Goal: Task Accomplishment & Management: Complete application form

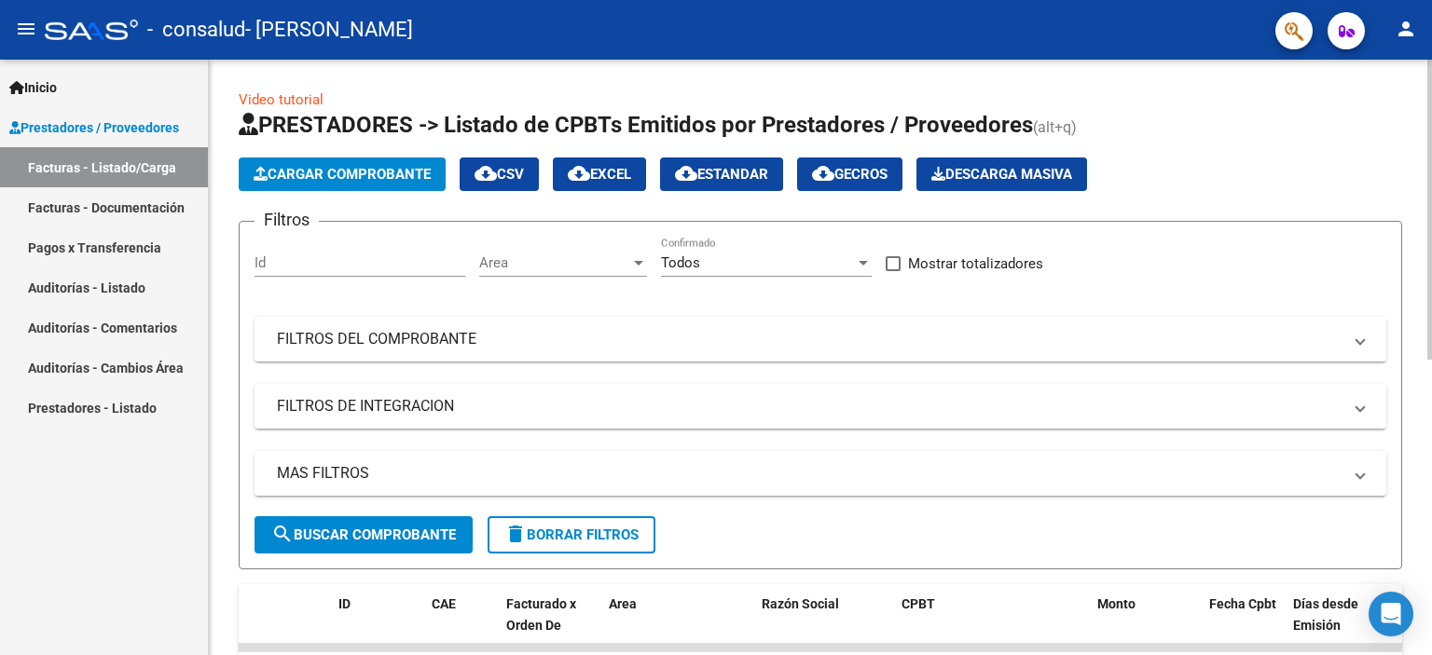
click at [339, 159] on button "Cargar Comprobante" at bounding box center [342, 175] width 207 height 34
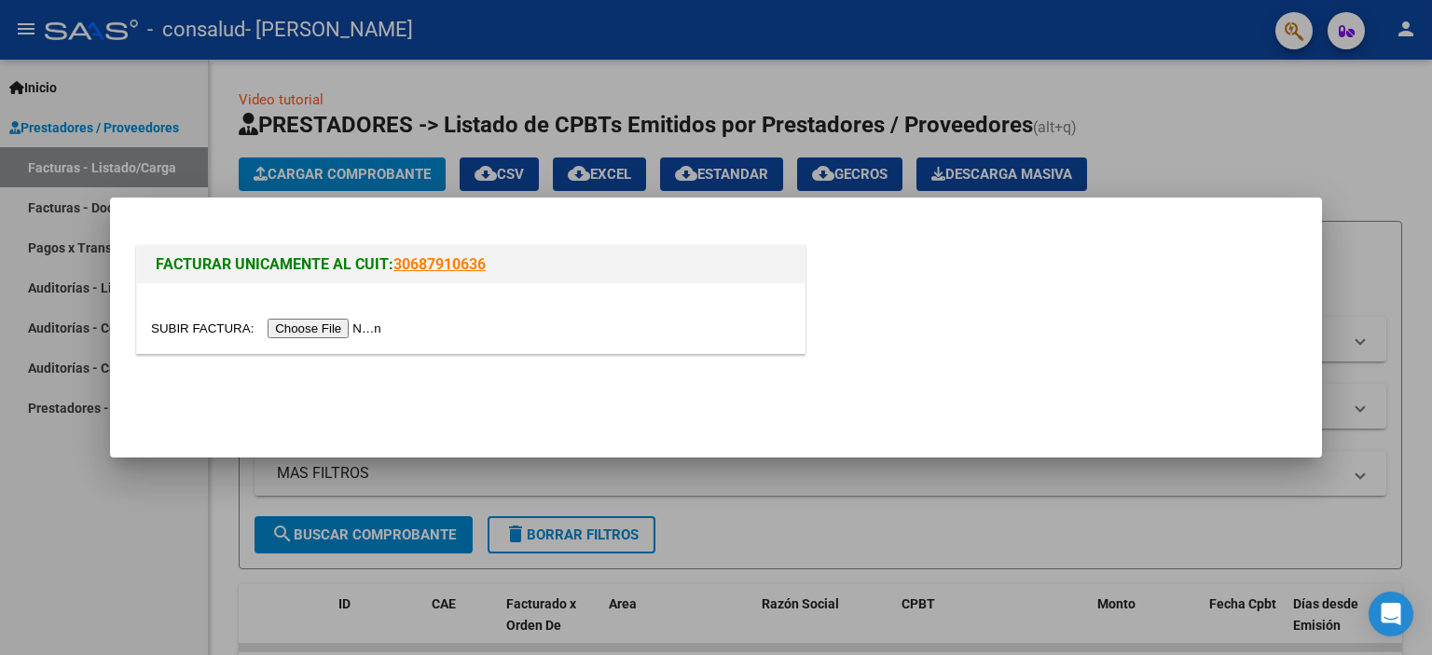
click at [365, 329] on input "file" at bounding box center [269, 329] width 236 height 20
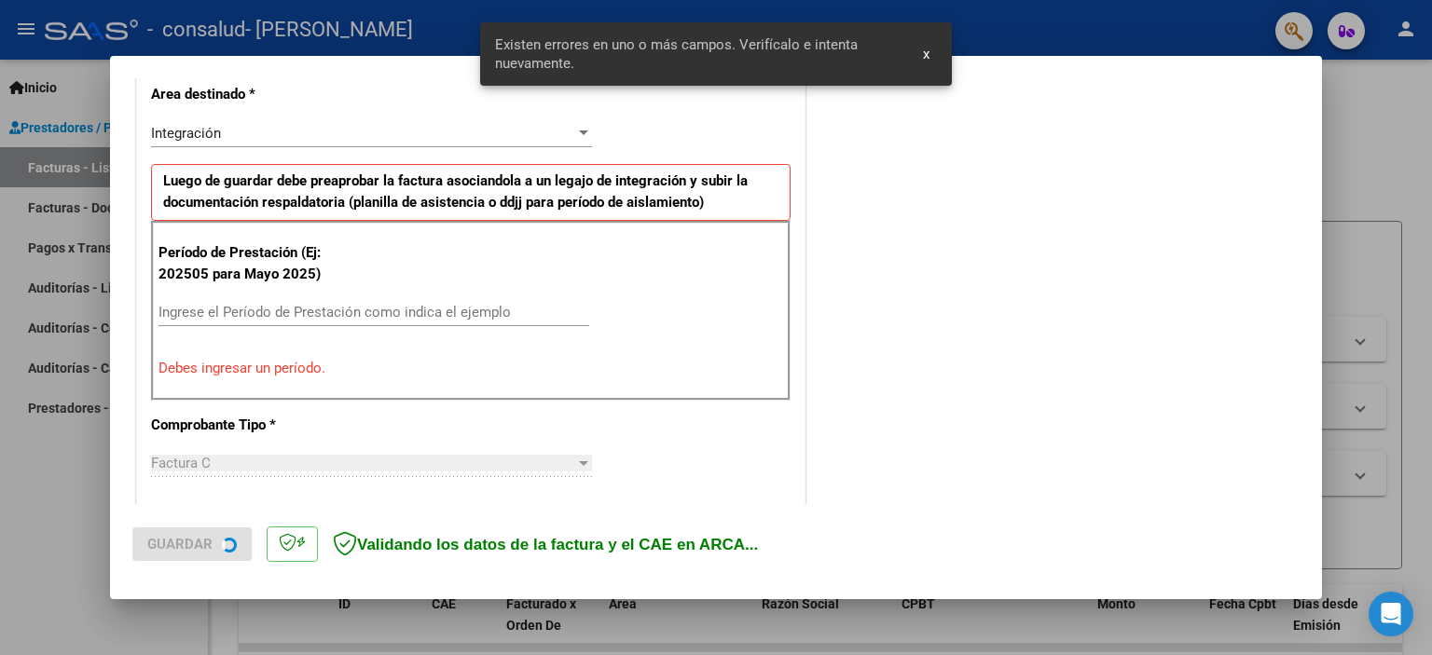
scroll to position [434, 0]
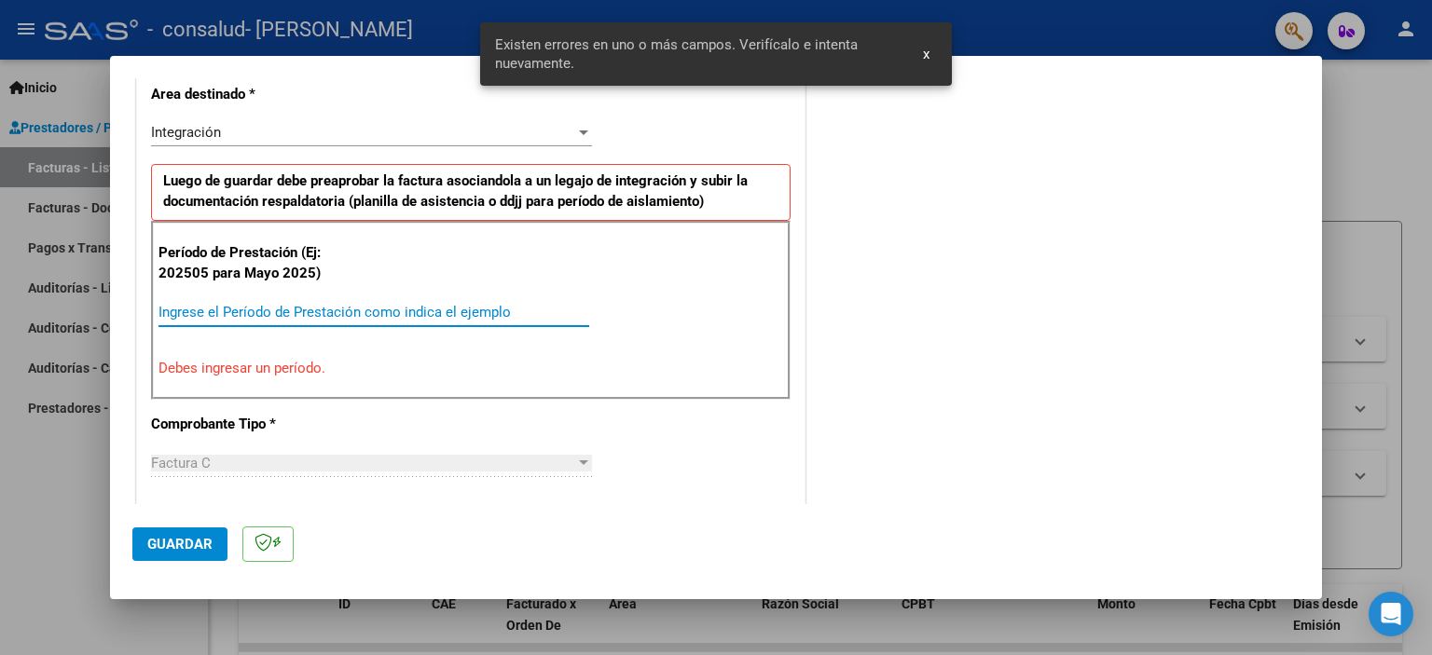
click at [240, 311] on input "Ingrese el Período de Prestación como indica el ejemplo" at bounding box center [373, 312] width 431 height 17
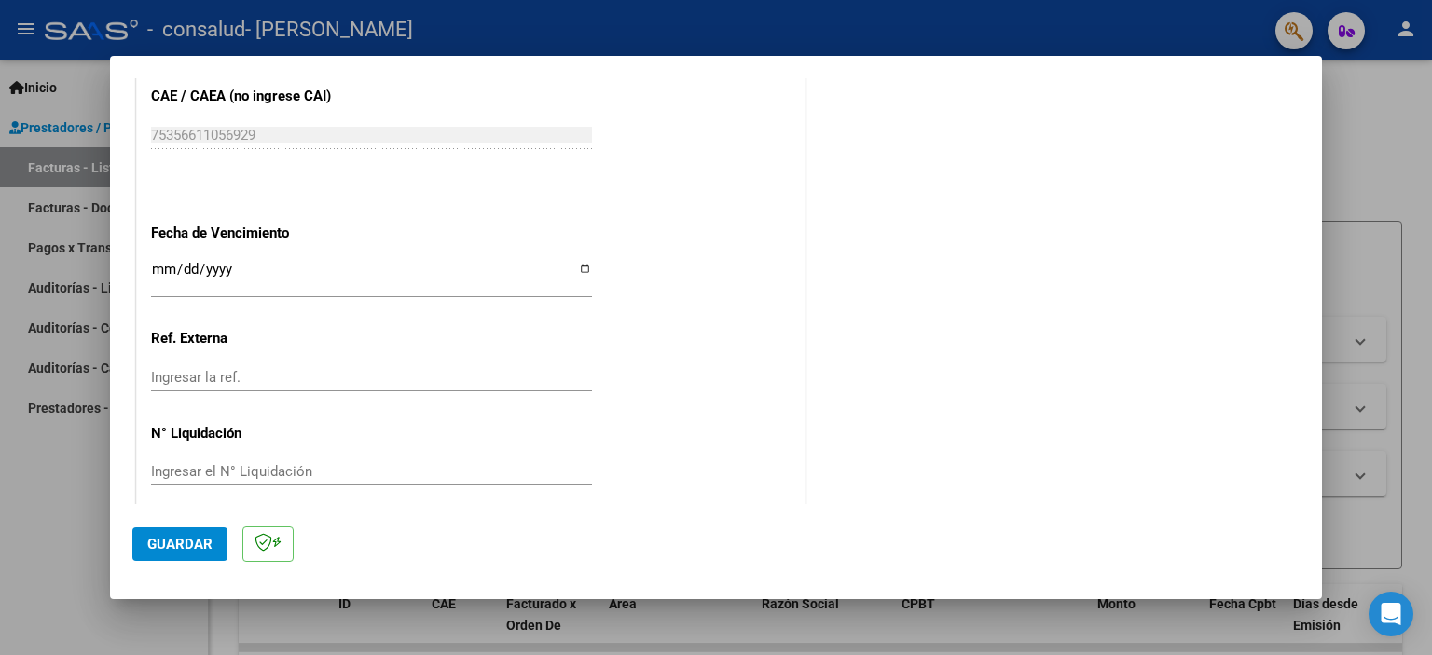
scroll to position [1212, 0]
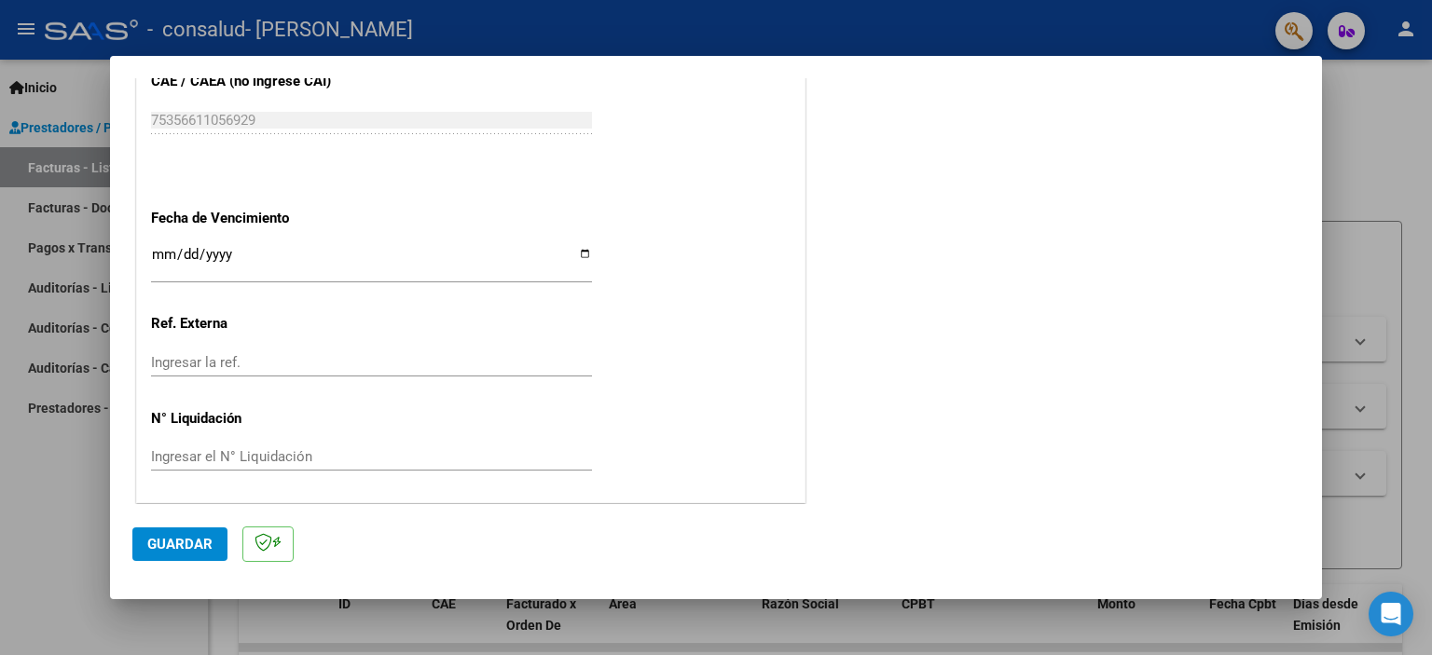
type input "202508"
click at [189, 546] on span "Guardar" at bounding box center [179, 544] width 65 height 17
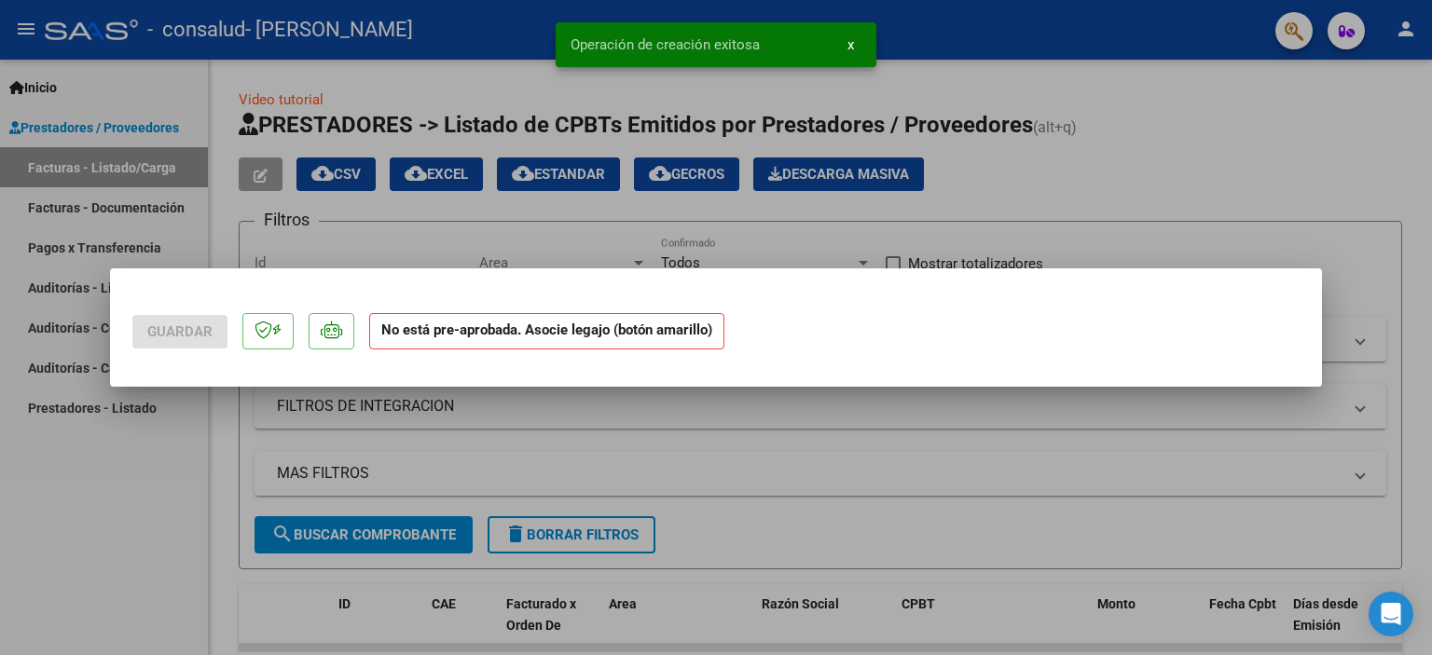
scroll to position [0, 0]
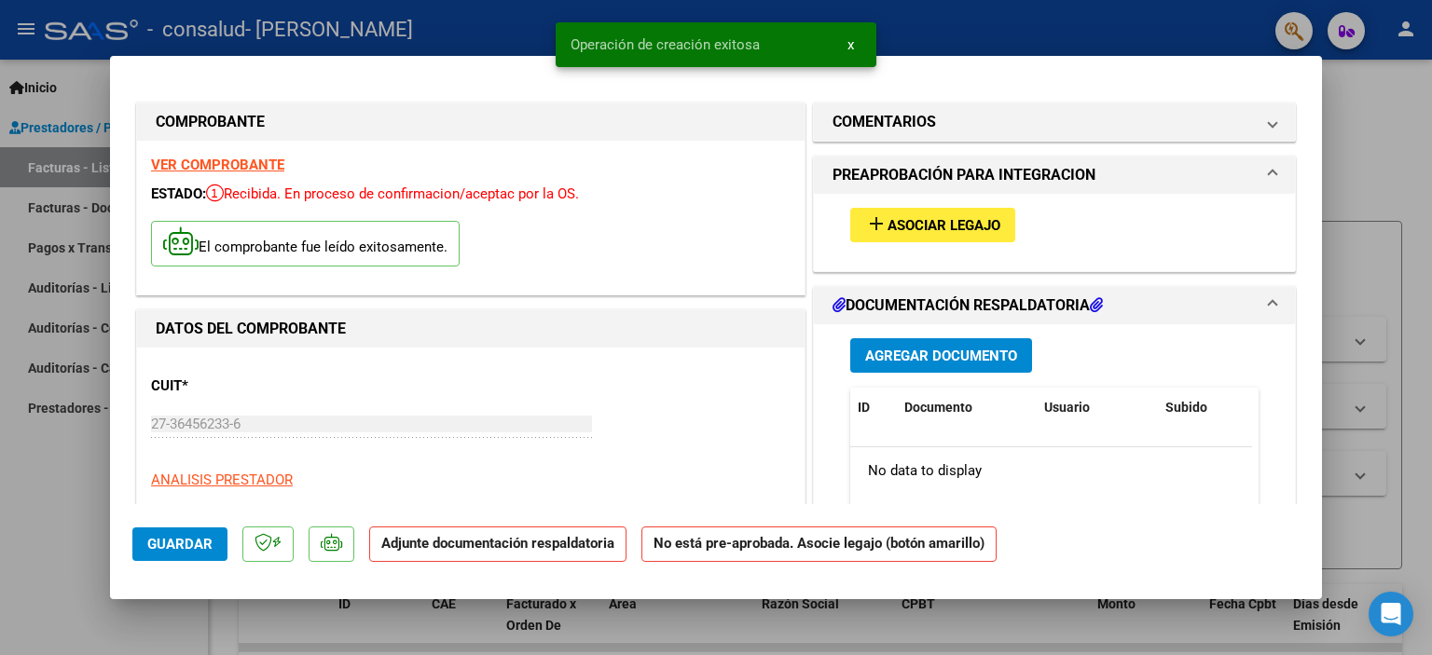
click at [902, 223] on span "Asociar Legajo" at bounding box center [943, 225] width 113 height 17
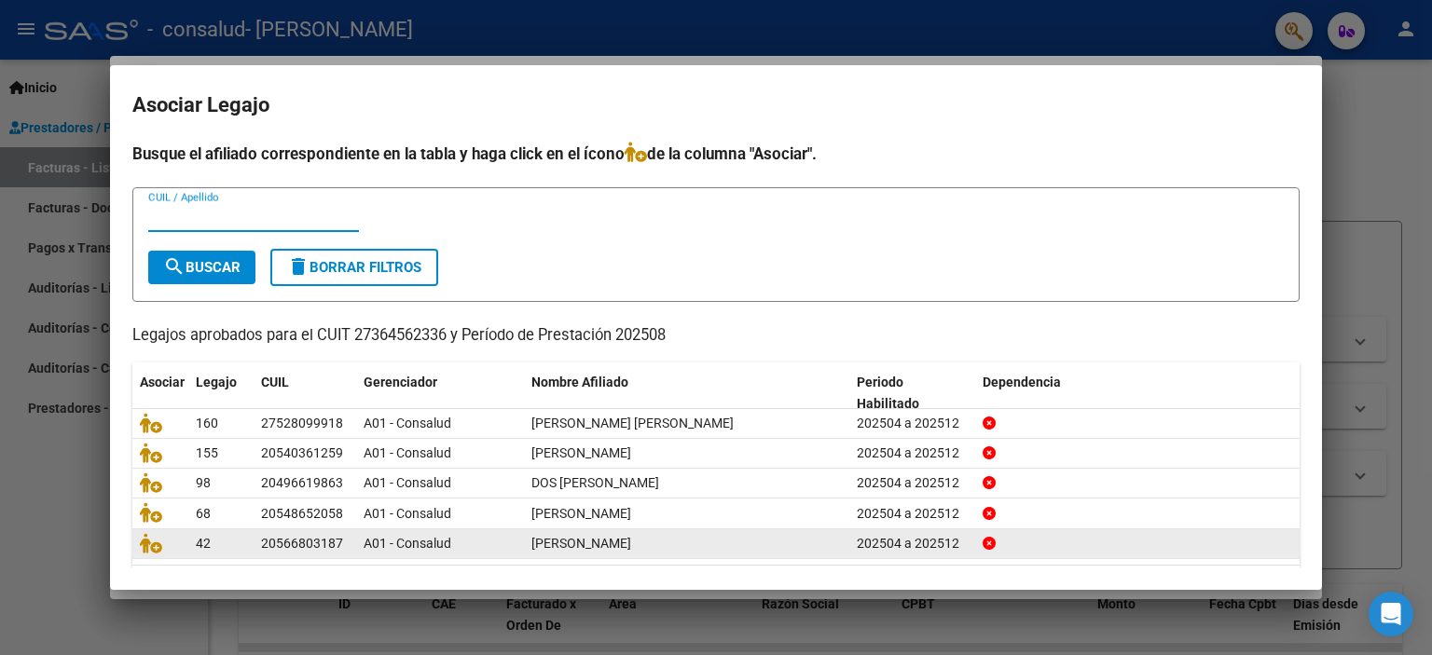
click at [621, 543] on span "[PERSON_NAME]" at bounding box center [581, 543] width 100 height 15
click at [142, 546] on icon at bounding box center [151, 543] width 22 height 21
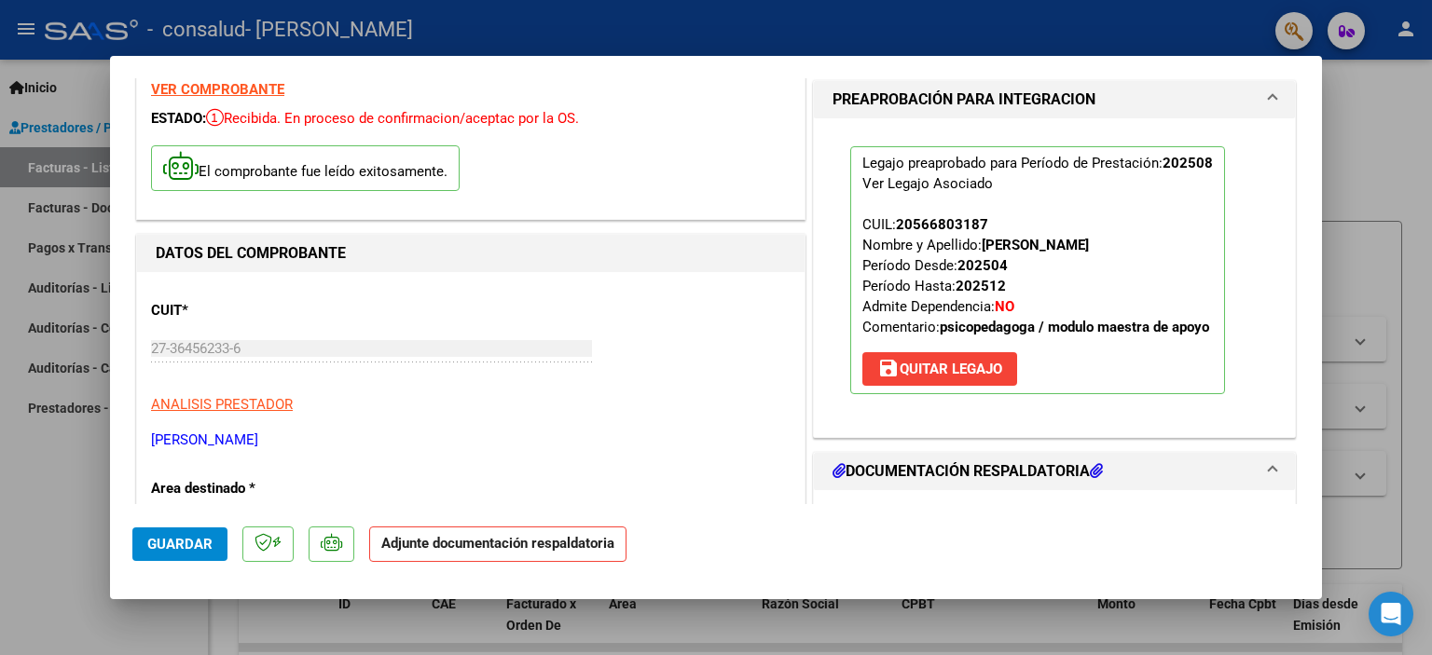
scroll to position [186, 0]
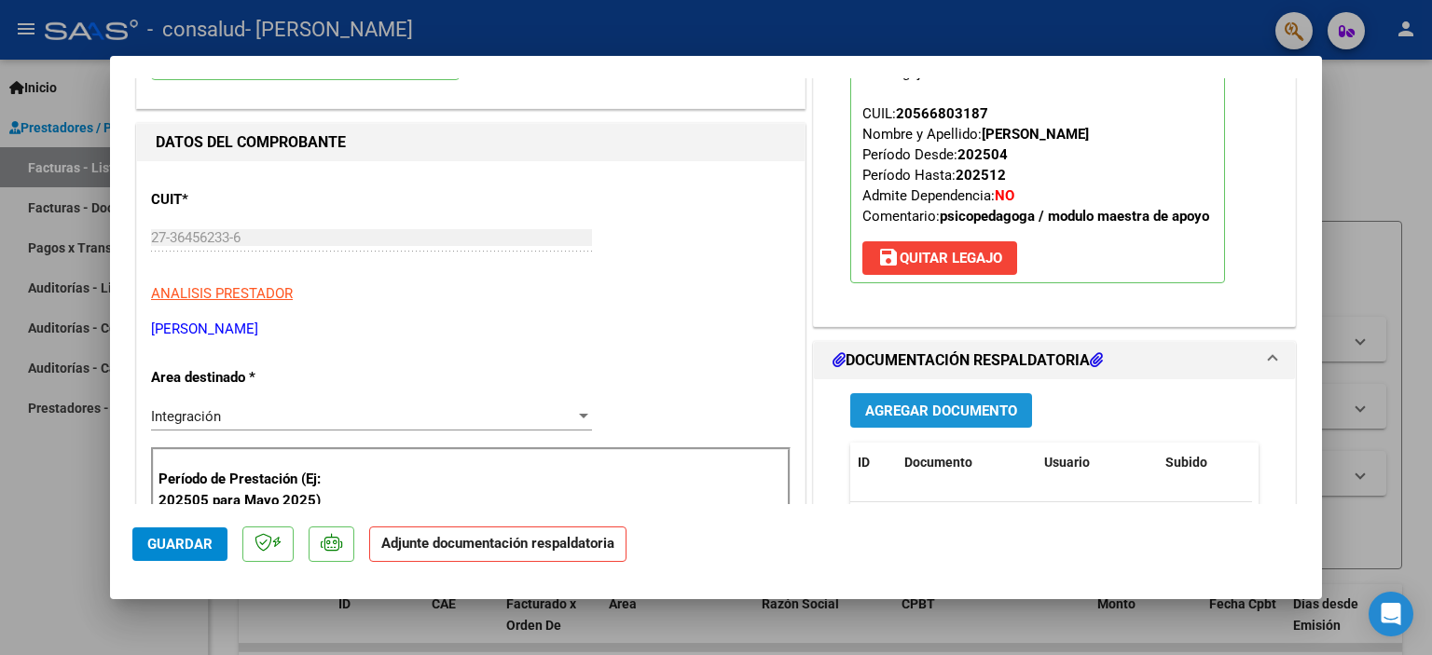
click at [938, 413] on span "Agregar Documento" at bounding box center [941, 411] width 152 height 17
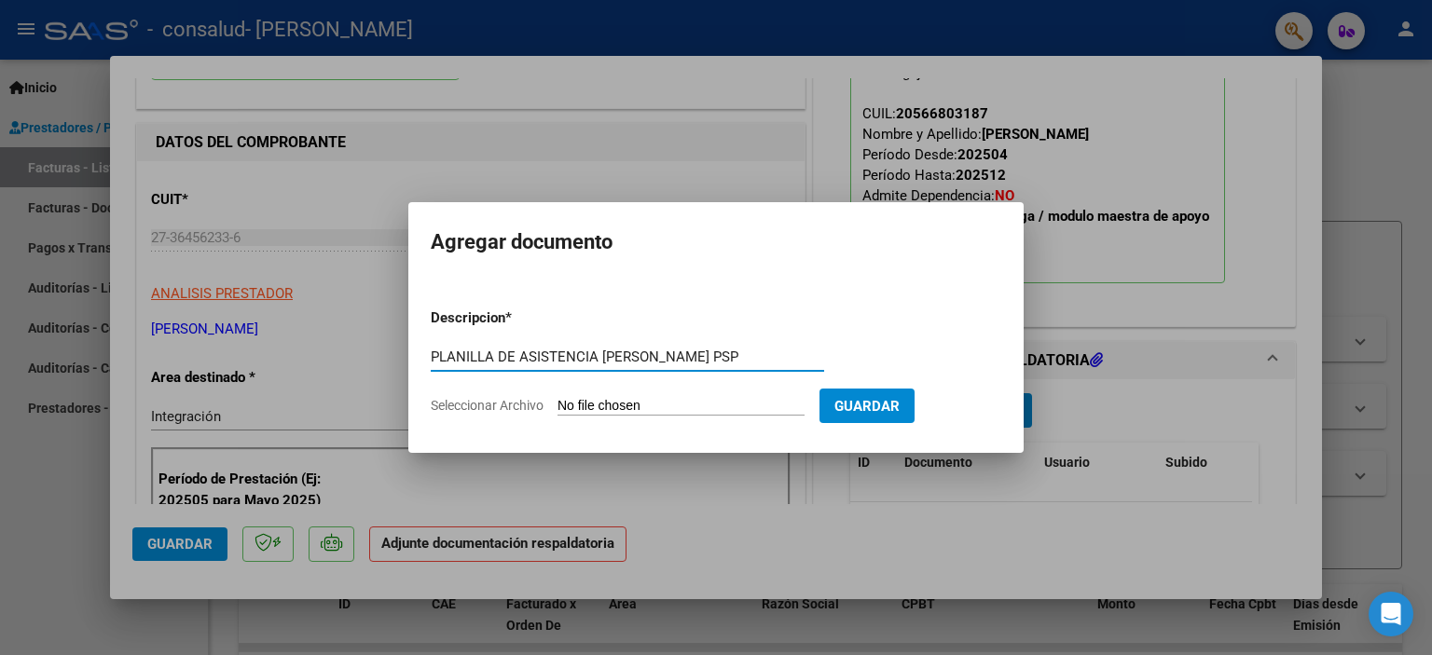
type input "PLANILLA DE ASISTENCIA [PERSON_NAME] PSP"
click at [690, 405] on input "Seleccionar Archivo" at bounding box center [680, 407] width 247 height 18
type input "C:\fakepath\[PERSON_NAME] ASISTENCIA AGOSTO PSP.pdf"
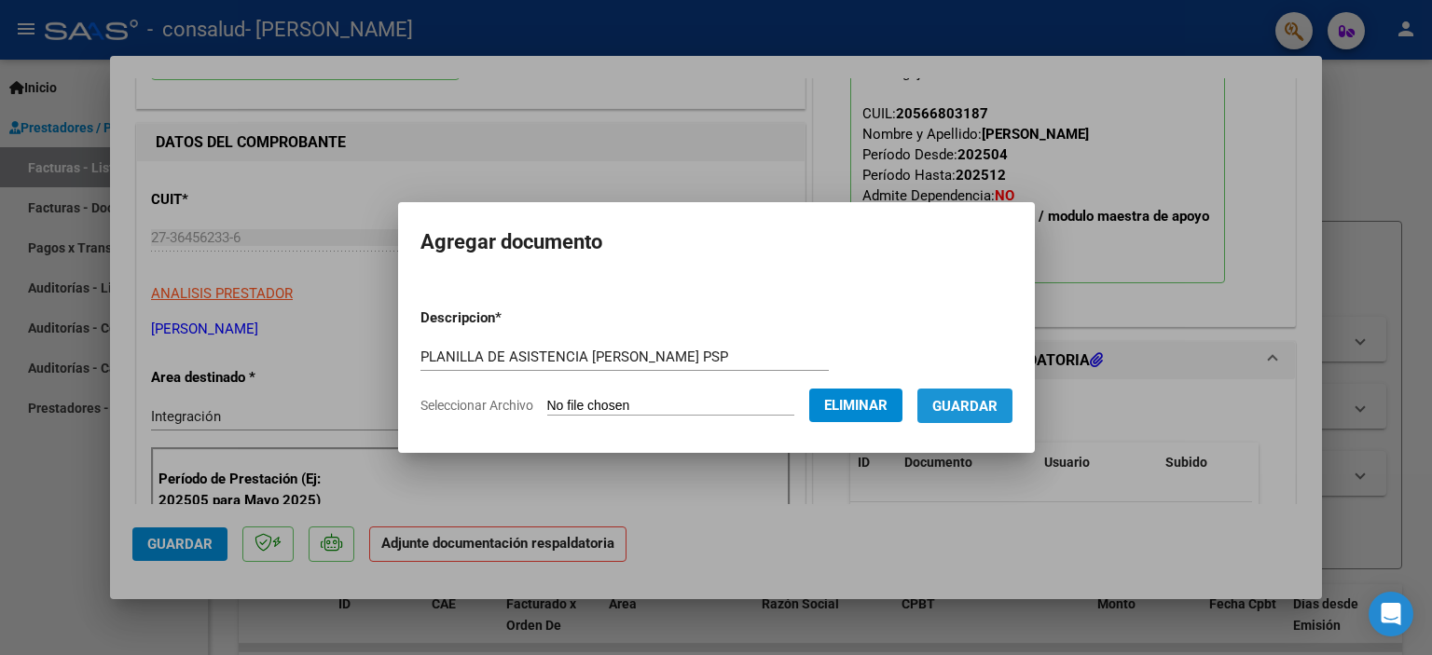
click at [958, 415] on span "Guardar" at bounding box center [964, 406] width 65 height 17
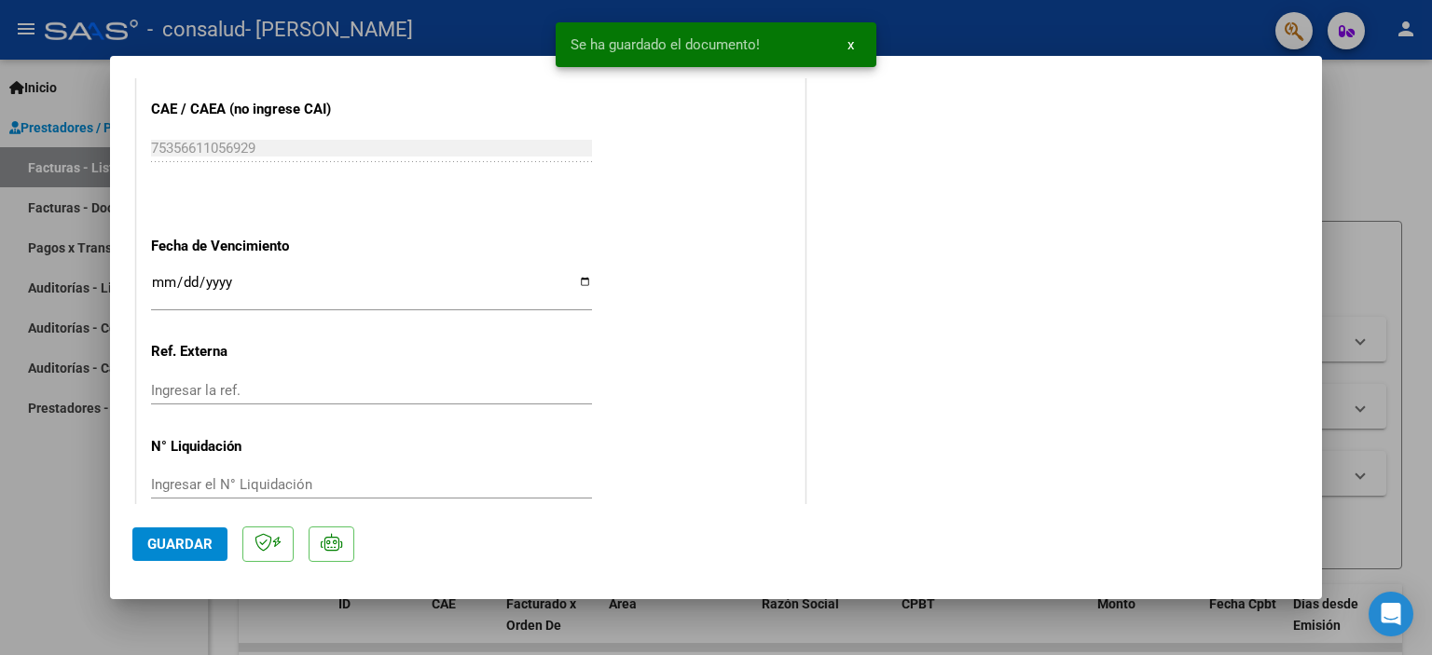
scroll to position [1241, 0]
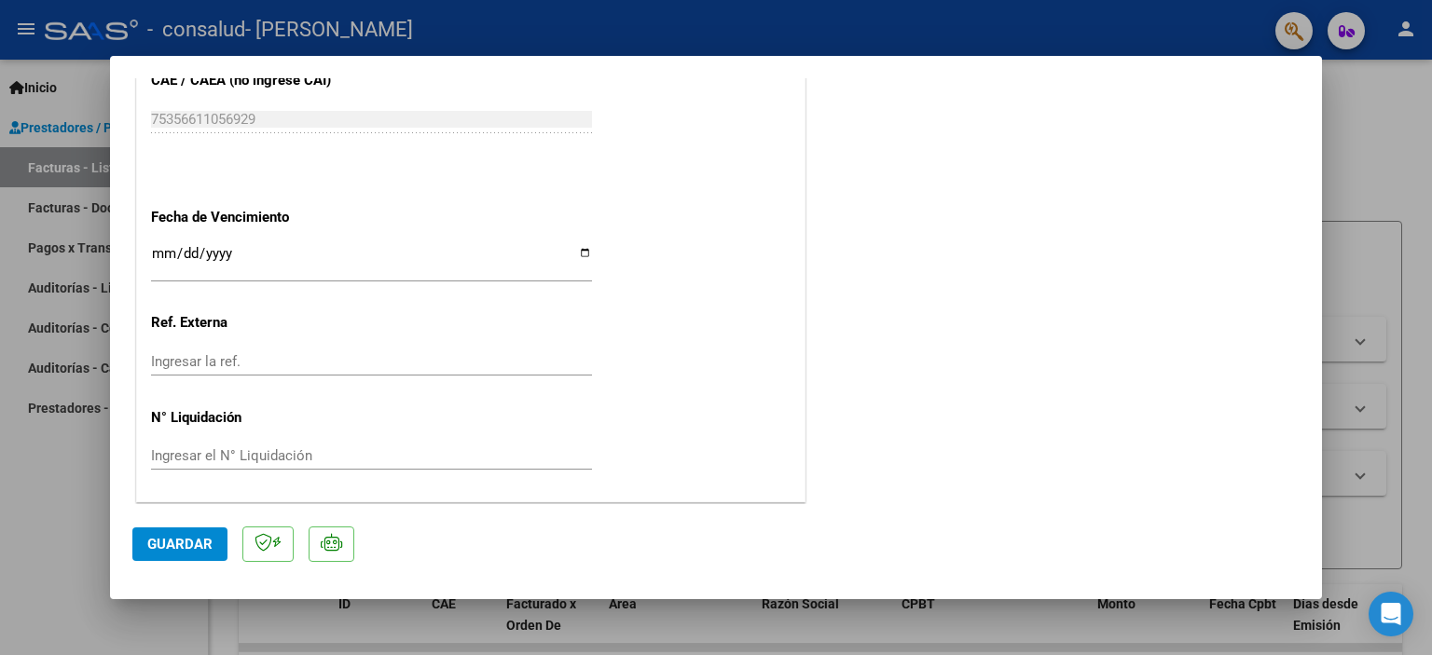
click at [176, 554] on button "Guardar" at bounding box center [179, 545] width 95 height 34
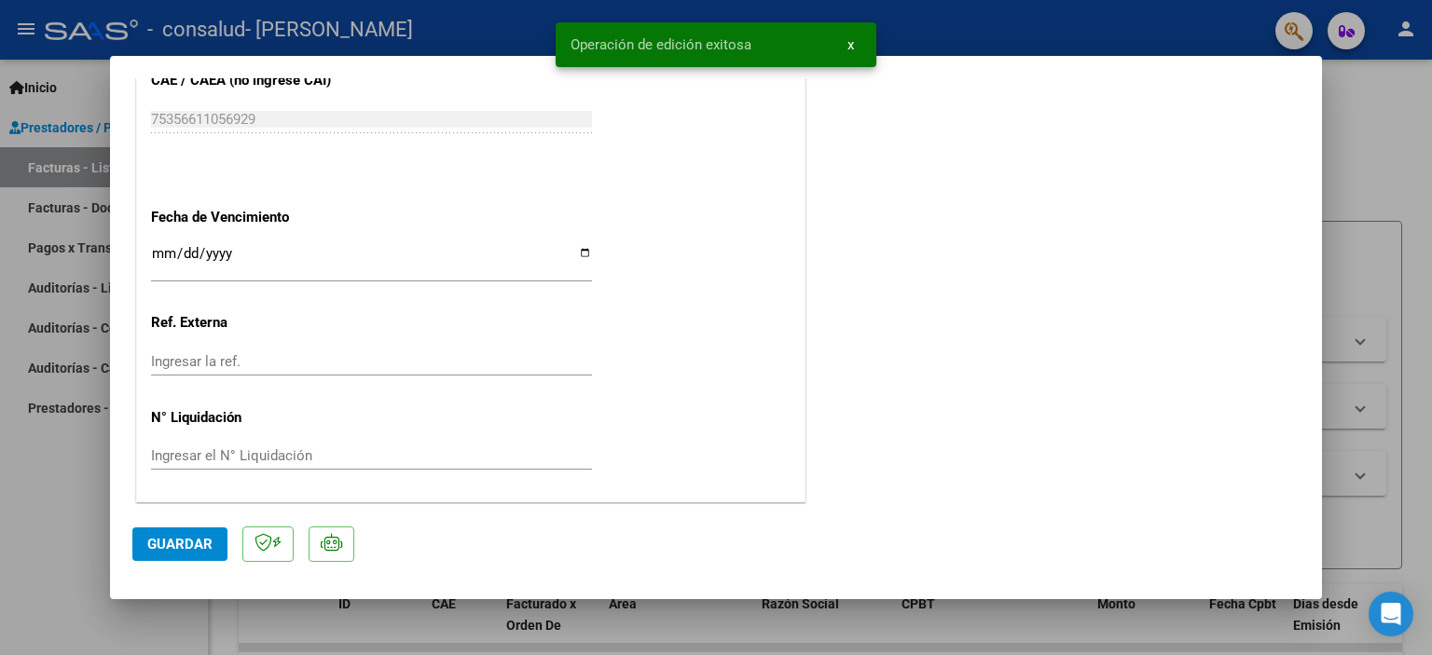
click at [1379, 182] on div at bounding box center [716, 327] width 1432 height 655
type input "$ 0,00"
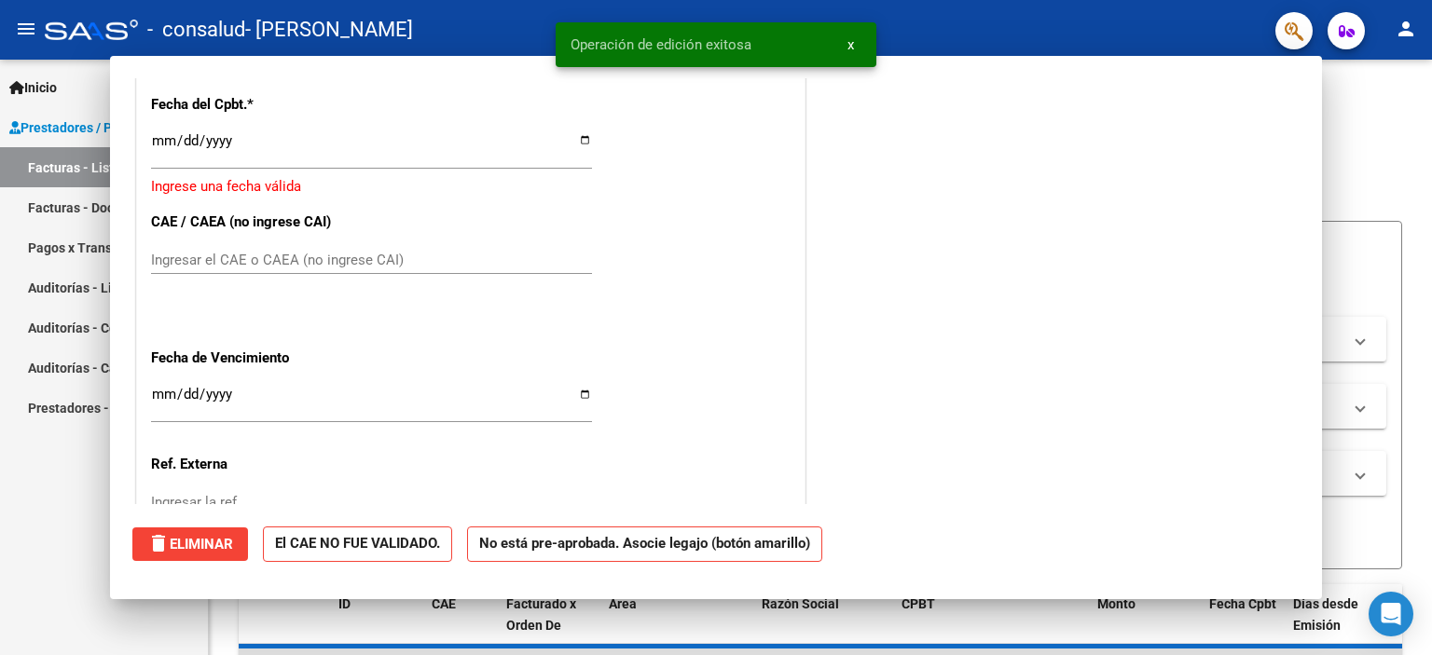
scroll to position [1381, 0]
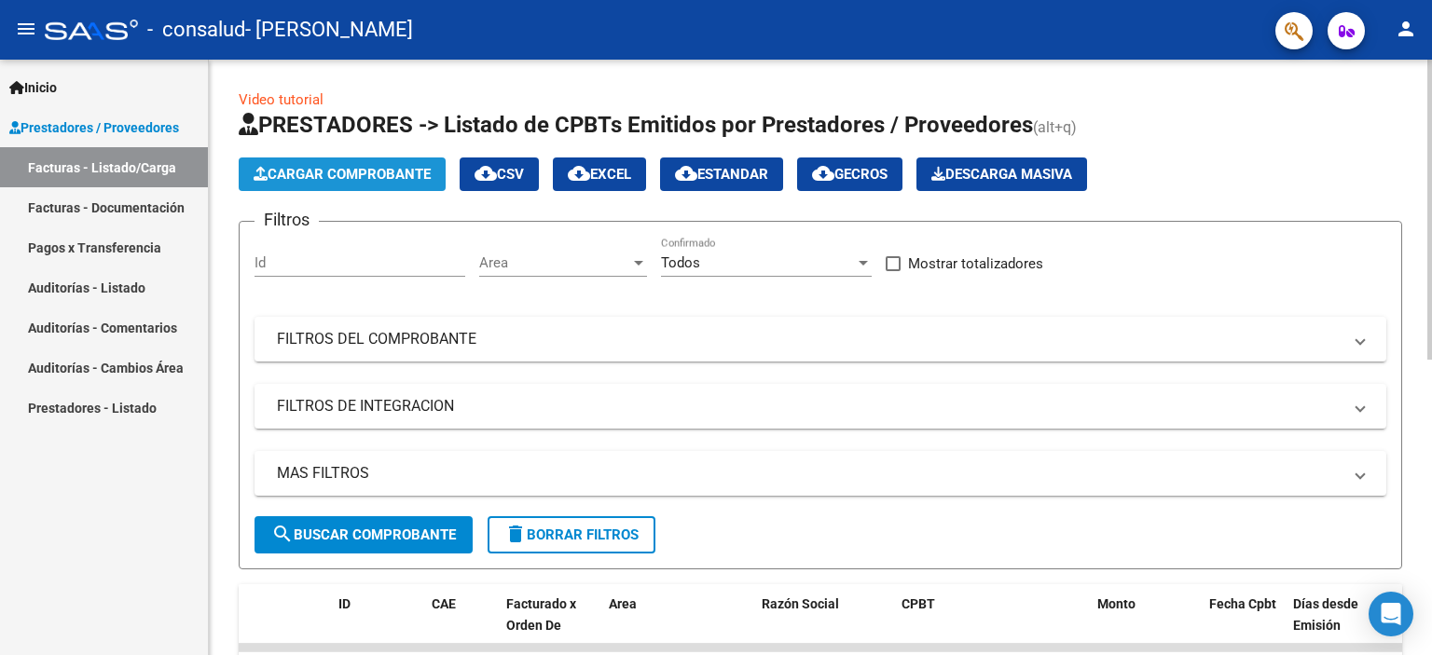
click at [384, 173] on span "Cargar Comprobante" at bounding box center [342, 174] width 177 height 17
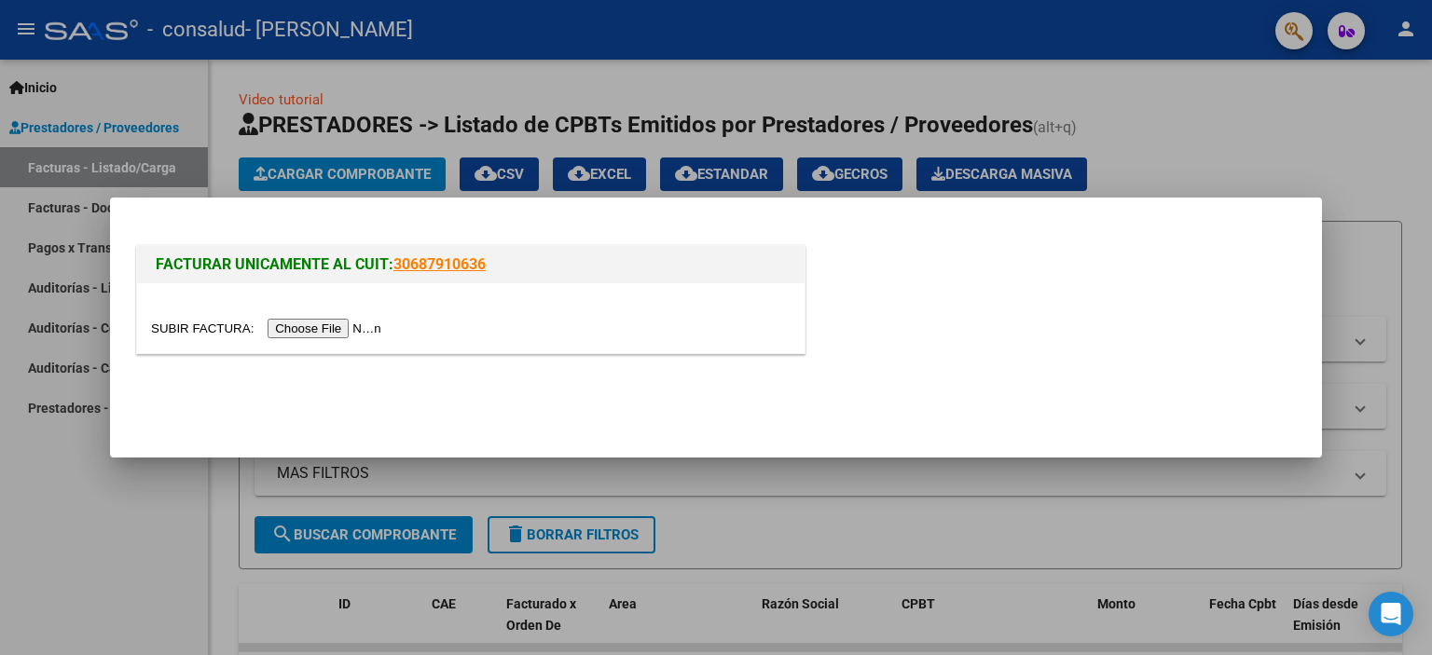
click at [316, 321] on input "file" at bounding box center [269, 329] width 236 height 20
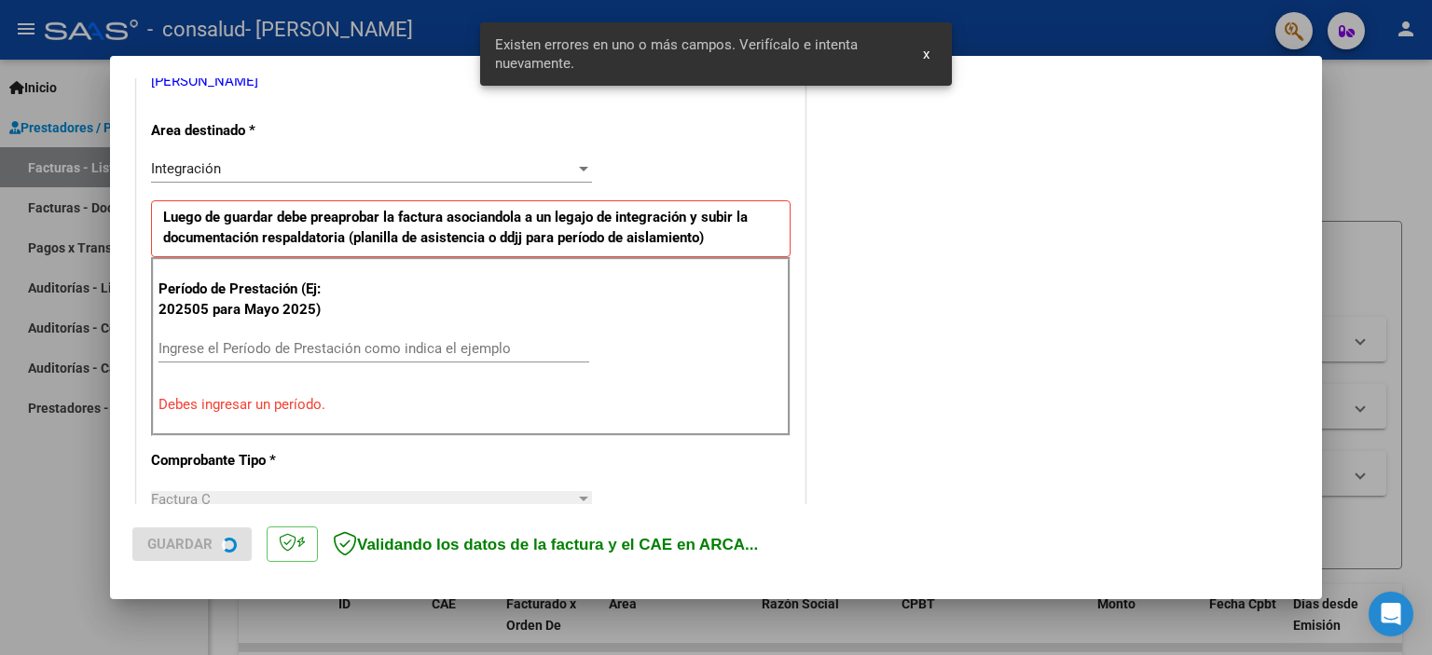
scroll to position [399, 0]
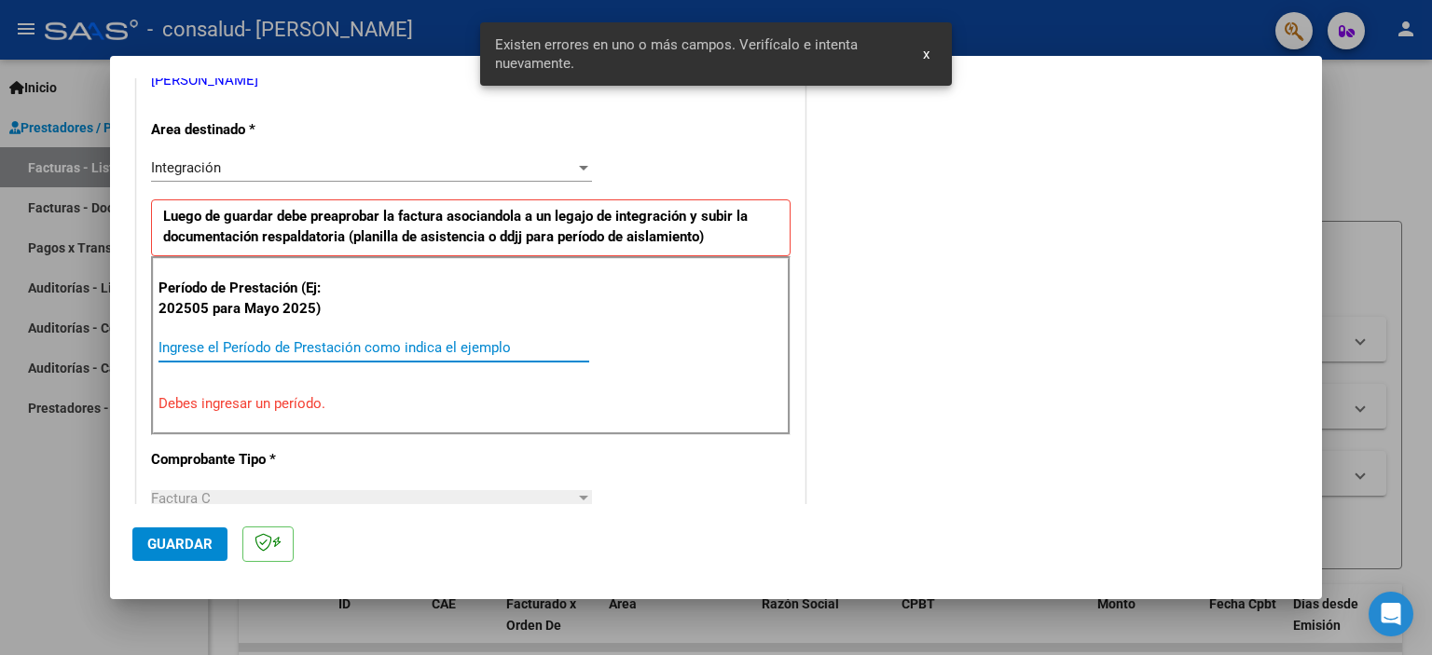
click at [352, 343] on input "Ingrese el Período de Prestación como indica el ejemplo" at bounding box center [373, 347] width 431 height 17
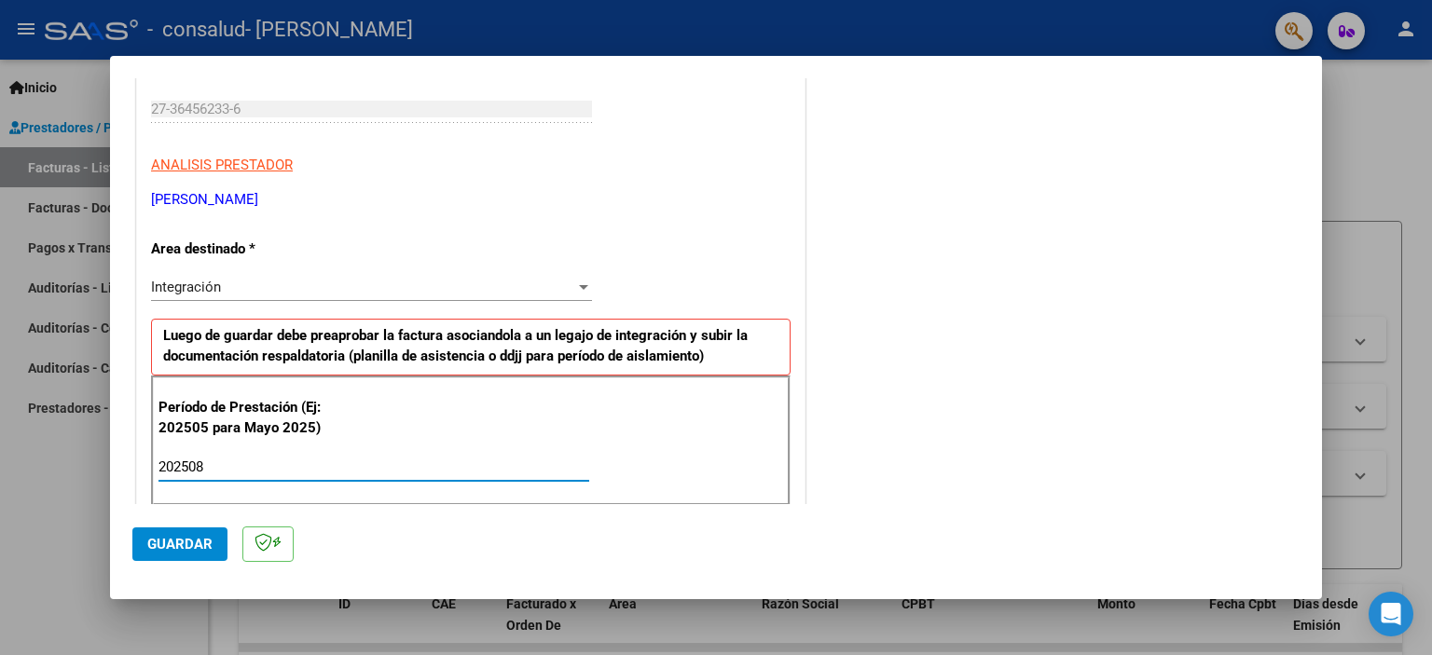
scroll to position [0, 0]
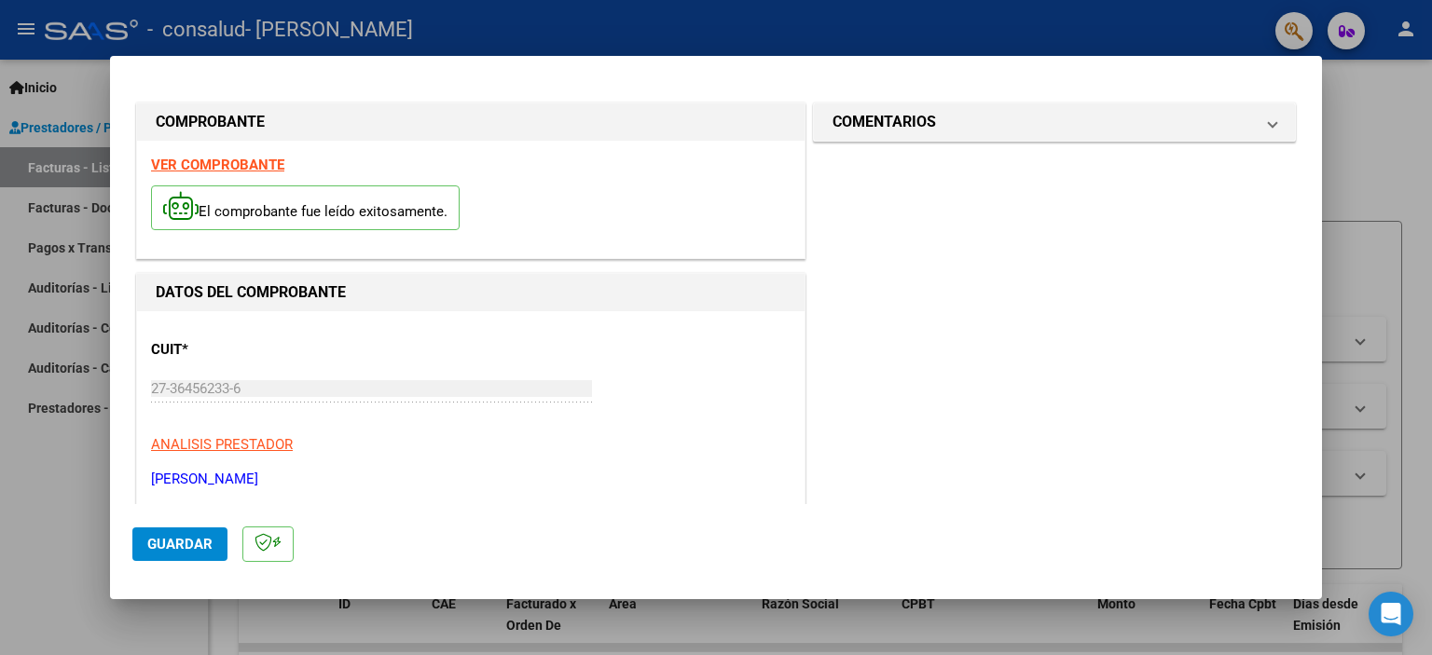
type input "202508"
click at [179, 545] on span "Guardar" at bounding box center [179, 544] width 65 height 17
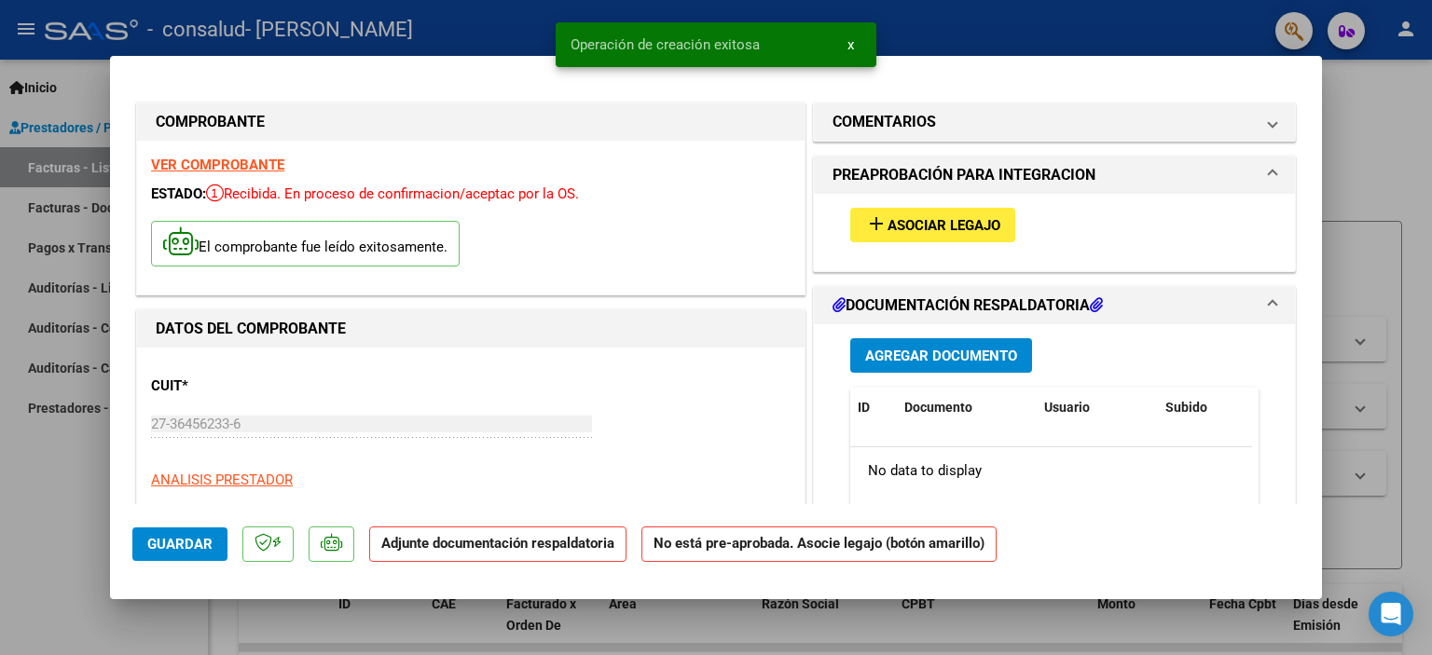
click at [927, 231] on span "Asociar Legajo" at bounding box center [943, 225] width 113 height 17
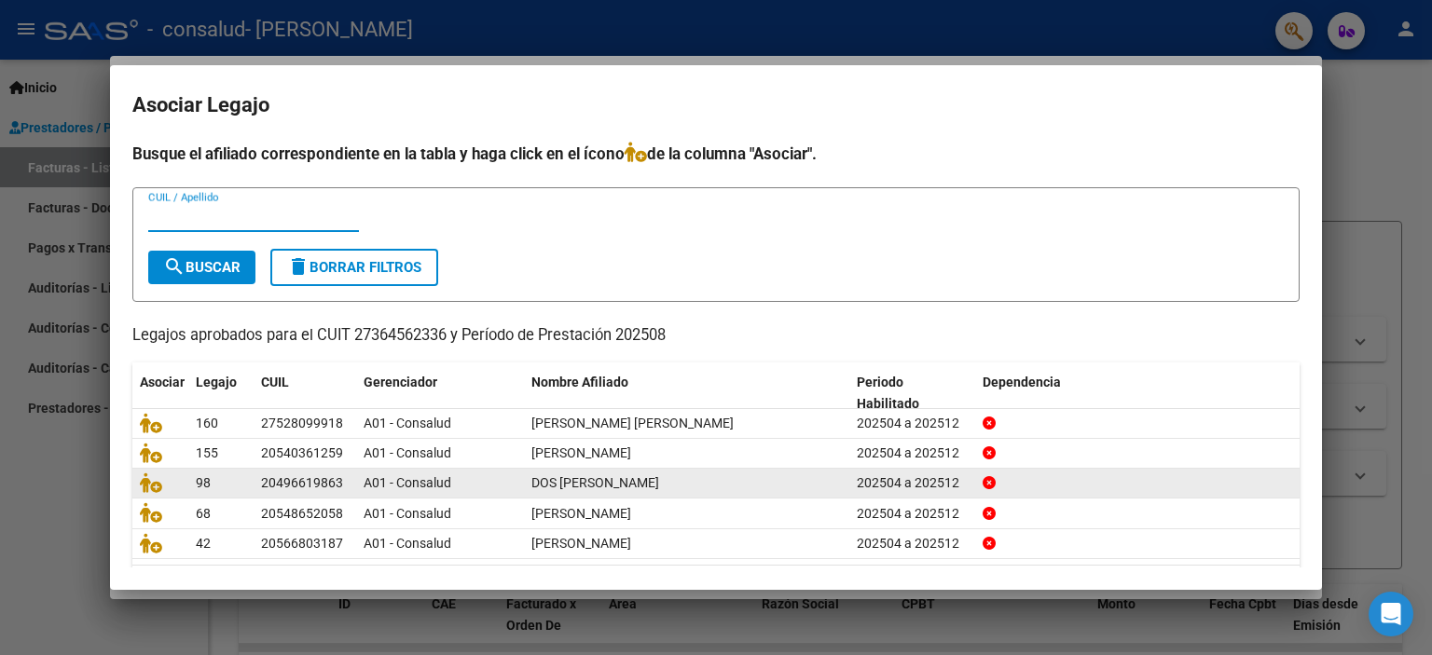
scroll to position [58, 0]
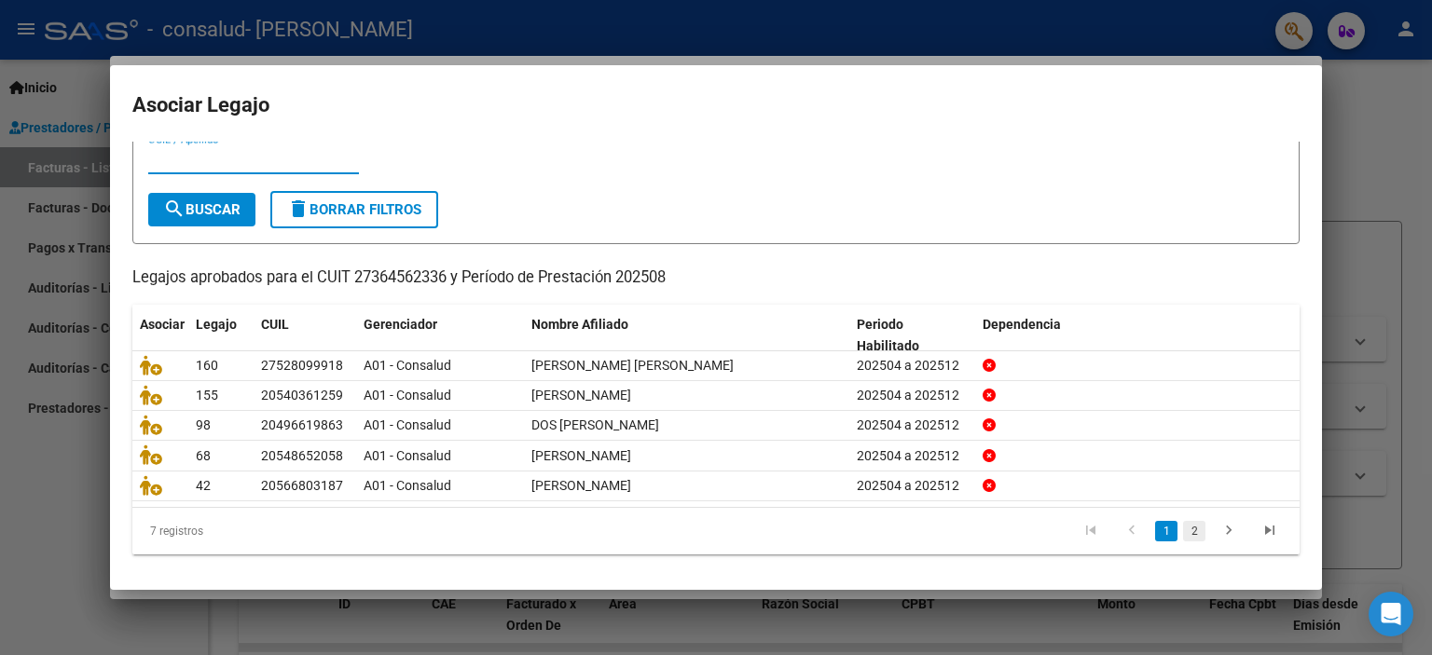
click at [1183, 529] on link "2" at bounding box center [1194, 531] width 22 height 21
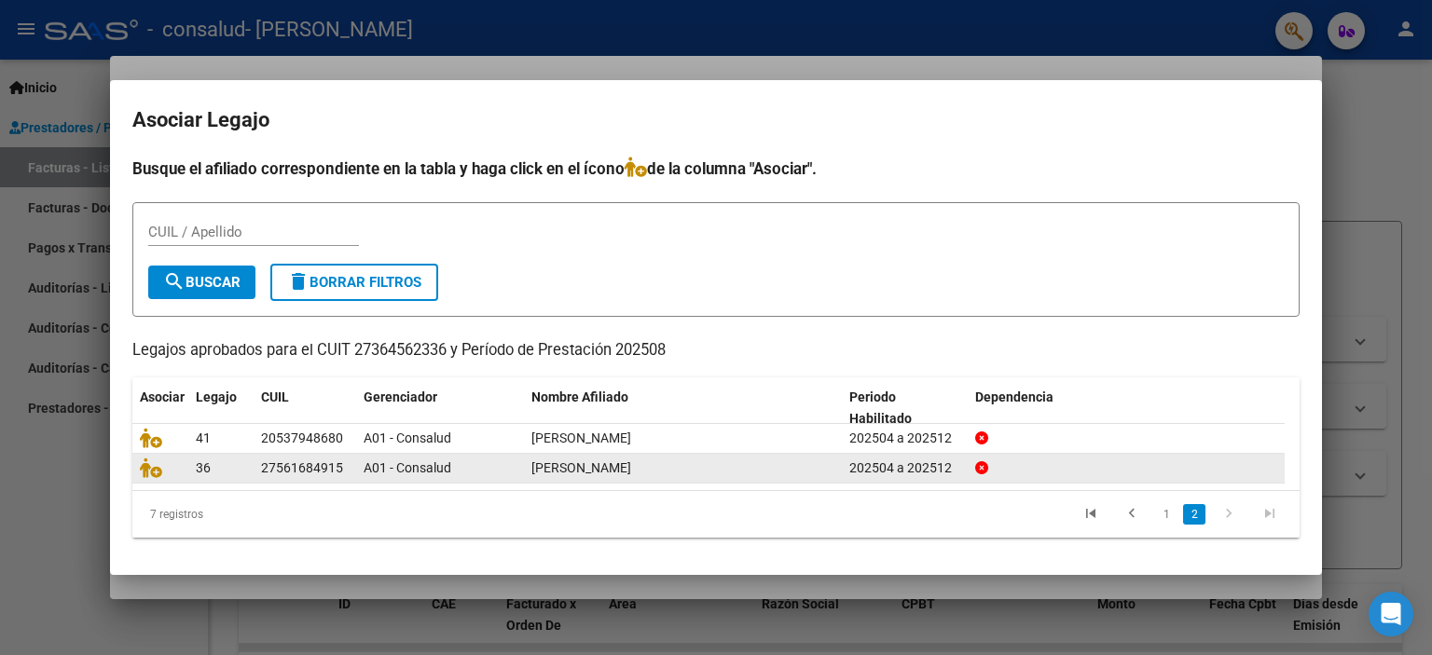
scroll to position [0, 0]
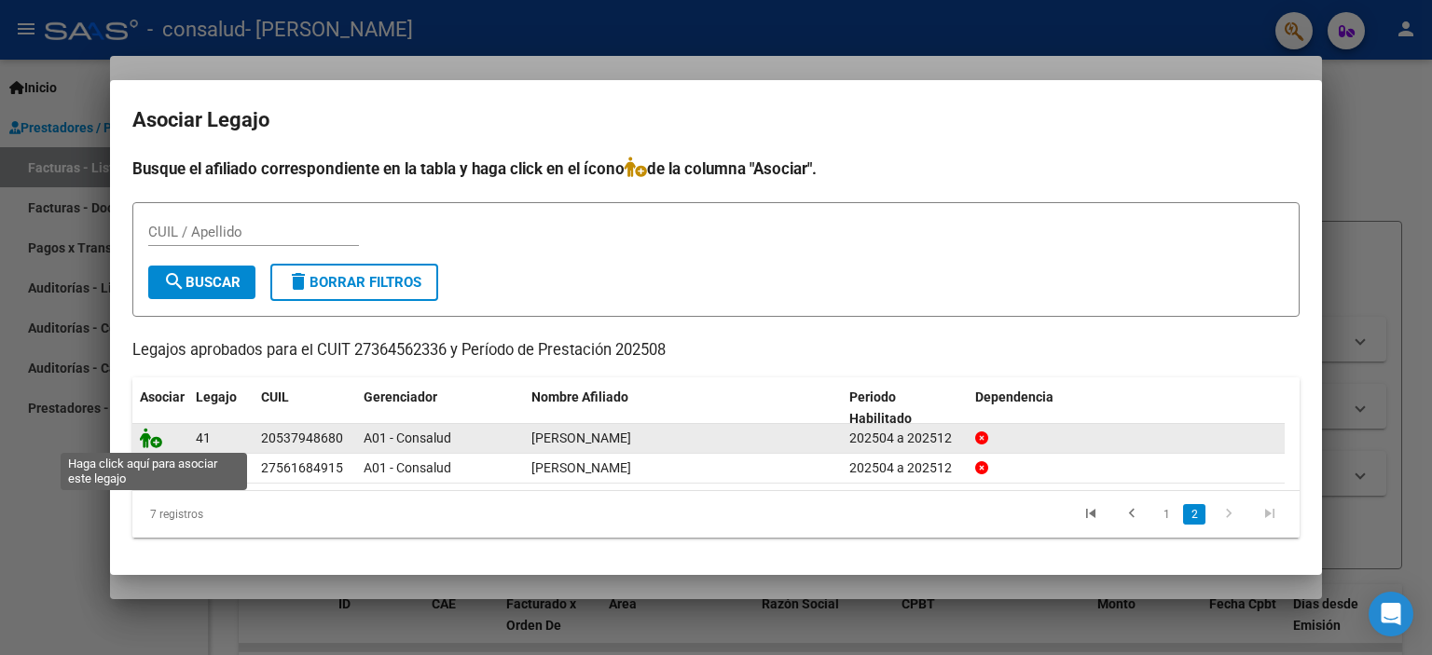
click at [148, 444] on icon at bounding box center [151, 438] width 22 height 21
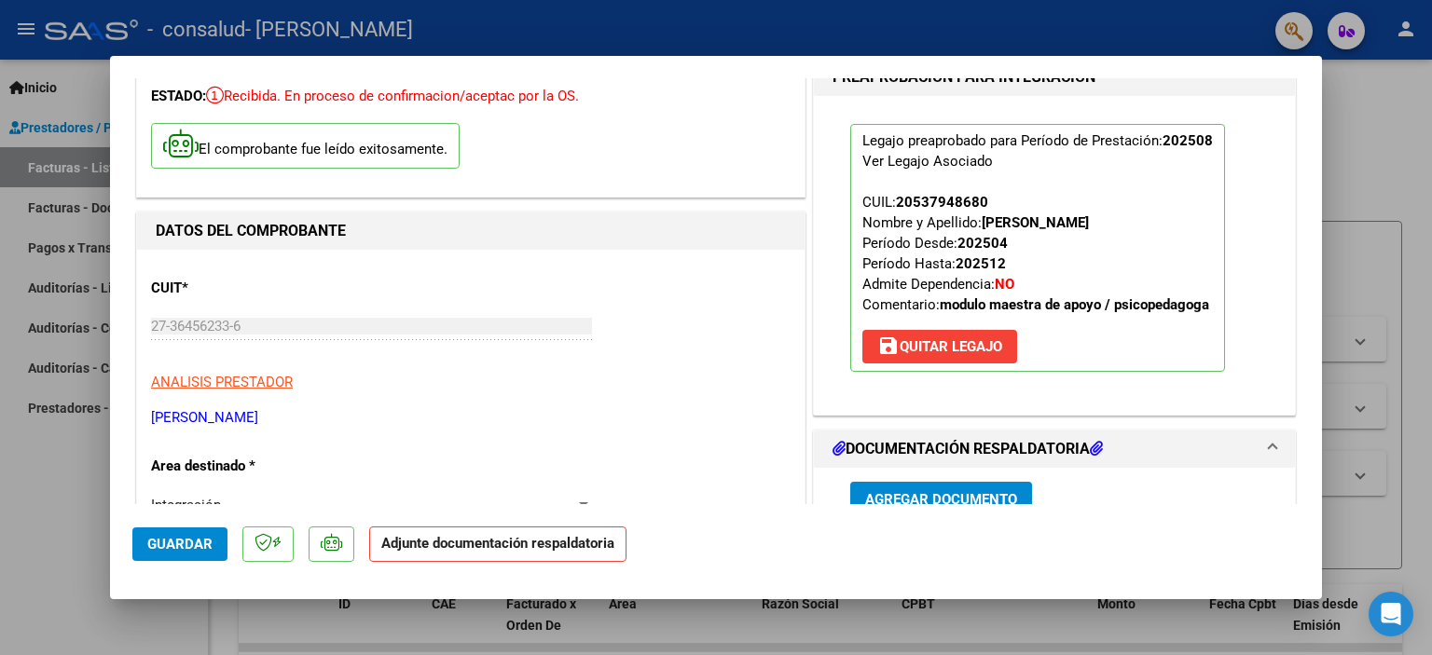
scroll to position [280, 0]
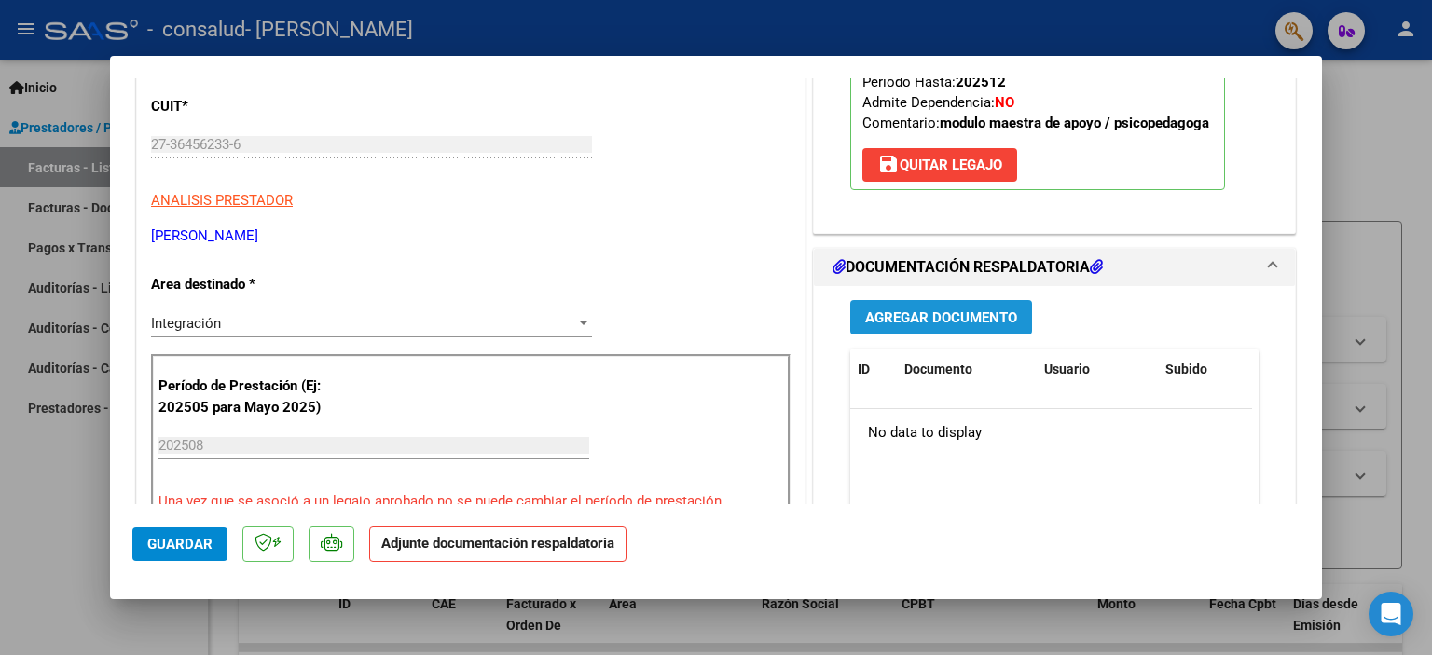
click at [953, 320] on span "Agregar Documento" at bounding box center [941, 317] width 152 height 17
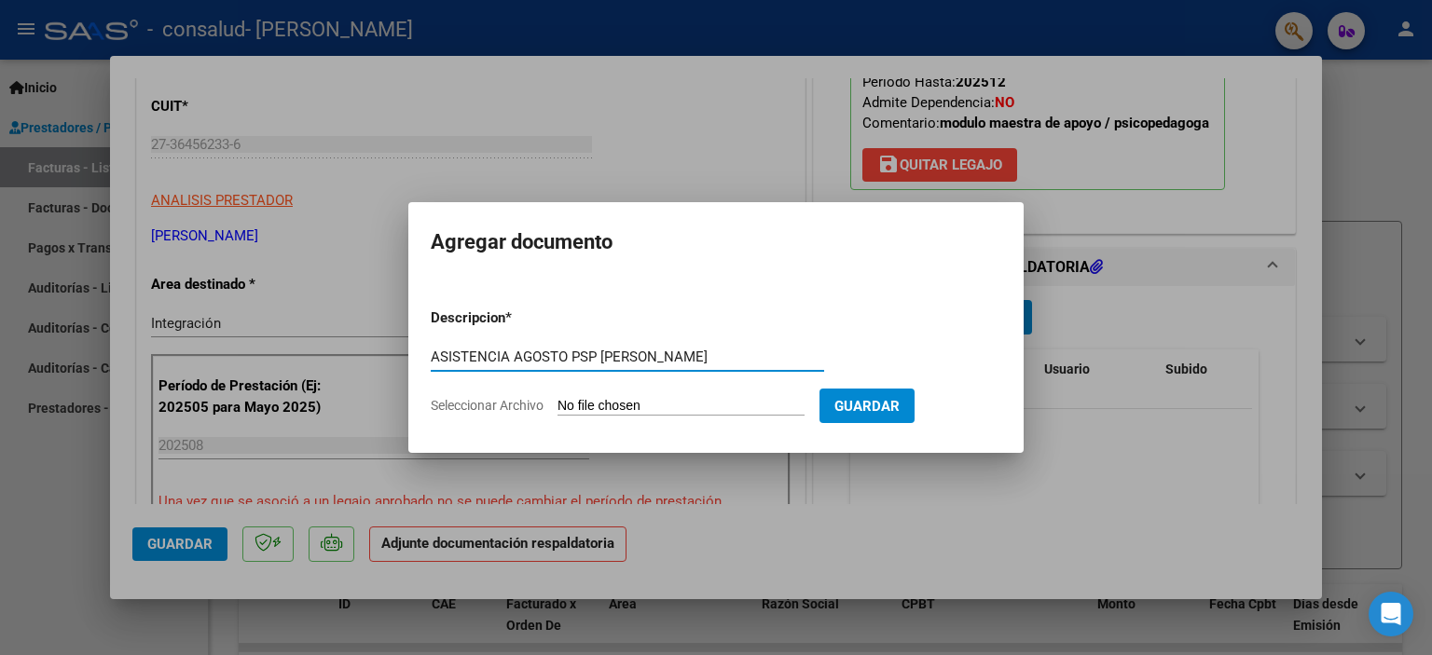
type input "ASISTENCIA AGOSTO PSP [PERSON_NAME]"
click at [684, 405] on input "Seleccionar Archivo" at bounding box center [680, 407] width 247 height 18
type input "C:\fakepath\[PERSON_NAME] PSP AGOSTO ASISTENCIA.pdf"
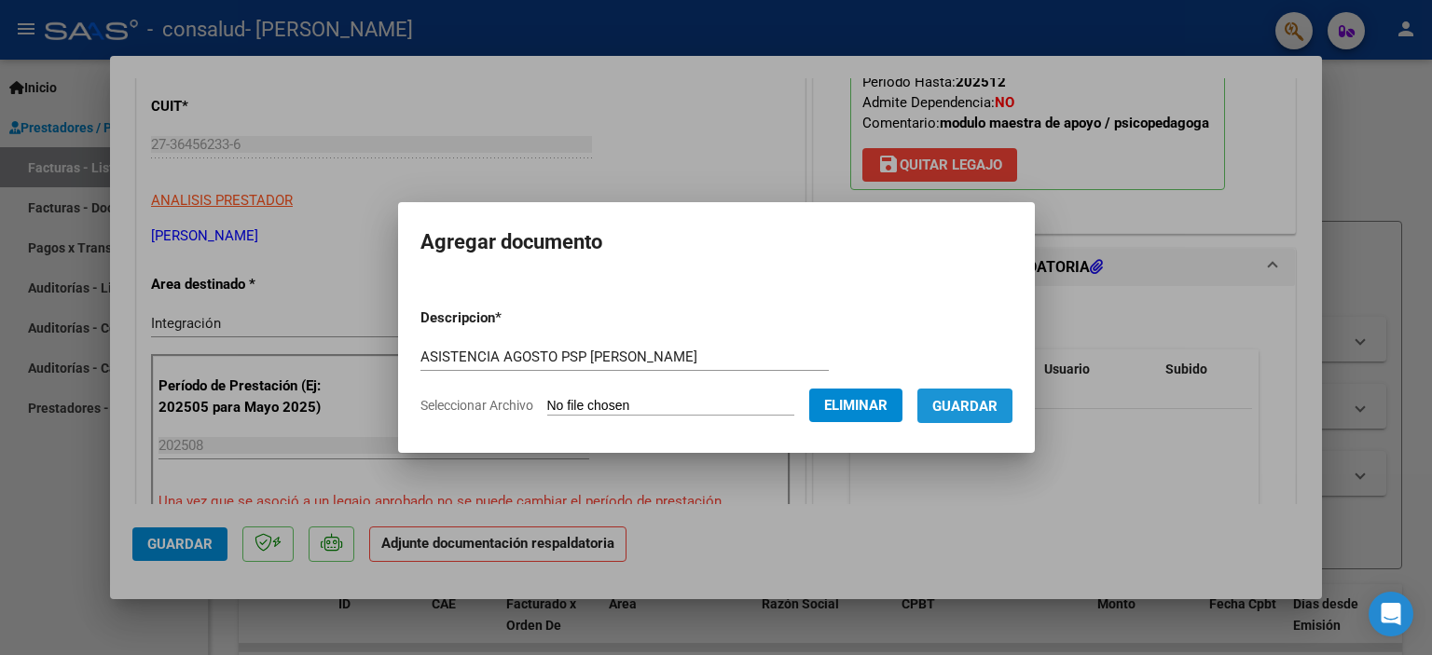
click at [958, 409] on span "Guardar" at bounding box center [964, 406] width 65 height 17
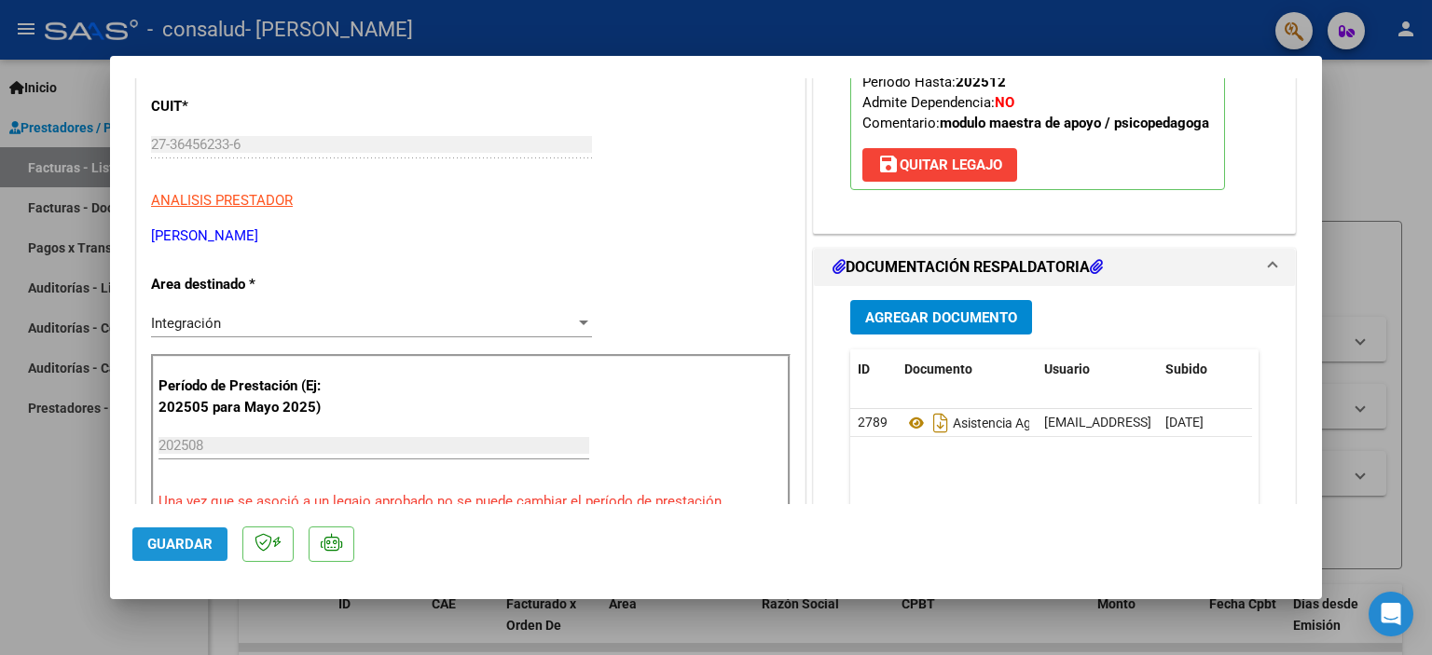
click at [185, 544] on span "Guardar" at bounding box center [179, 544] width 65 height 17
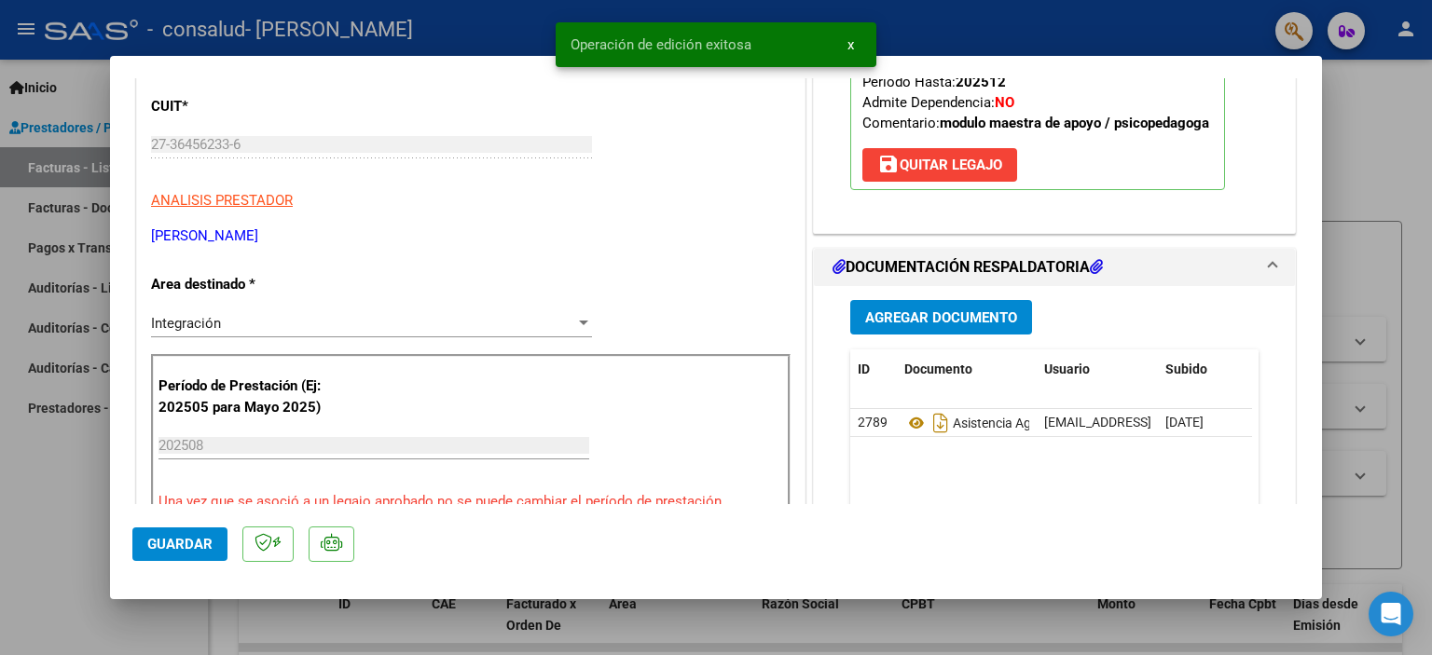
click at [1413, 158] on div at bounding box center [716, 327] width 1432 height 655
type input "$ 0,00"
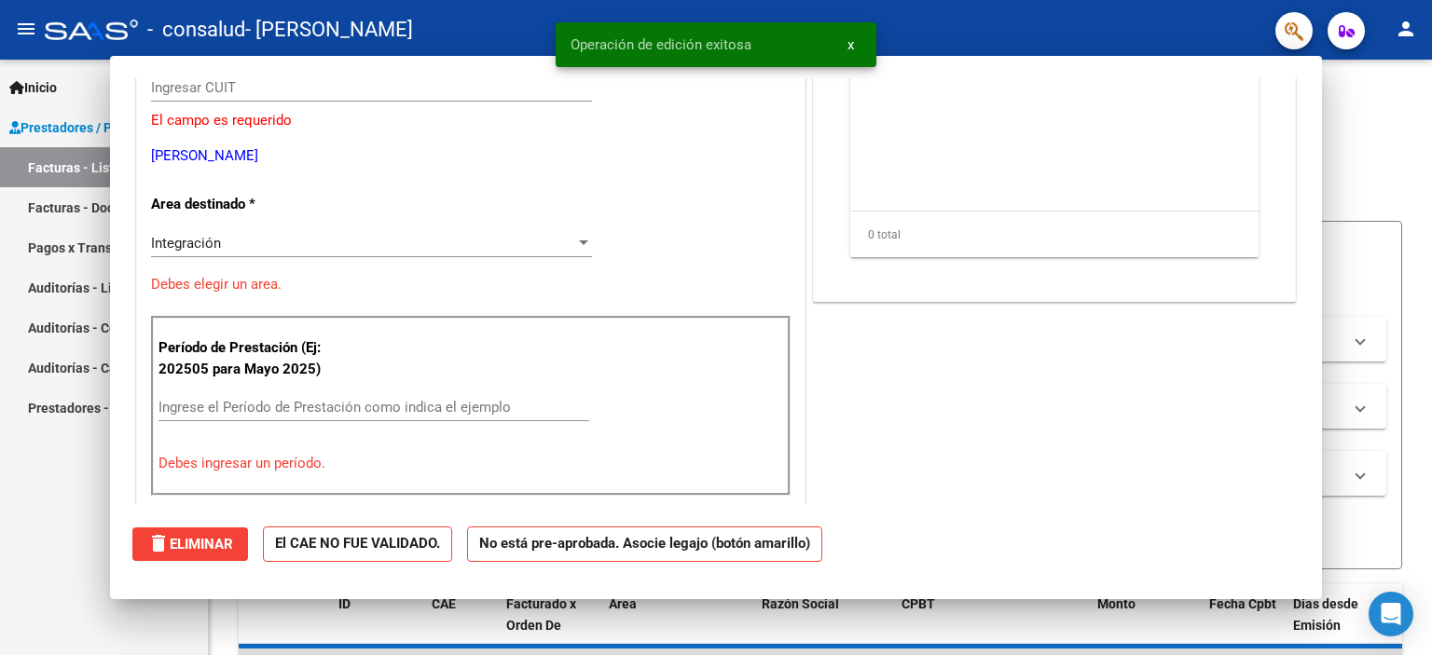
scroll to position [223, 0]
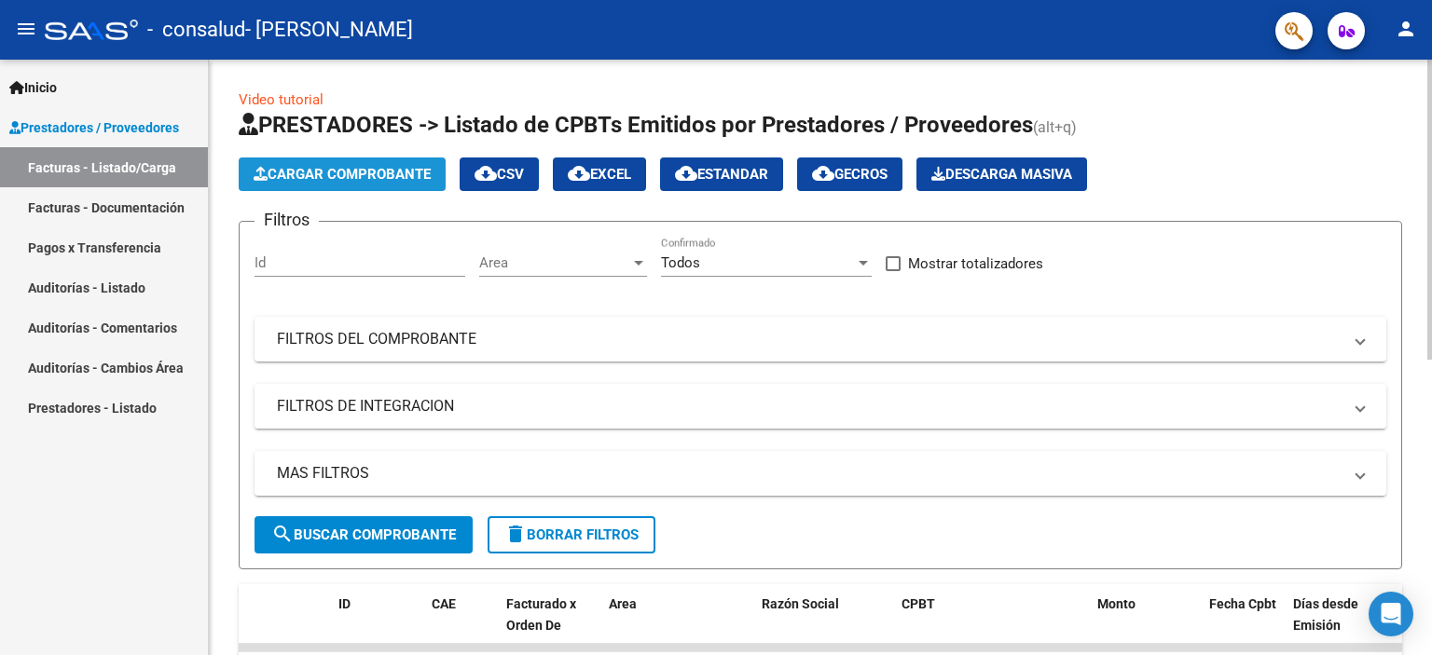
click at [298, 171] on span "Cargar Comprobante" at bounding box center [342, 174] width 177 height 17
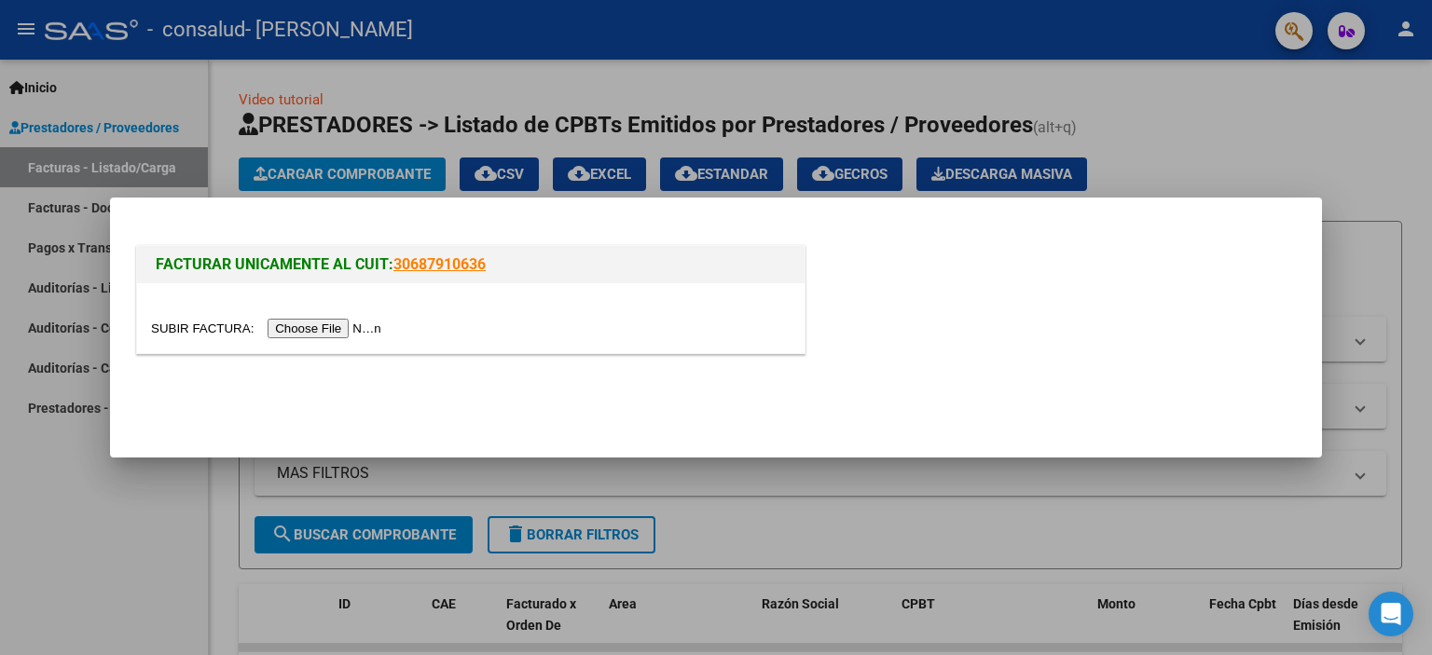
click at [377, 330] on input "file" at bounding box center [269, 329] width 236 height 20
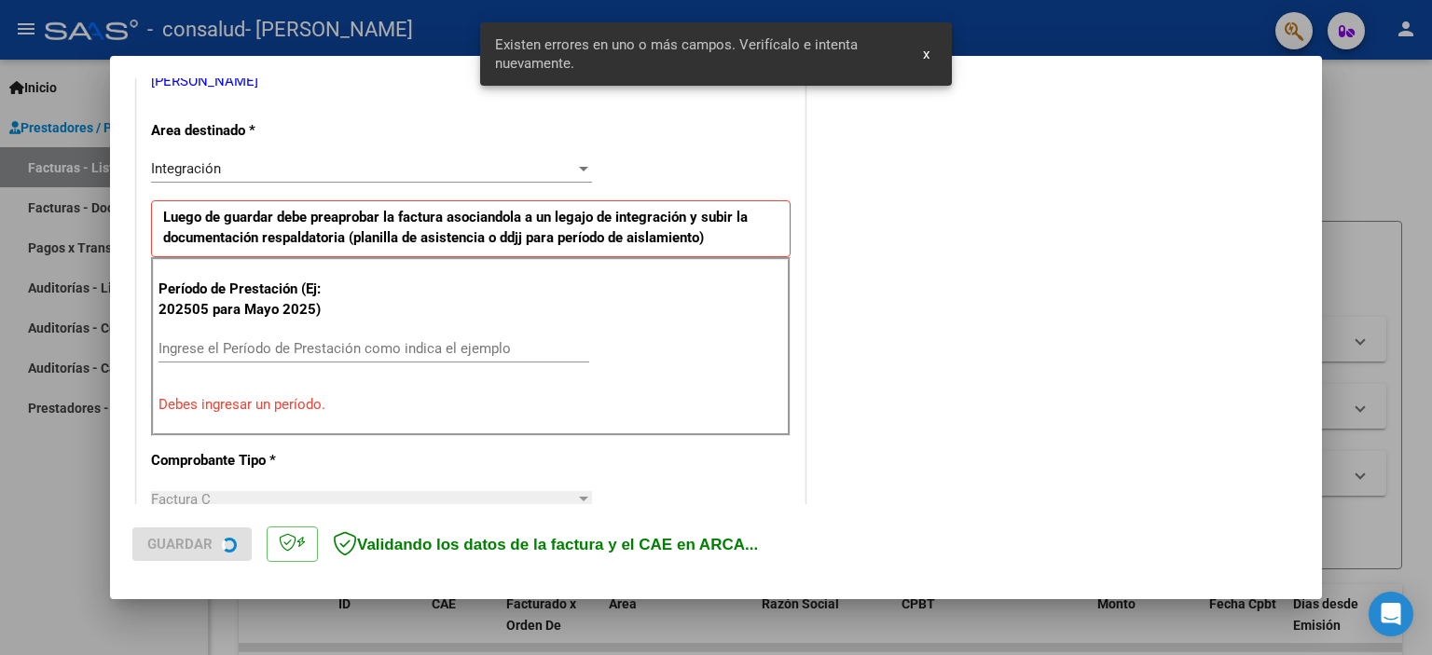
scroll to position [399, 0]
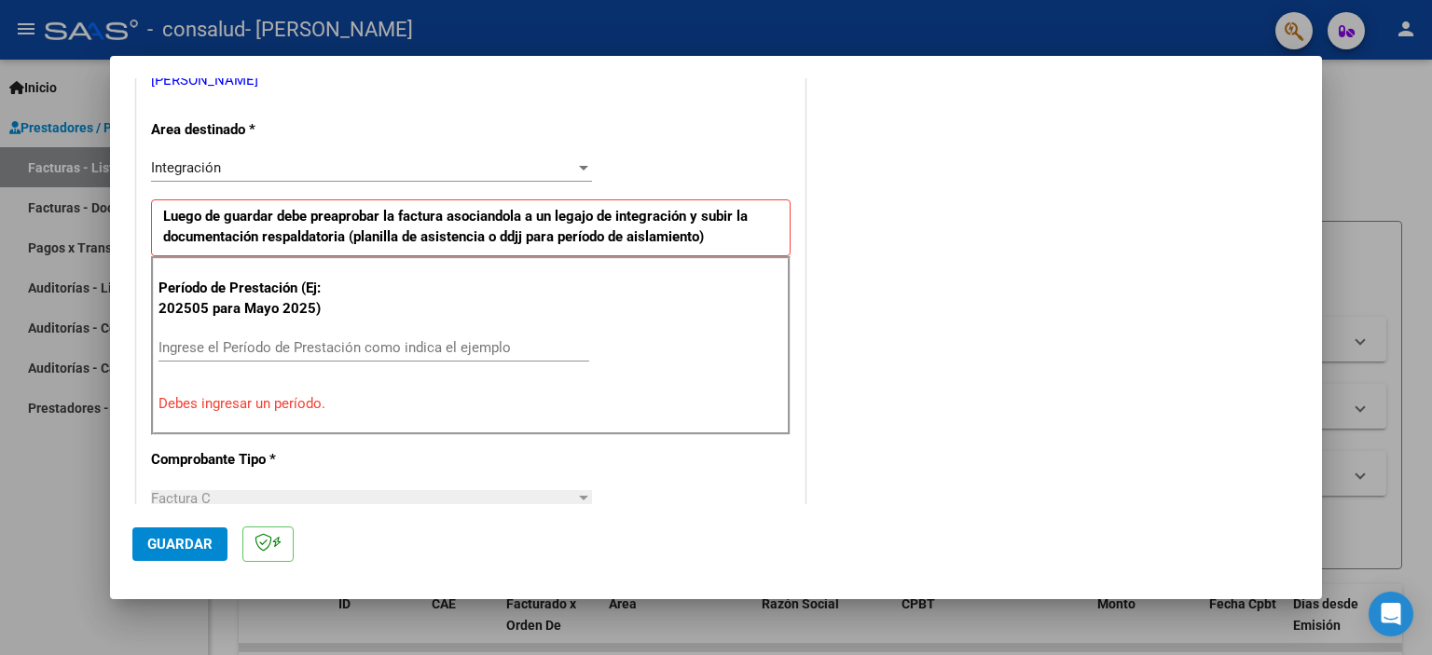
click at [314, 345] on input "Ingrese el Período de Prestación como indica el ejemplo" at bounding box center [373, 347] width 431 height 17
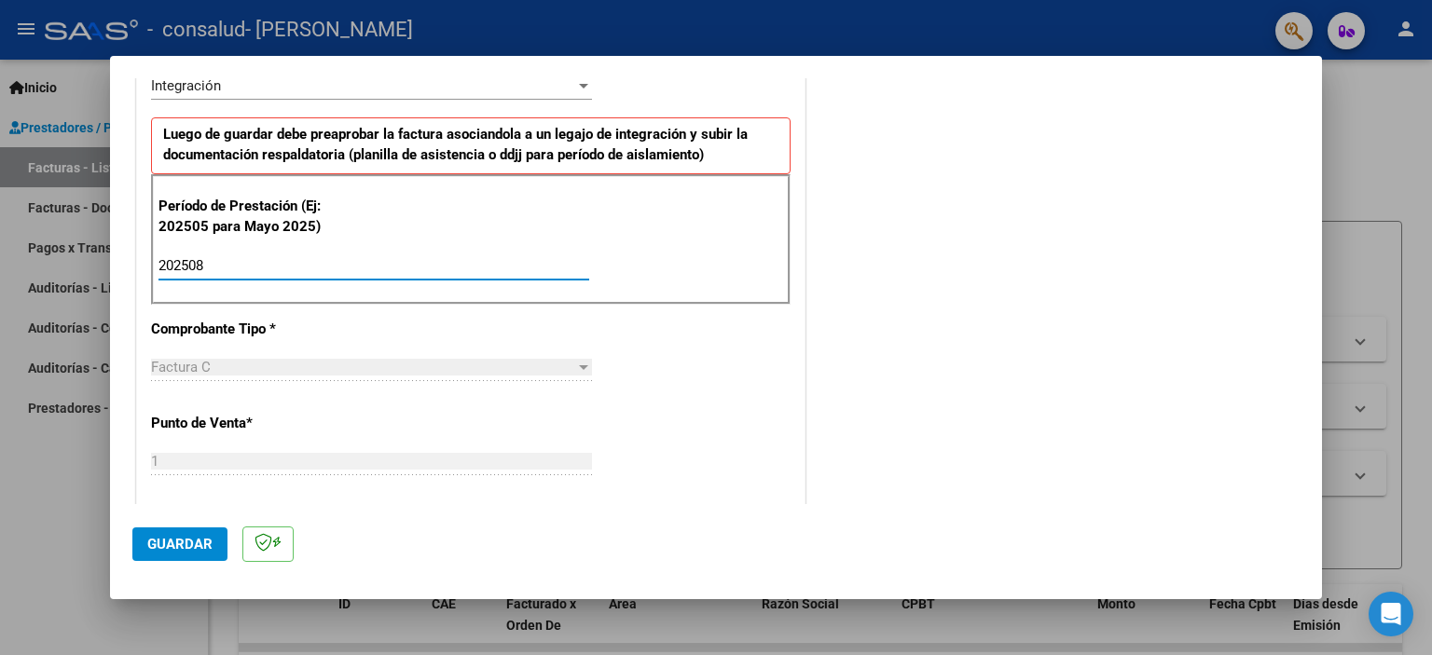
scroll to position [585, 0]
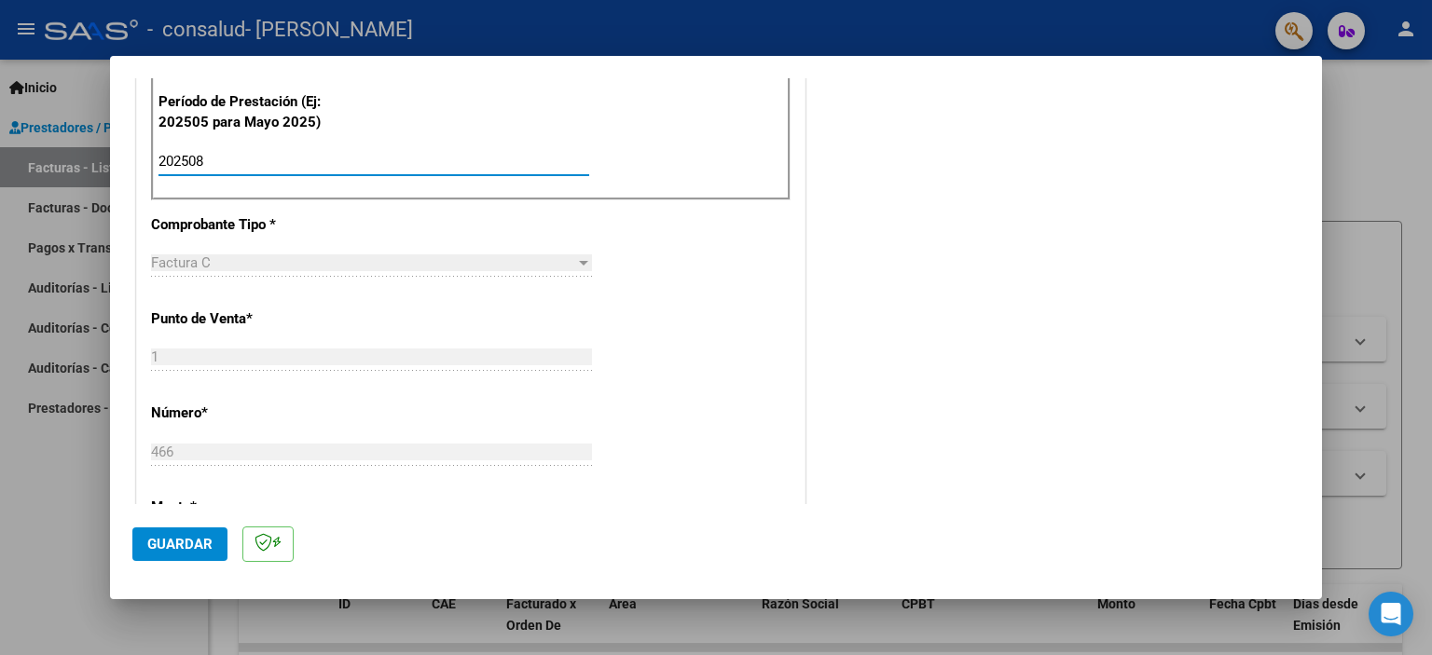
type input "202508"
click at [205, 545] on span "Guardar" at bounding box center [179, 544] width 65 height 17
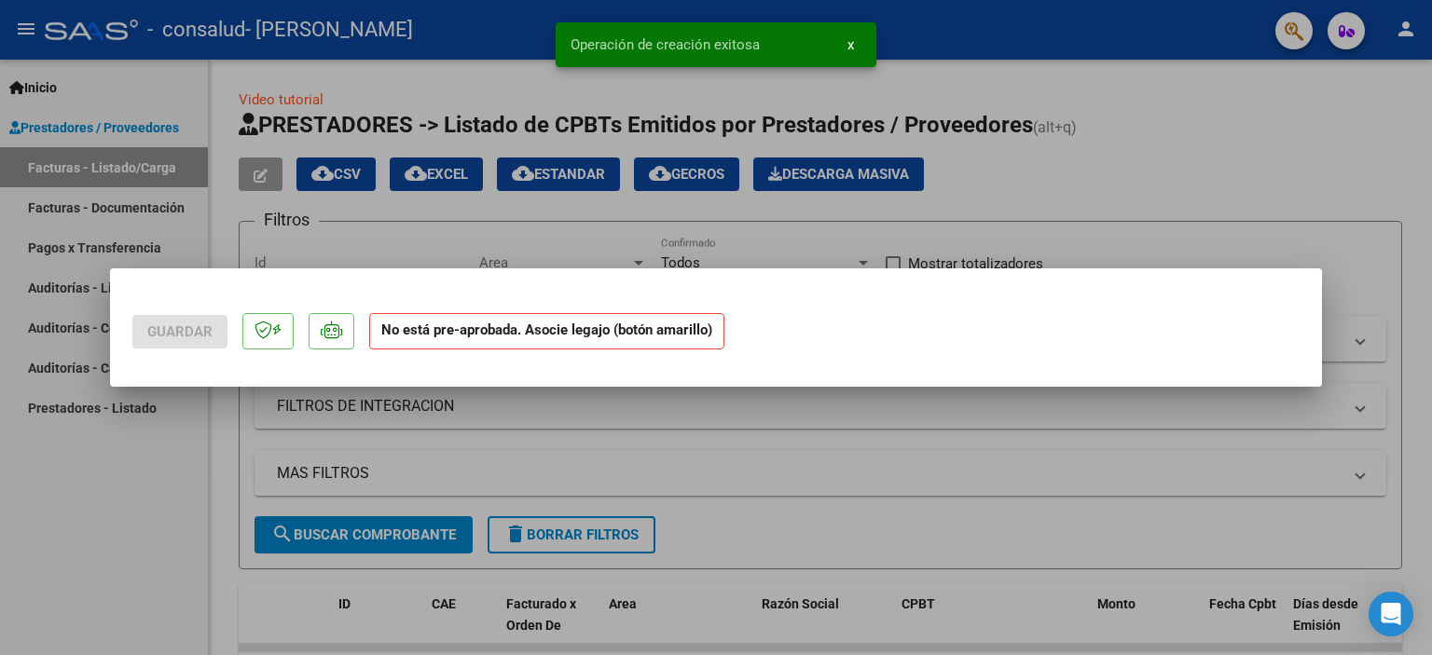
scroll to position [0, 0]
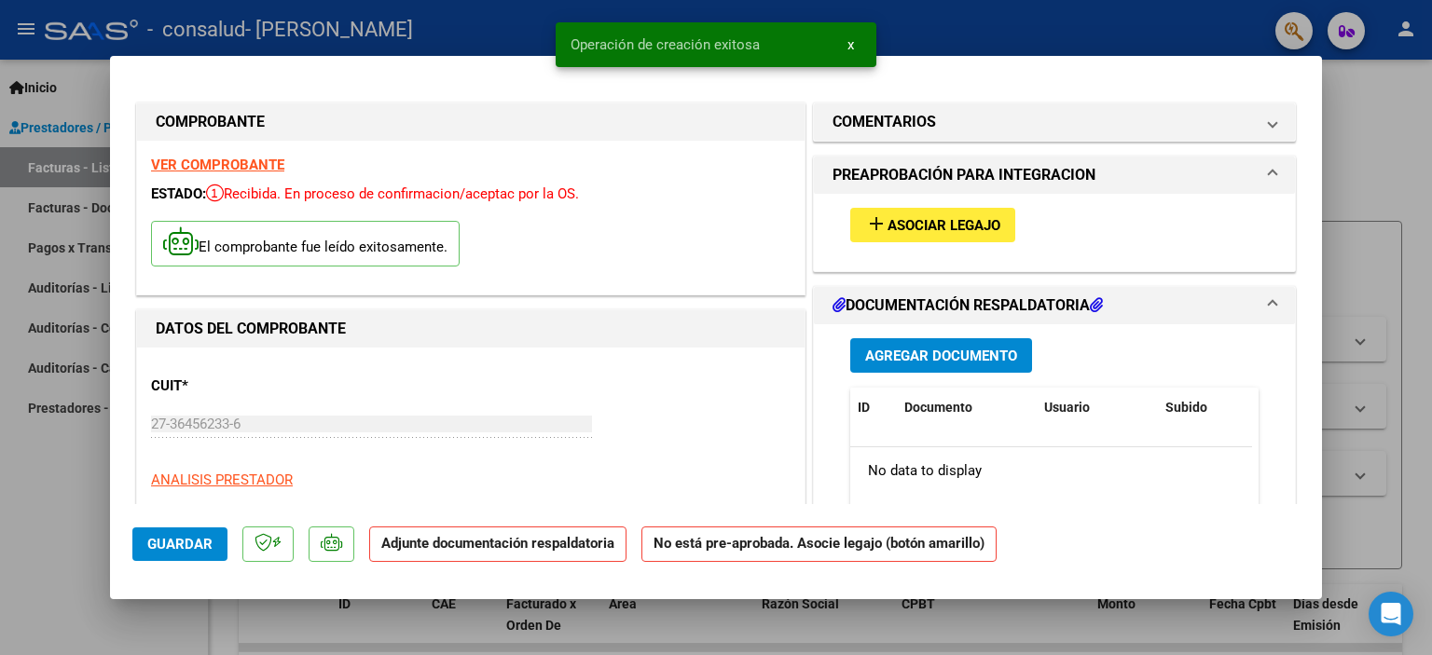
click at [930, 219] on span "Asociar Legajo" at bounding box center [943, 225] width 113 height 17
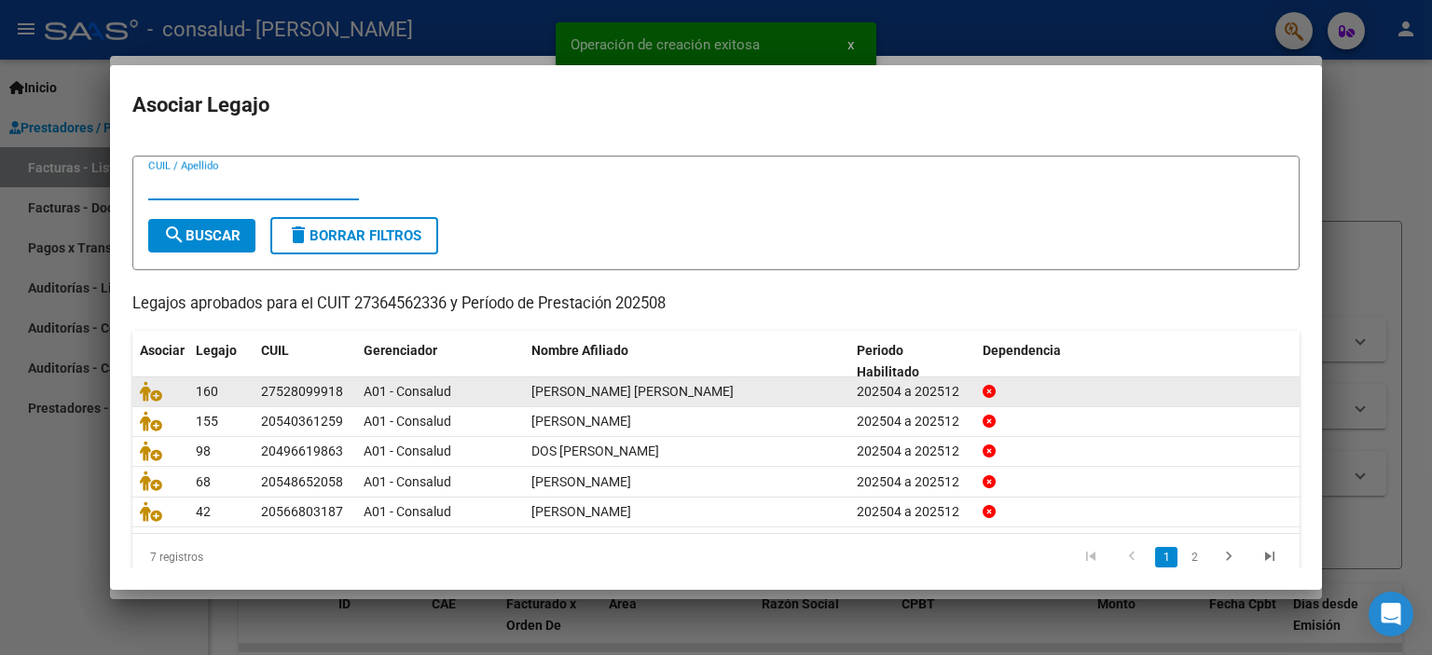
scroll to position [58, 0]
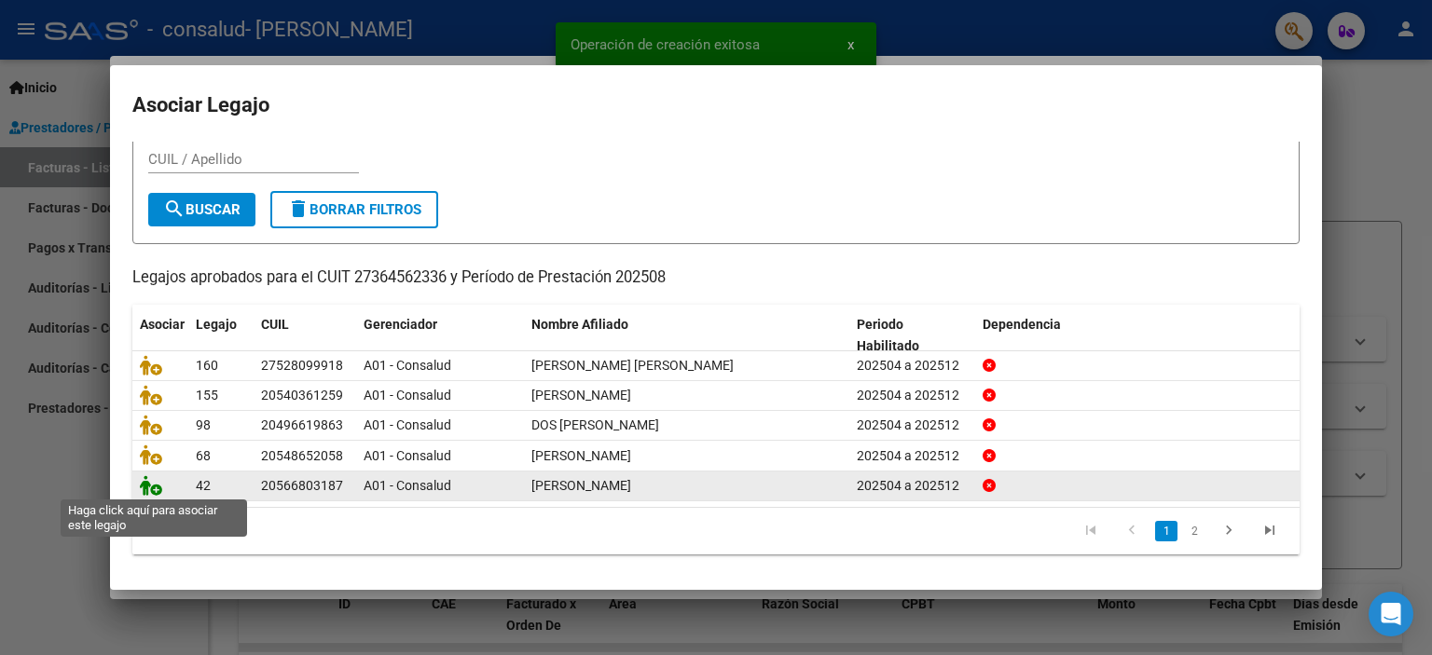
click at [152, 493] on icon at bounding box center [151, 485] width 22 height 21
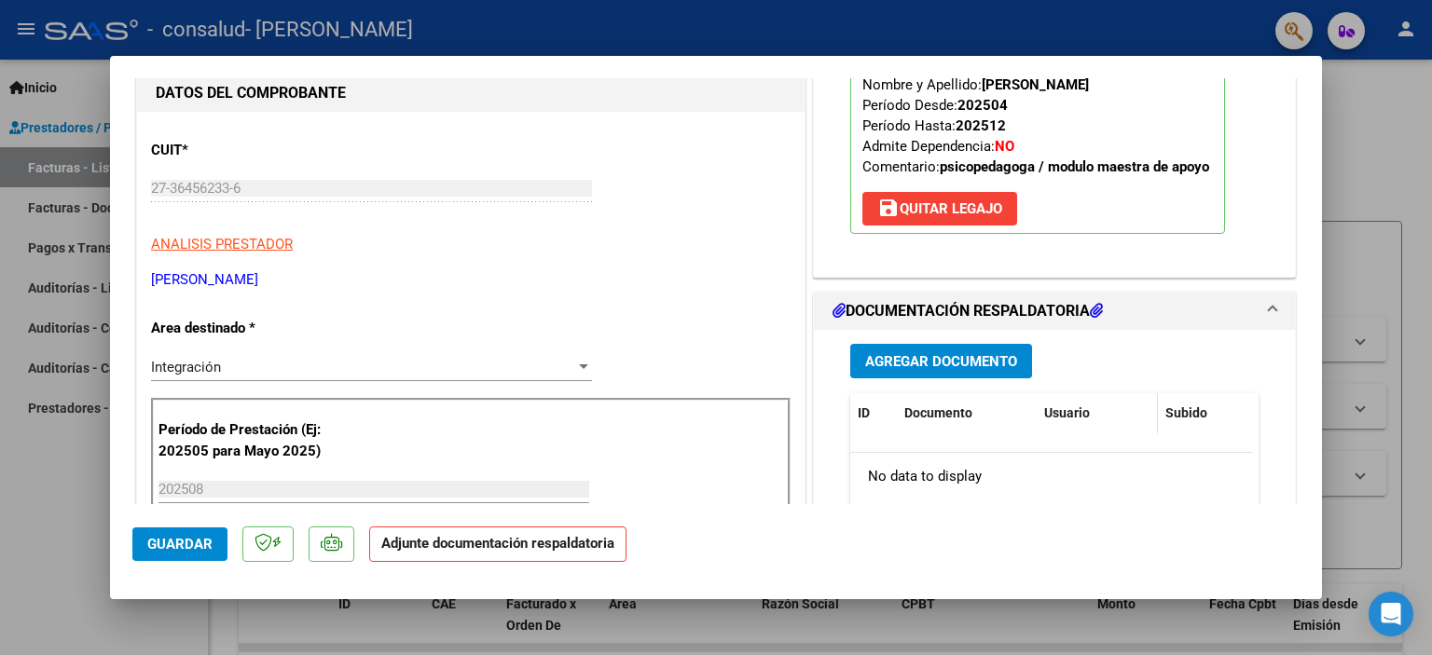
scroll to position [280, 0]
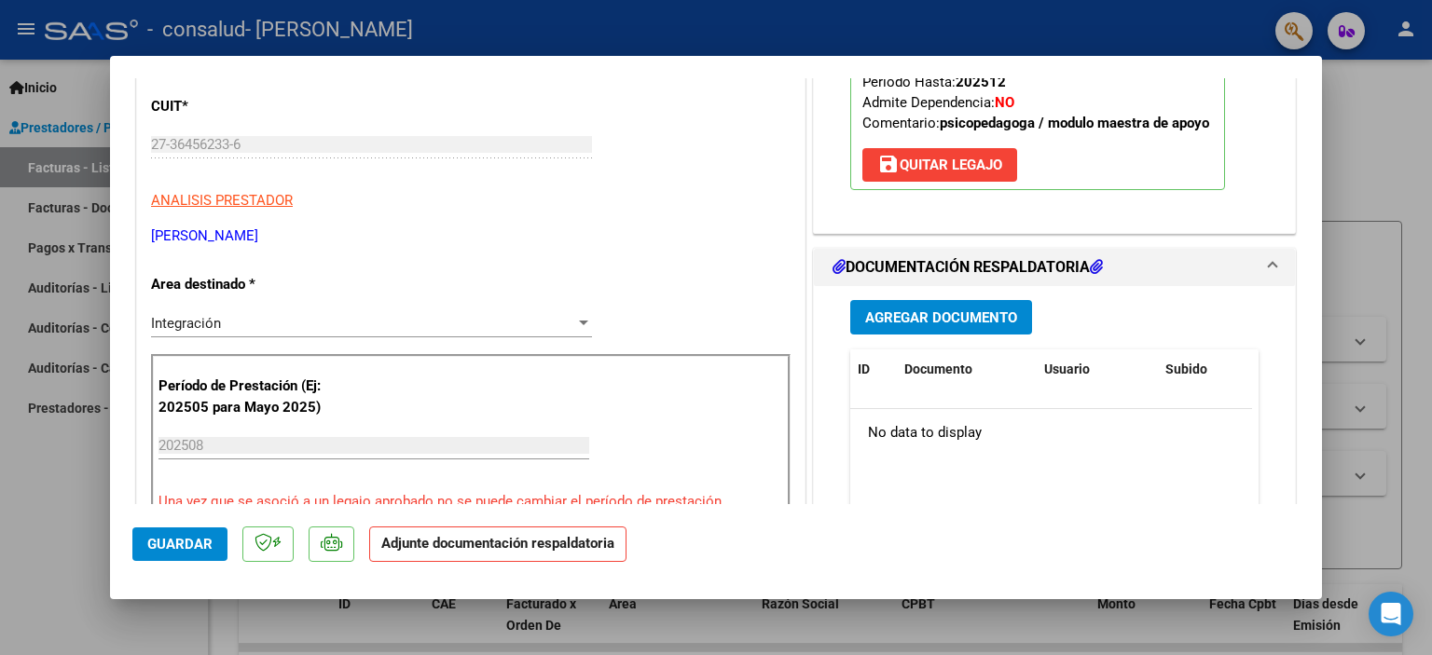
click at [994, 326] on button "Agregar Documento" at bounding box center [941, 317] width 182 height 34
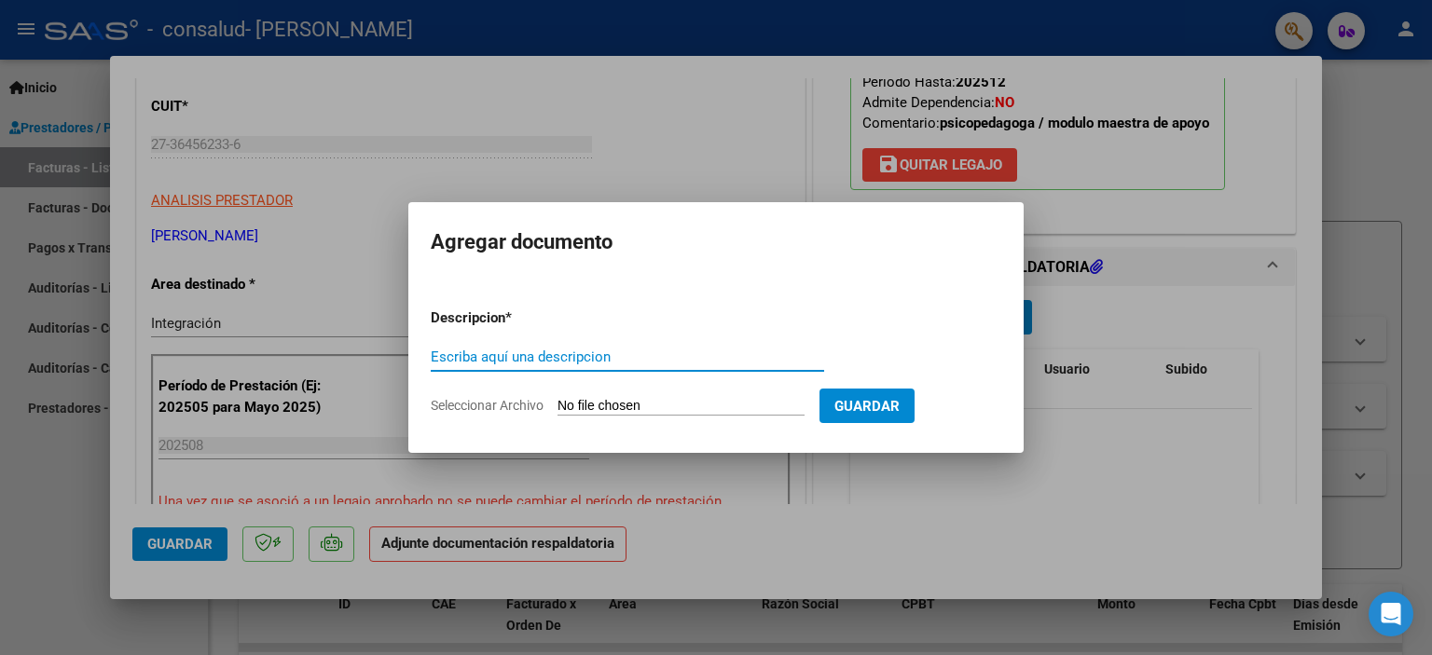
click at [597, 357] on input "Escriba aquí una descripcion" at bounding box center [627, 357] width 393 height 17
type input "ASISTENCIA [PERSON_NAME]"
click at [630, 397] on app-file-uploader "Seleccionar Archivo" at bounding box center [625, 405] width 389 height 17
click at [633, 407] on input "Seleccionar Archivo" at bounding box center [680, 407] width 247 height 18
type input "C:\fakepath\[PERSON_NAME] ASISTENCIA AGOSTO MAI.pdf"
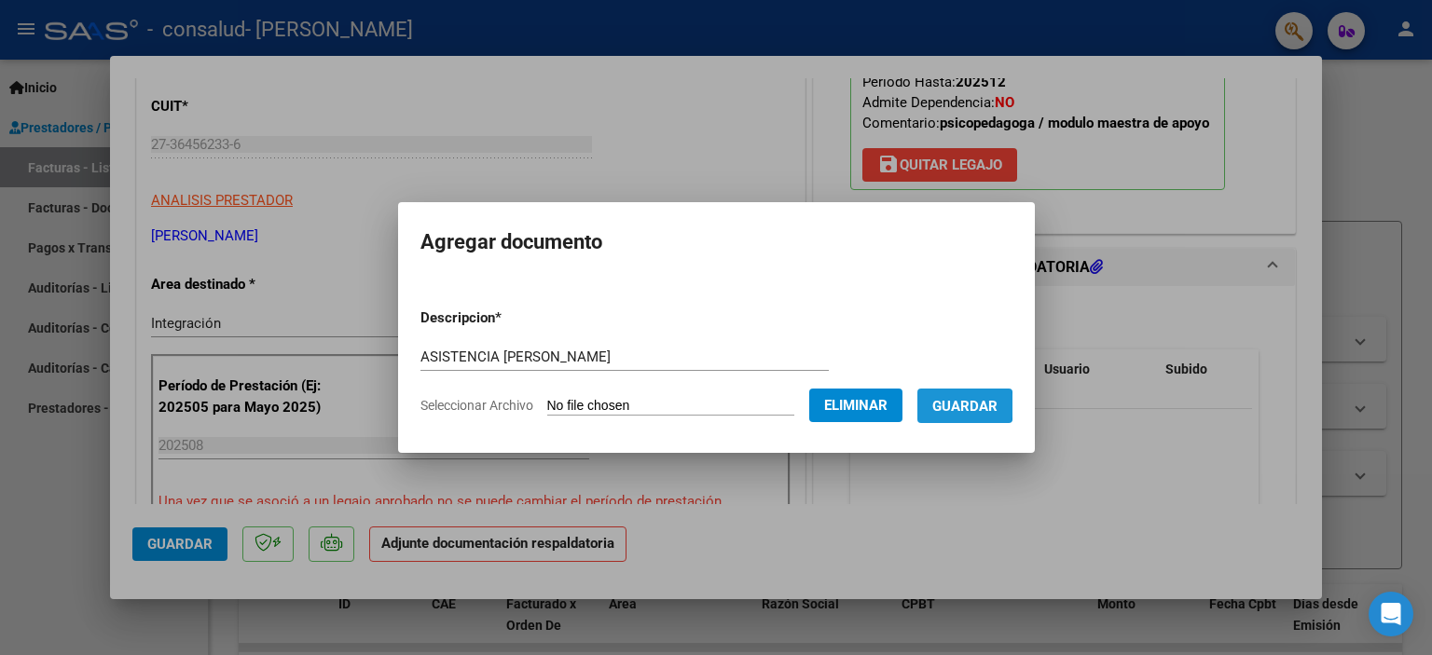
click at [968, 405] on span "Guardar" at bounding box center [964, 406] width 65 height 17
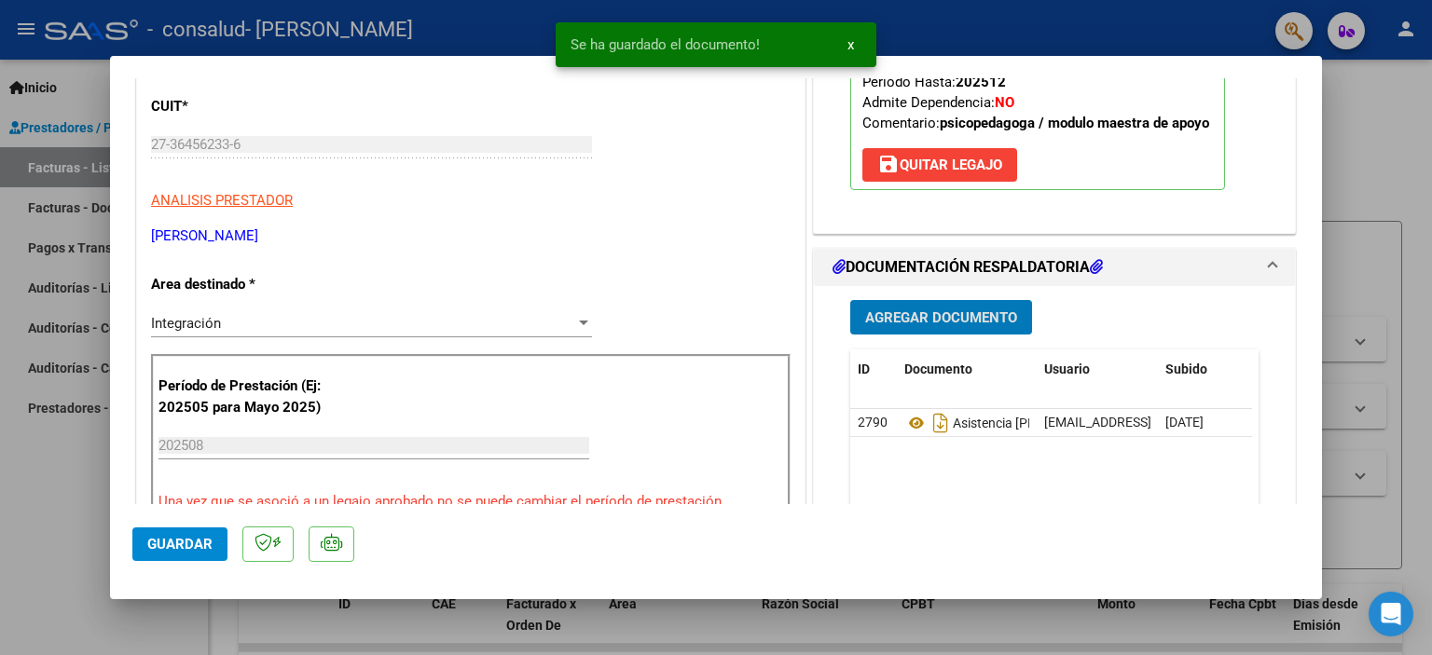
click at [203, 544] on span "Guardar" at bounding box center [179, 544] width 65 height 17
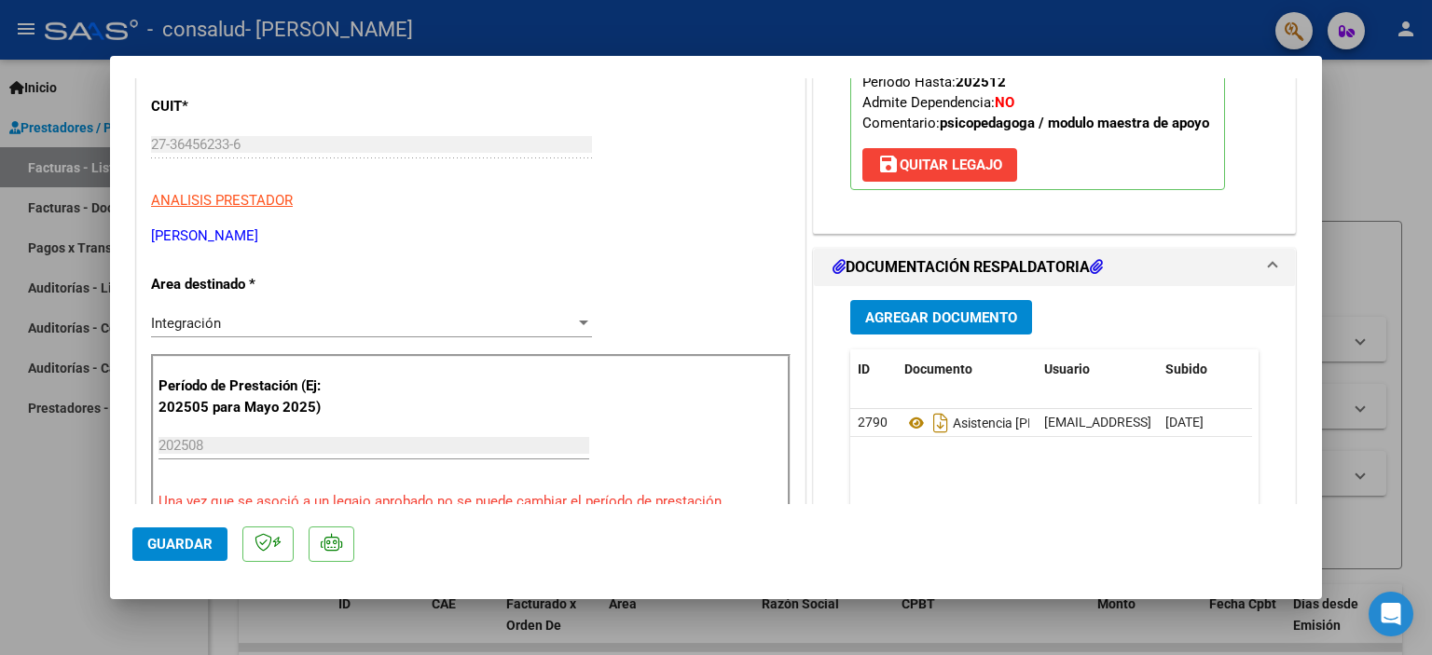
click at [1422, 118] on div at bounding box center [716, 327] width 1432 height 655
type input "$ 0,00"
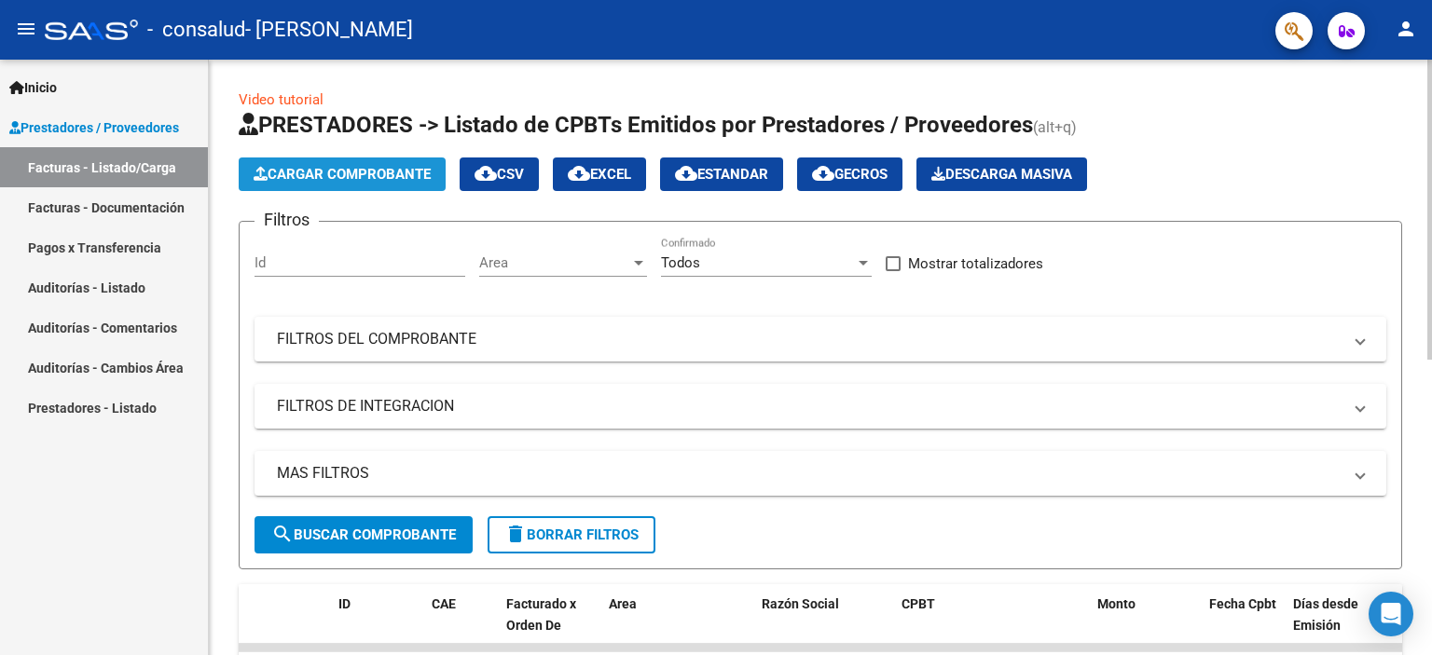
click at [430, 163] on button "Cargar Comprobante" at bounding box center [342, 175] width 207 height 34
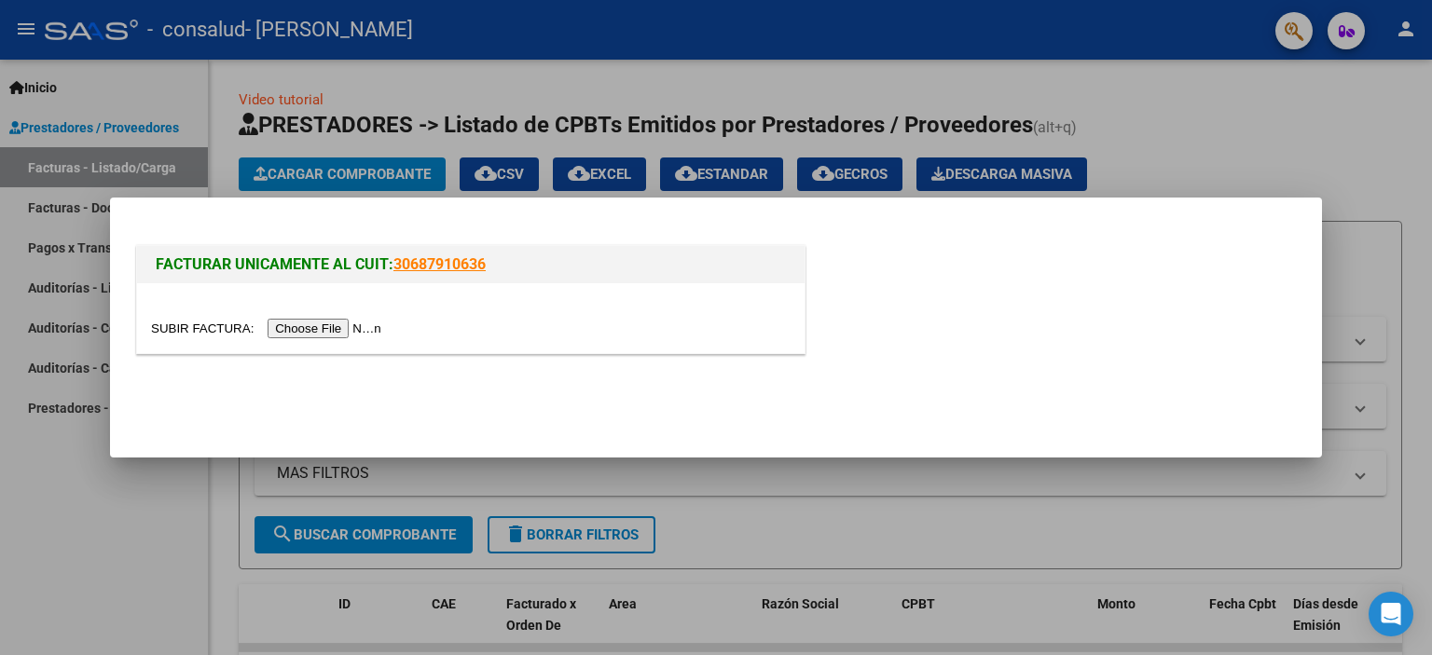
click at [334, 335] on input "file" at bounding box center [269, 329] width 236 height 20
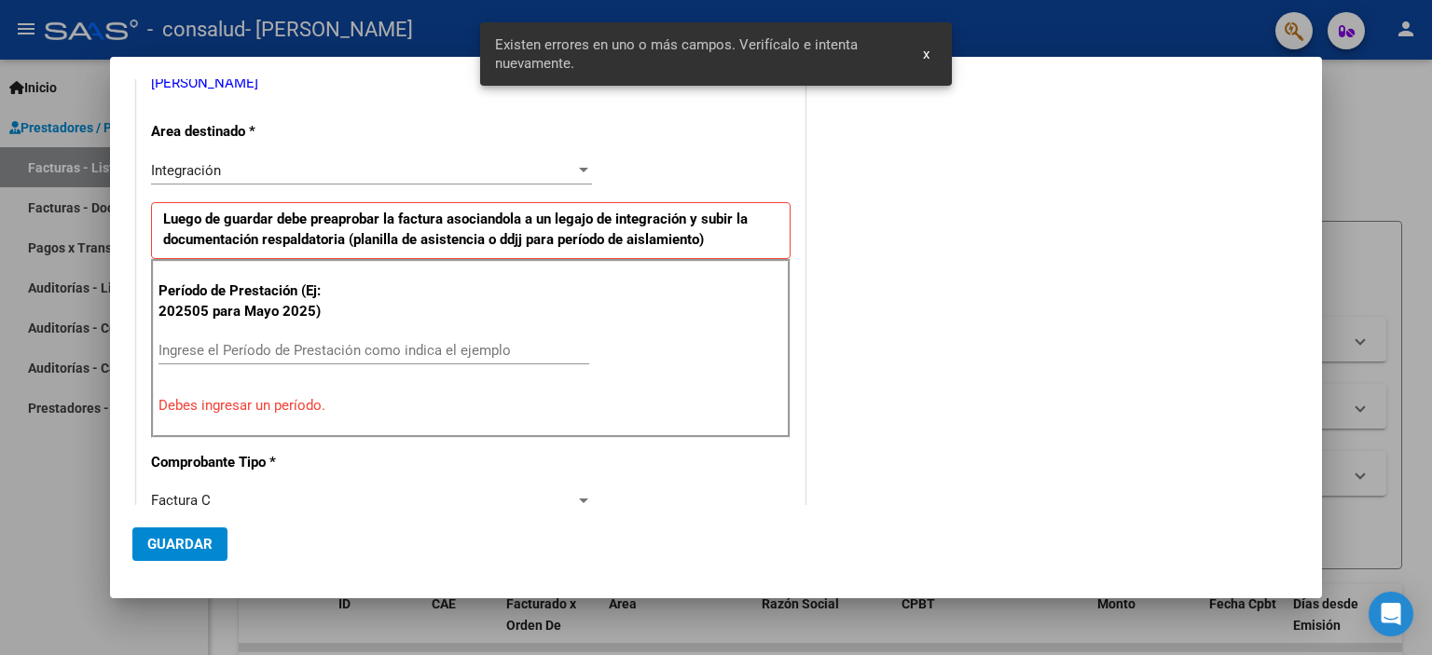
scroll to position [331, 0]
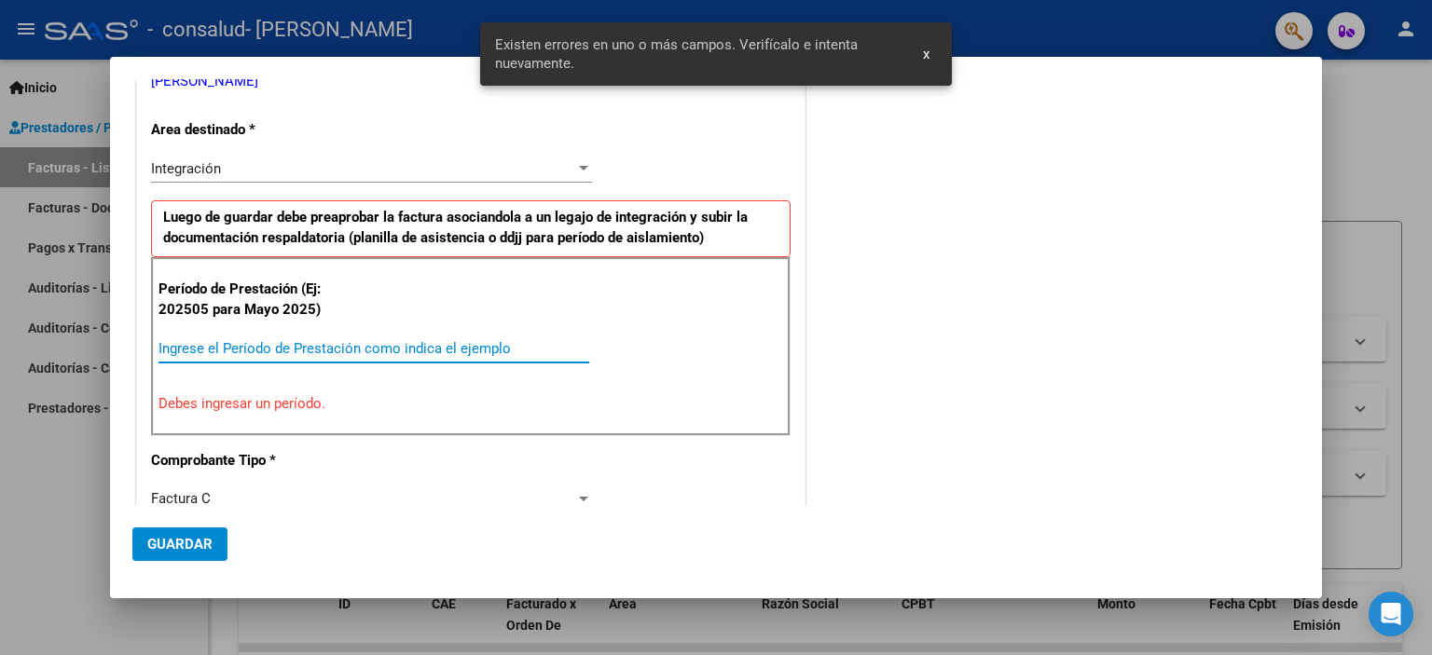
click at [444, 346] on input "Ingrese el Período de Prestación como indica el ejemplo" at bounding box center [373, 348] width 431 height 17
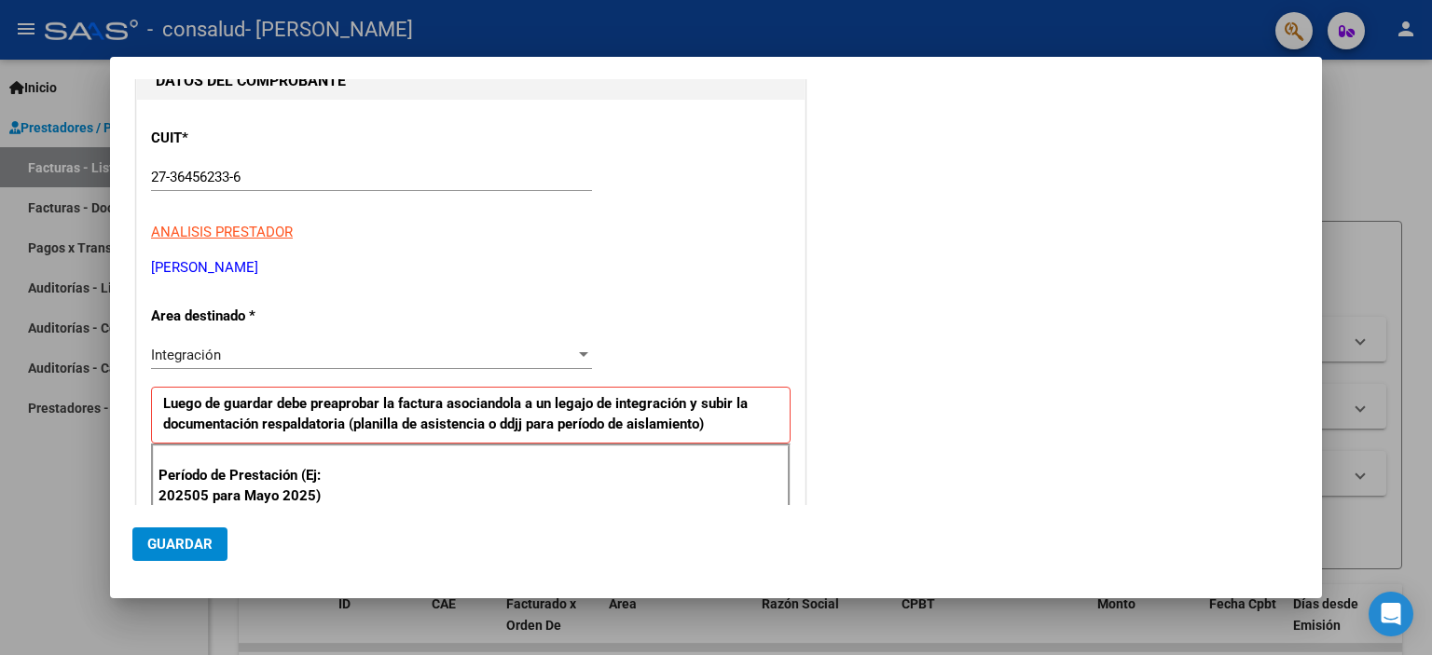
scroll to position [0, 0]
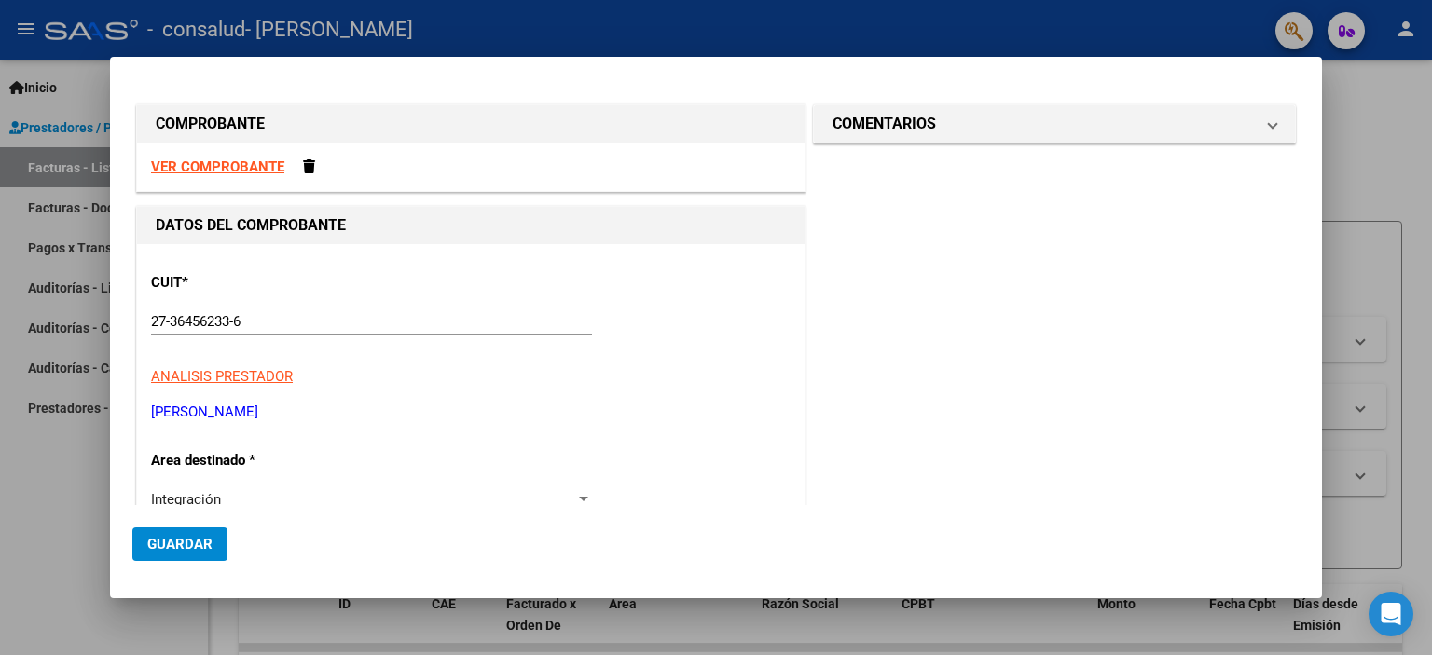
type input "202508"
click at [199, 161] on strong "VER COMPROBANTE" at bounding box center [217, 166] width 133 height 17
click at [1376, 169] on div at bounding box center [716, 327] width 1432 height 655
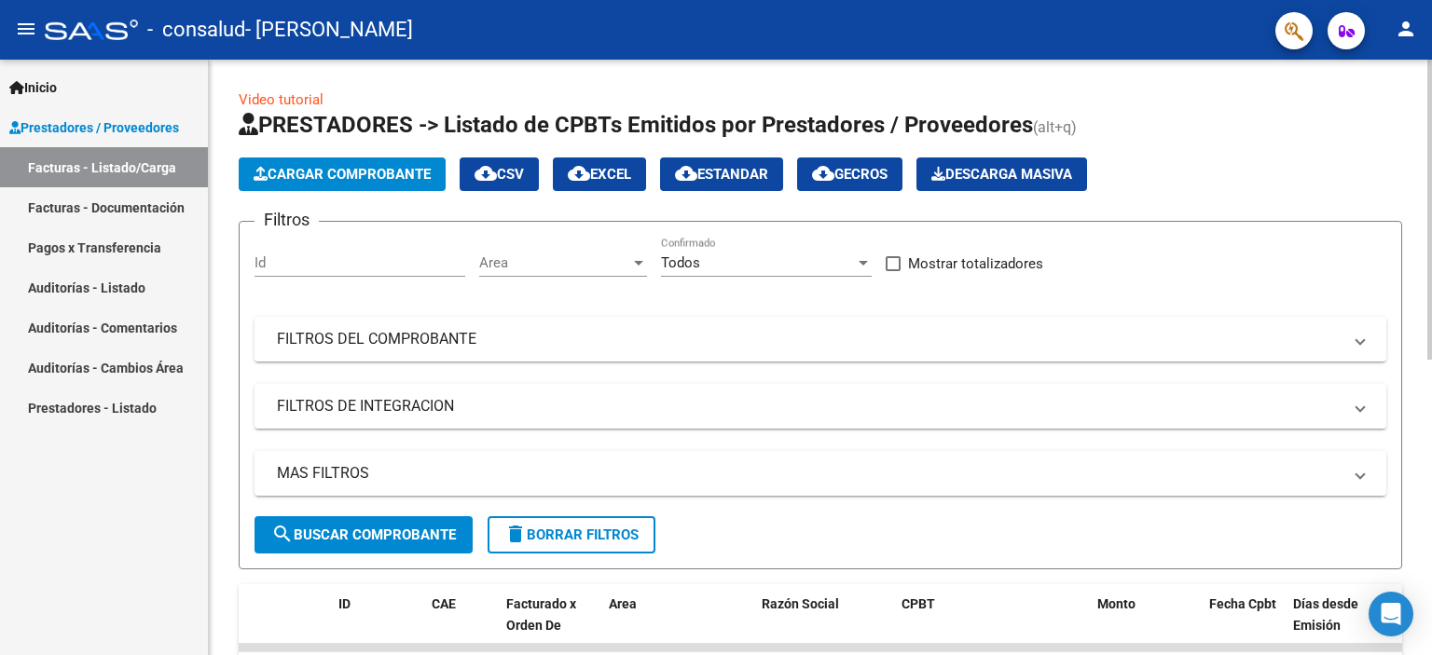
click at [399, 178] on span "Cargar Comprobante" at bounding box center [342, 174] width 177 height 17
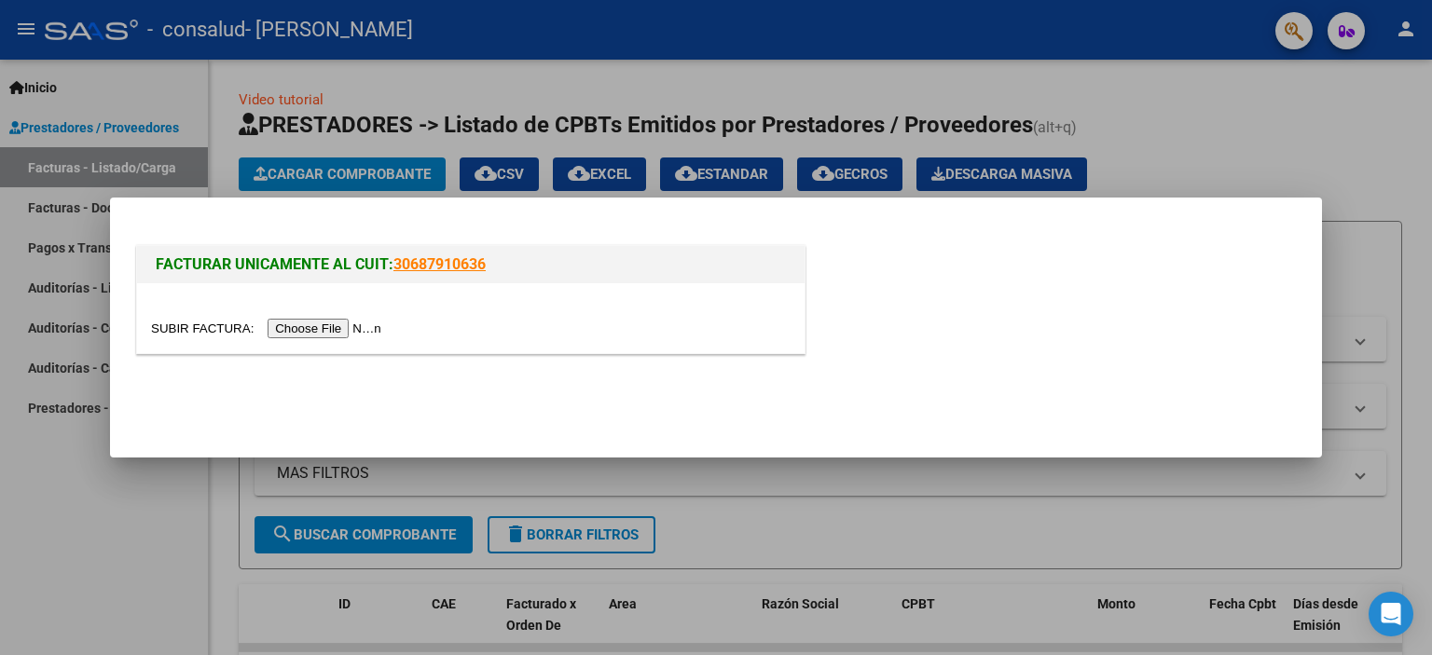
click at [339, 336] on input "file" at bounding box center [269, 329] width 236 height 20
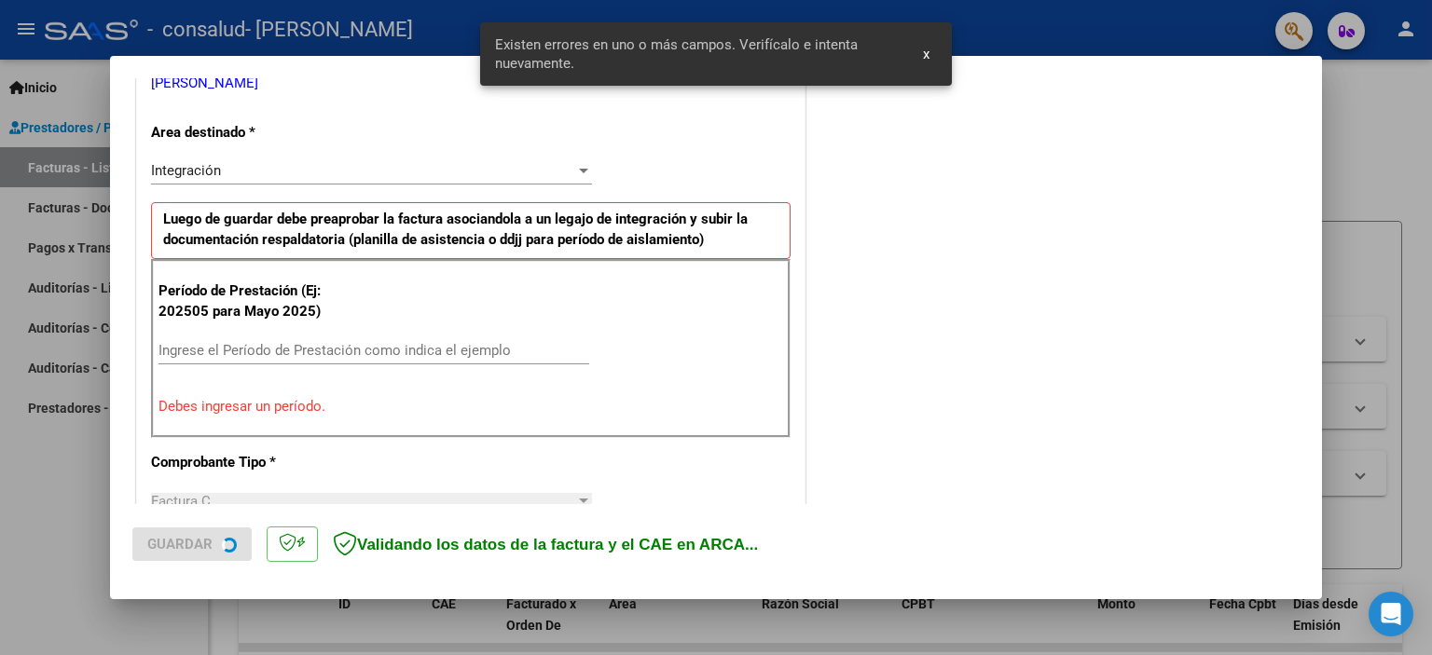
scroll to position [434, 0]
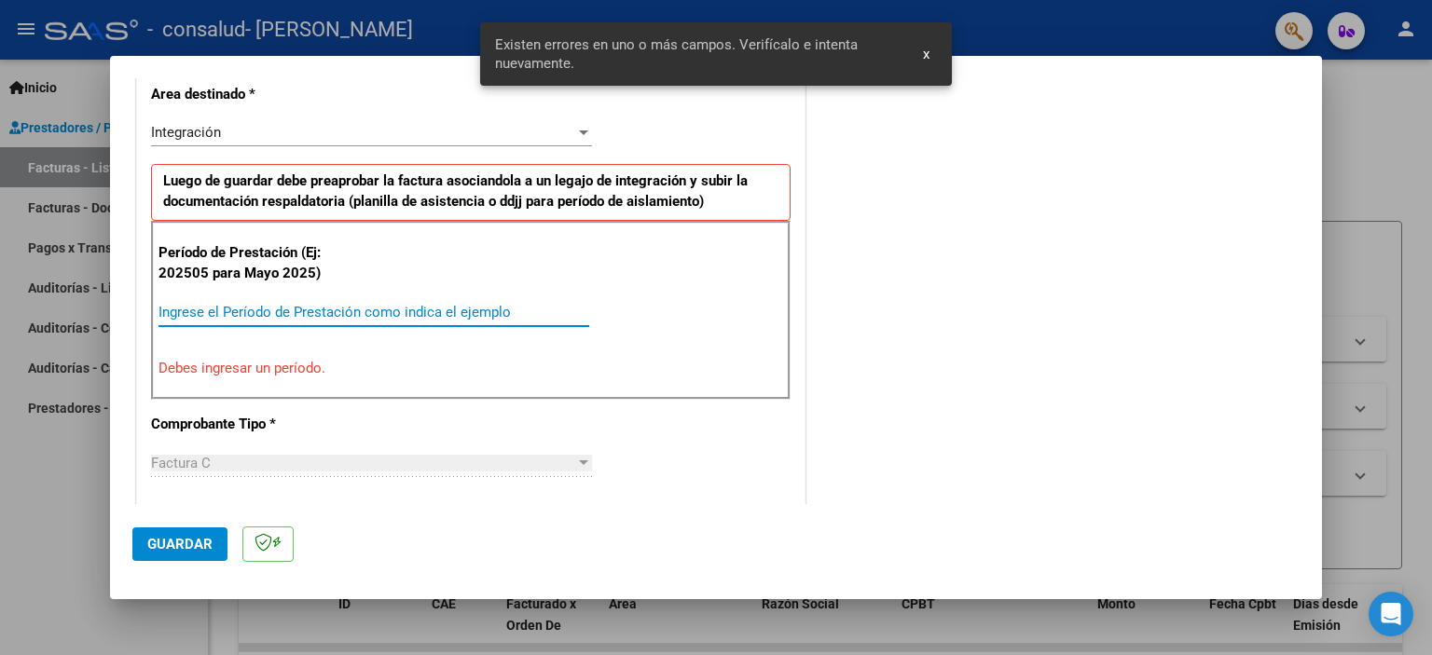
click at [287, 309] on input "Ingrese el Período de Prestación como indica el ejemplo" at bounding box center [373, 312] width 431 height 17
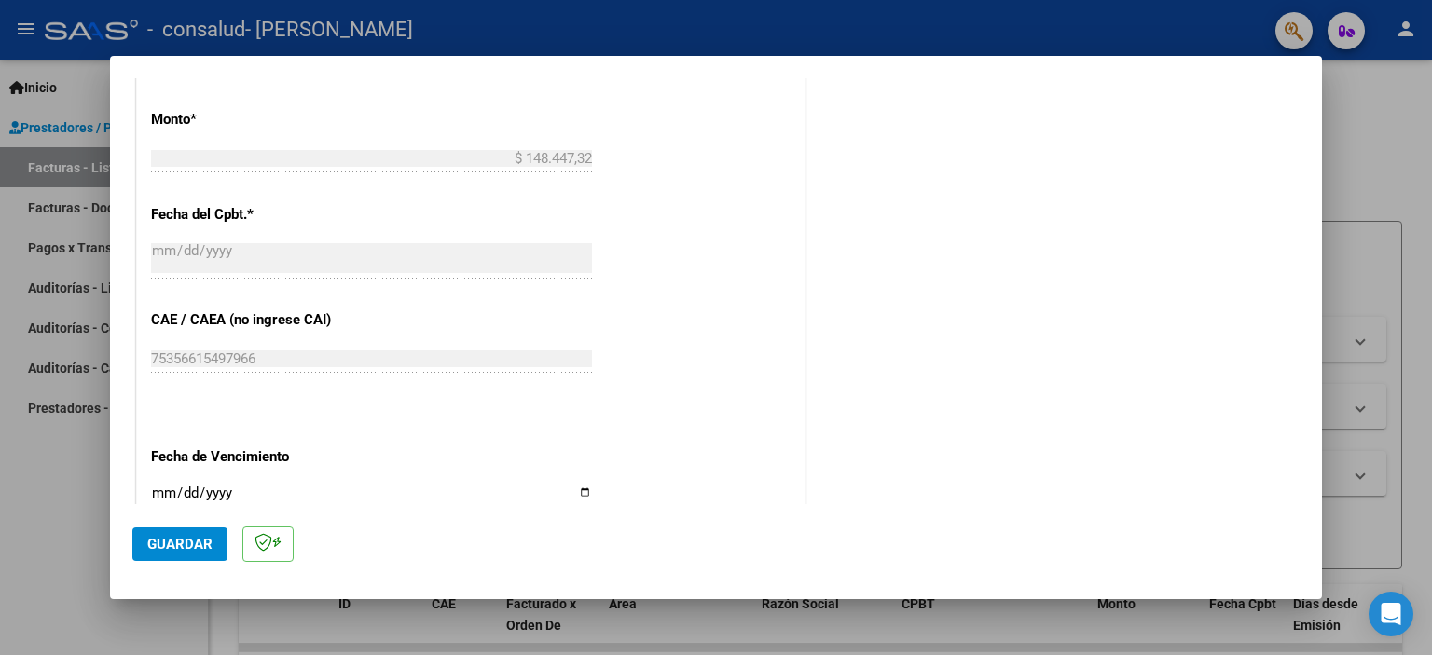
scroll to position [994, 0]
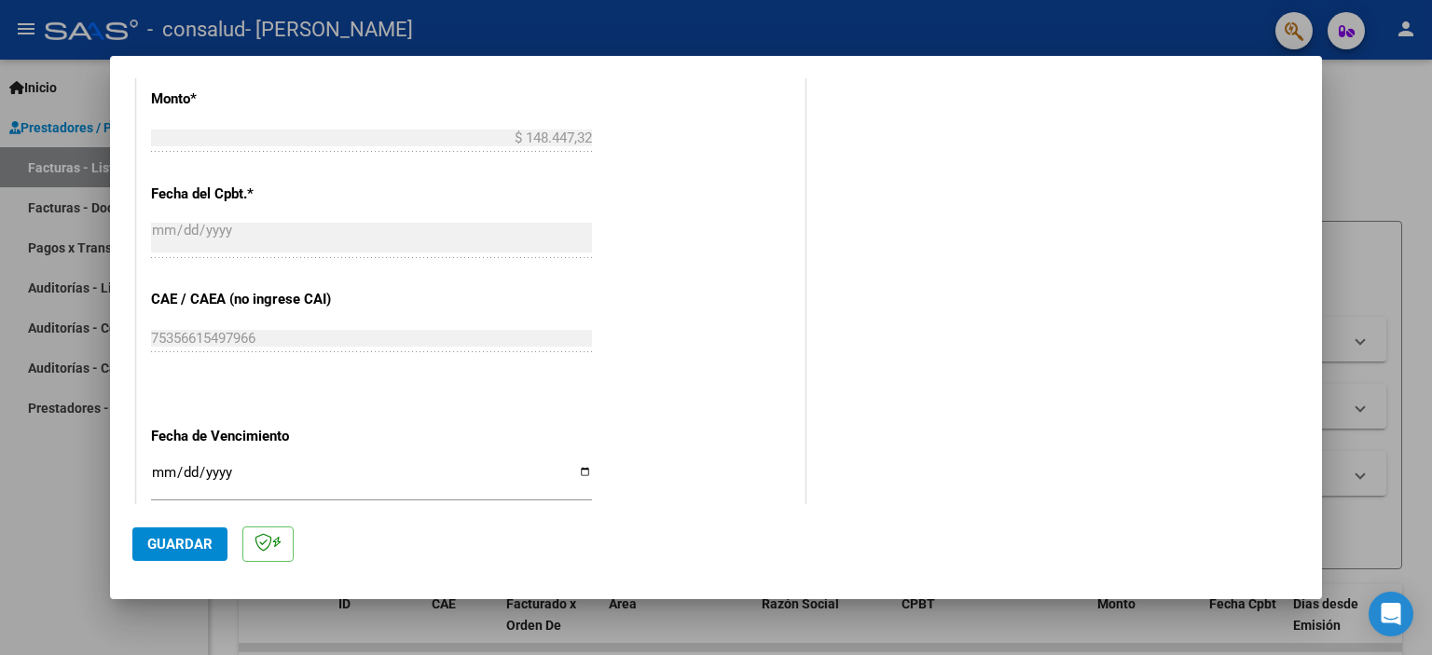
type input "202508"
click at [175, 543] on span "Guardar" at bounding box center [179, 544] width 65 height 17
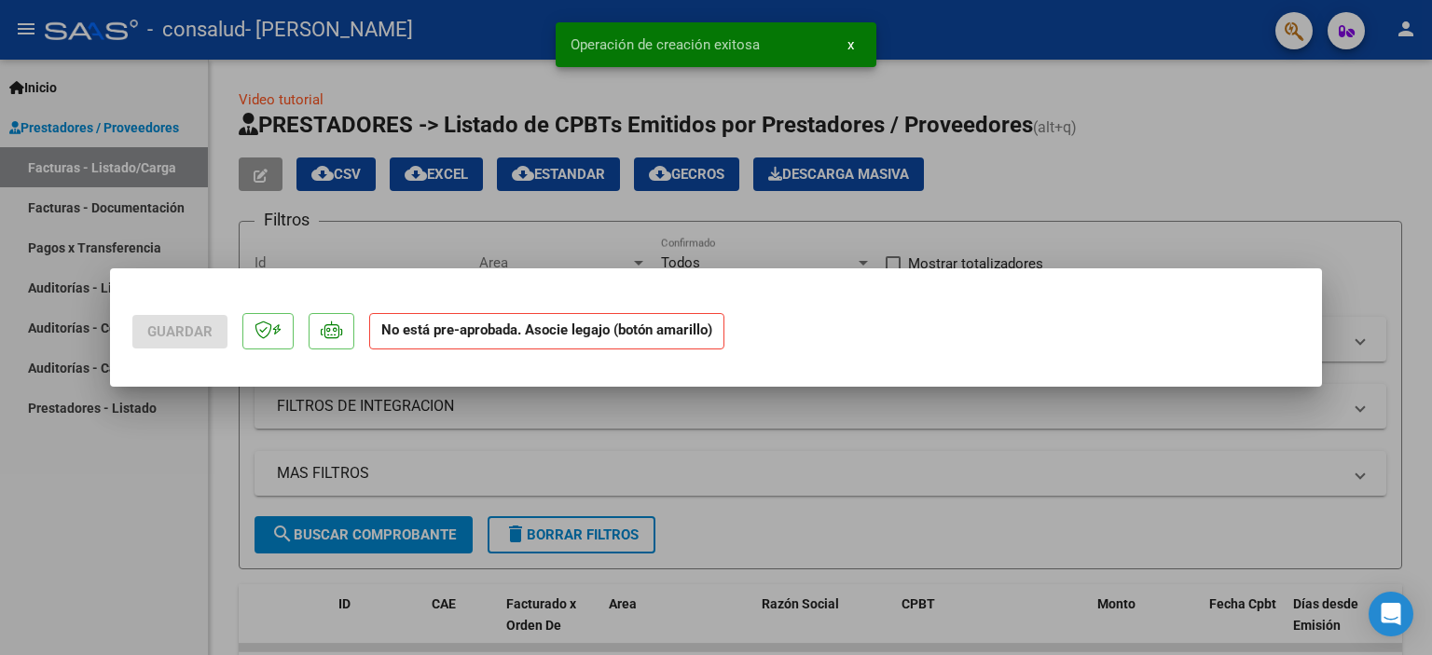
scroll to position [0, 0]
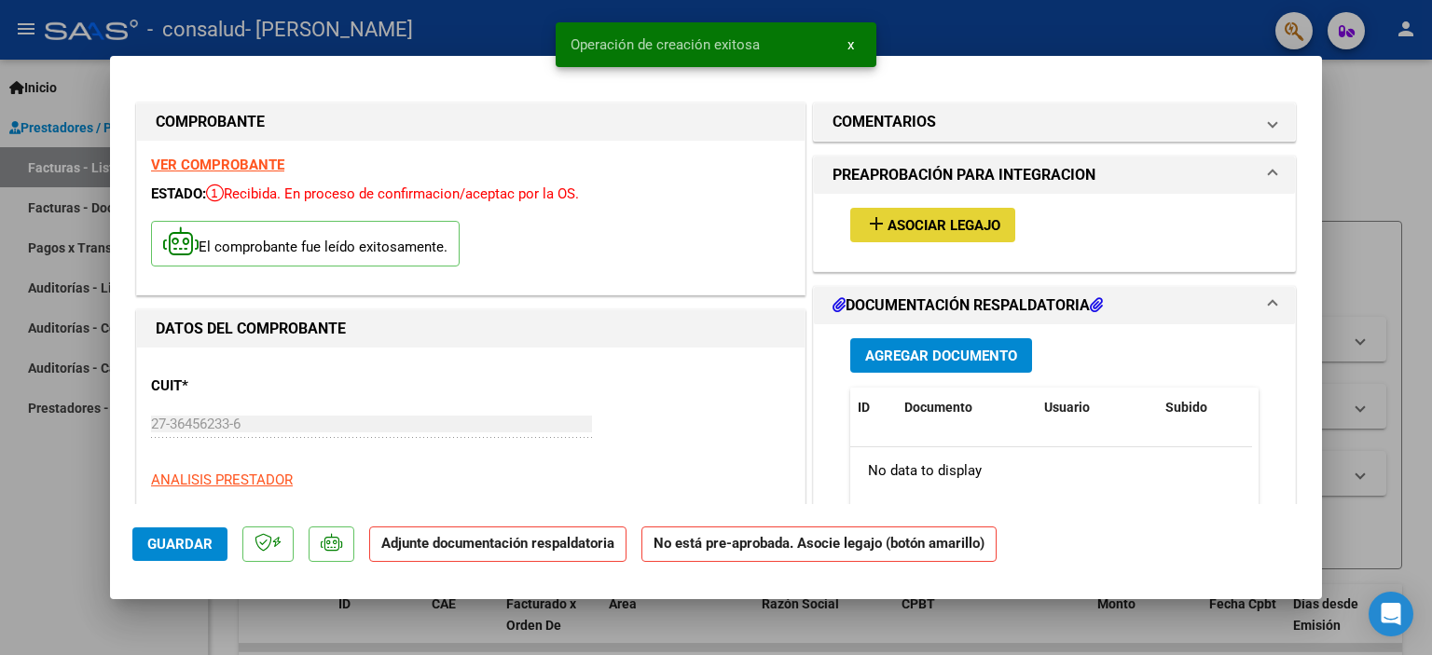
click at [924, 226] on span "Asociar Legajo" at bounding box center [943, 225] width 113 height 17
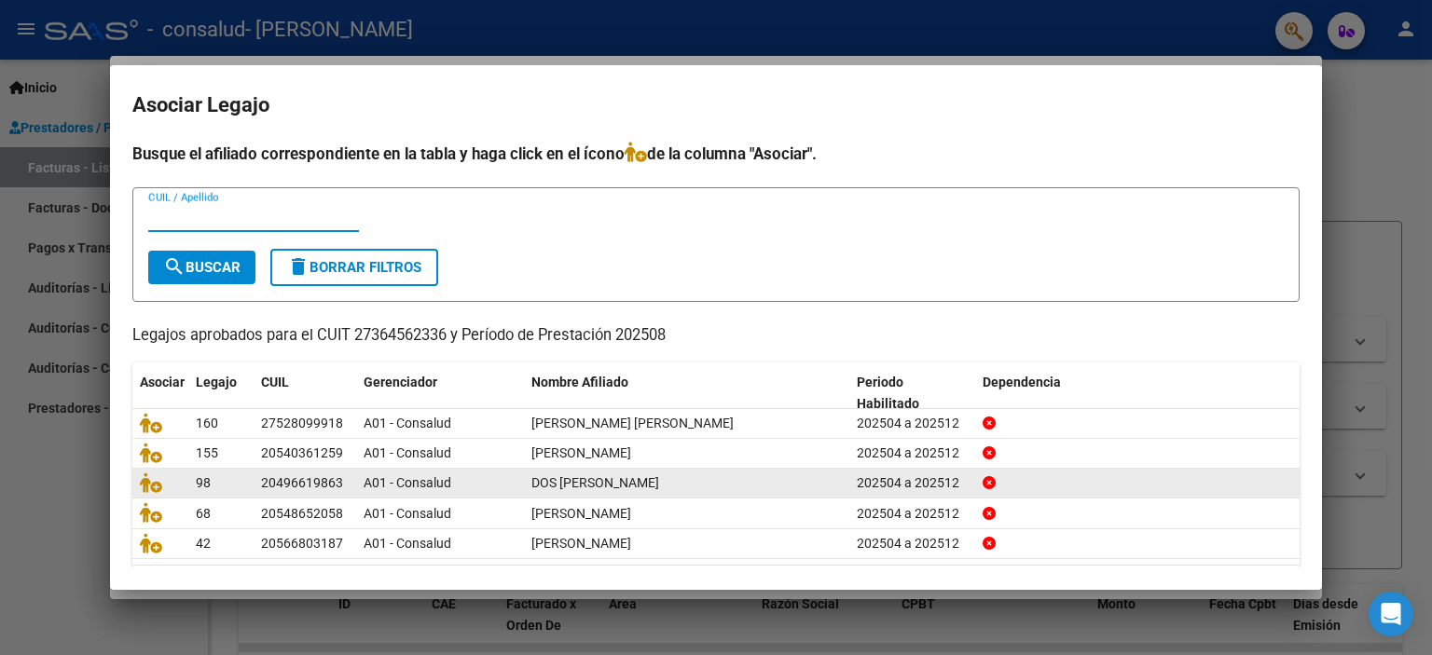
scroll to position [58, 0]
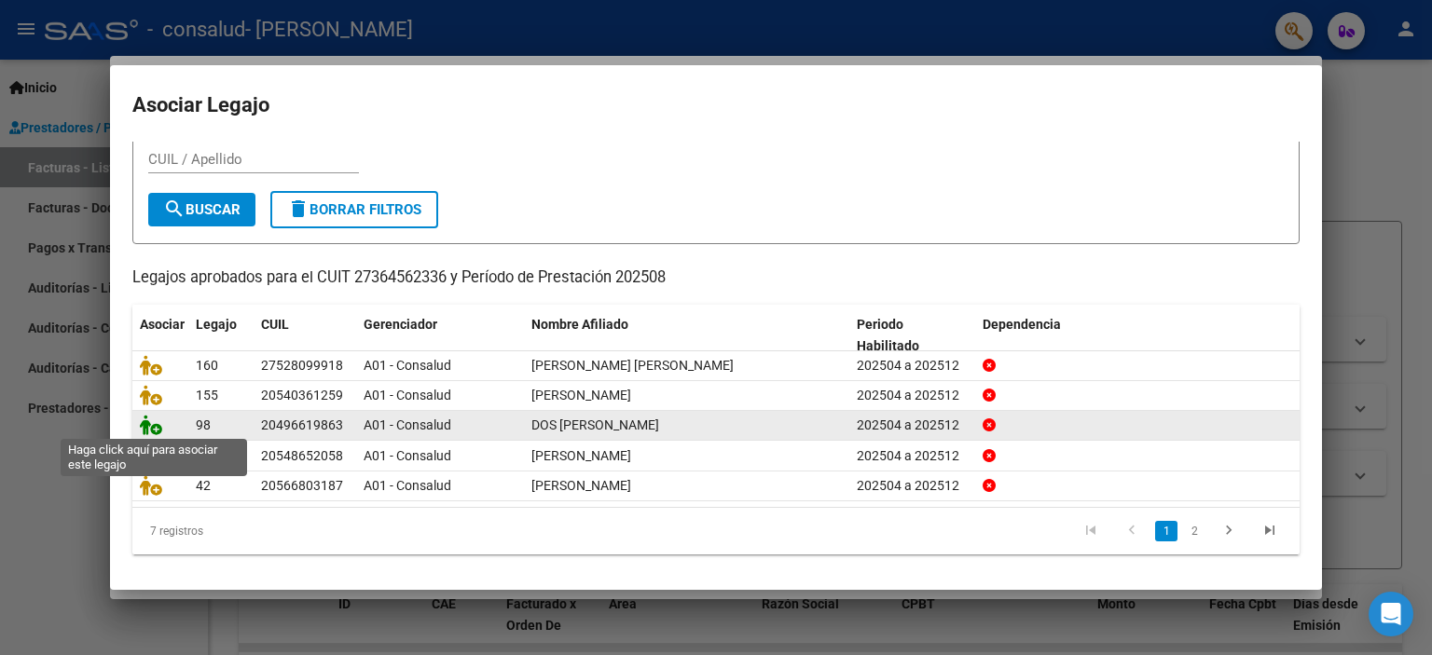
click at [150, 428] on icon at bounding box center [151, 425] width 22 height 21
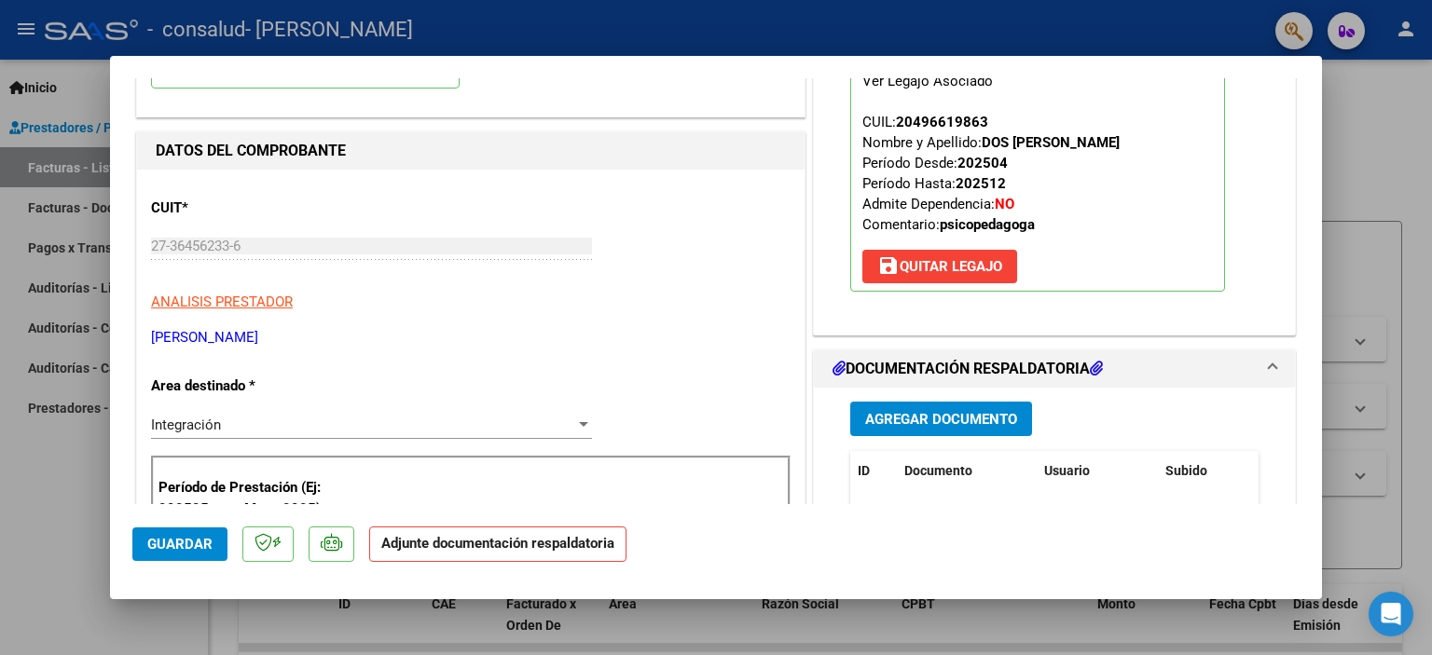
scroll to position [186, 0]
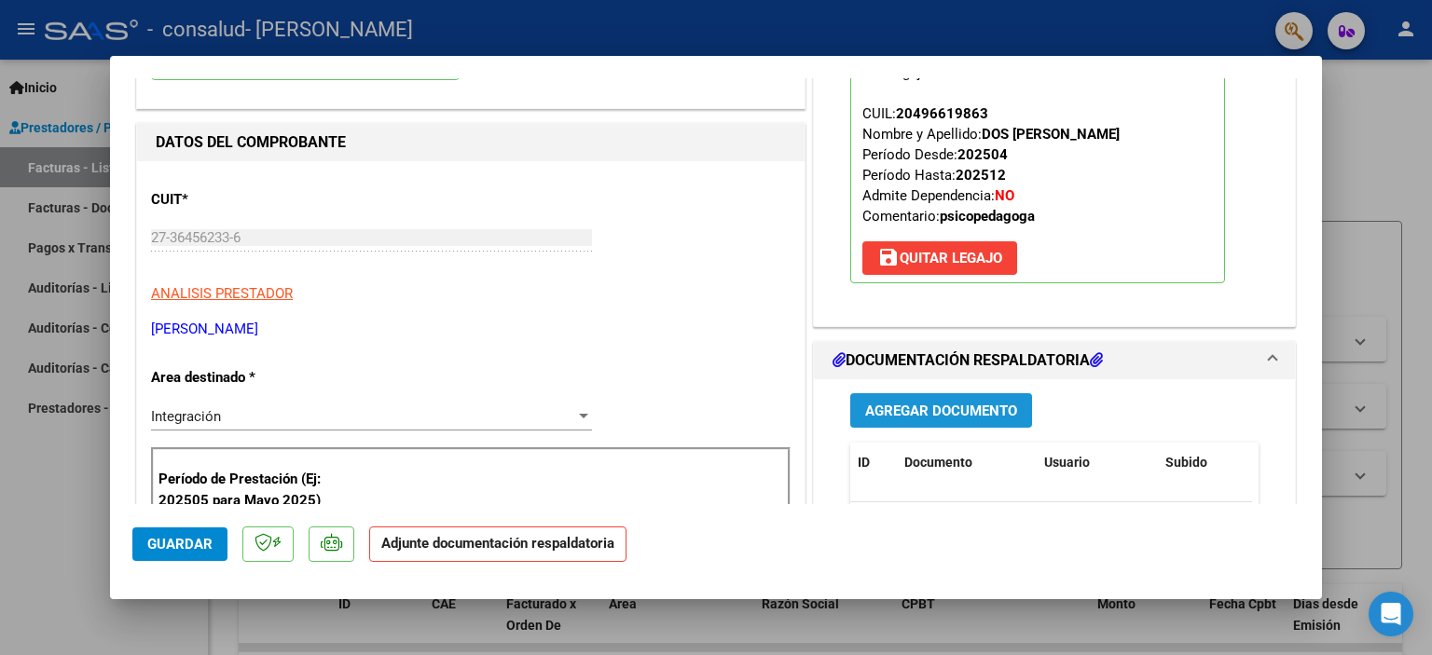
click at [996, 402] on span "Agregar Documento" at bounding box center [941, 410] width 152 height 17
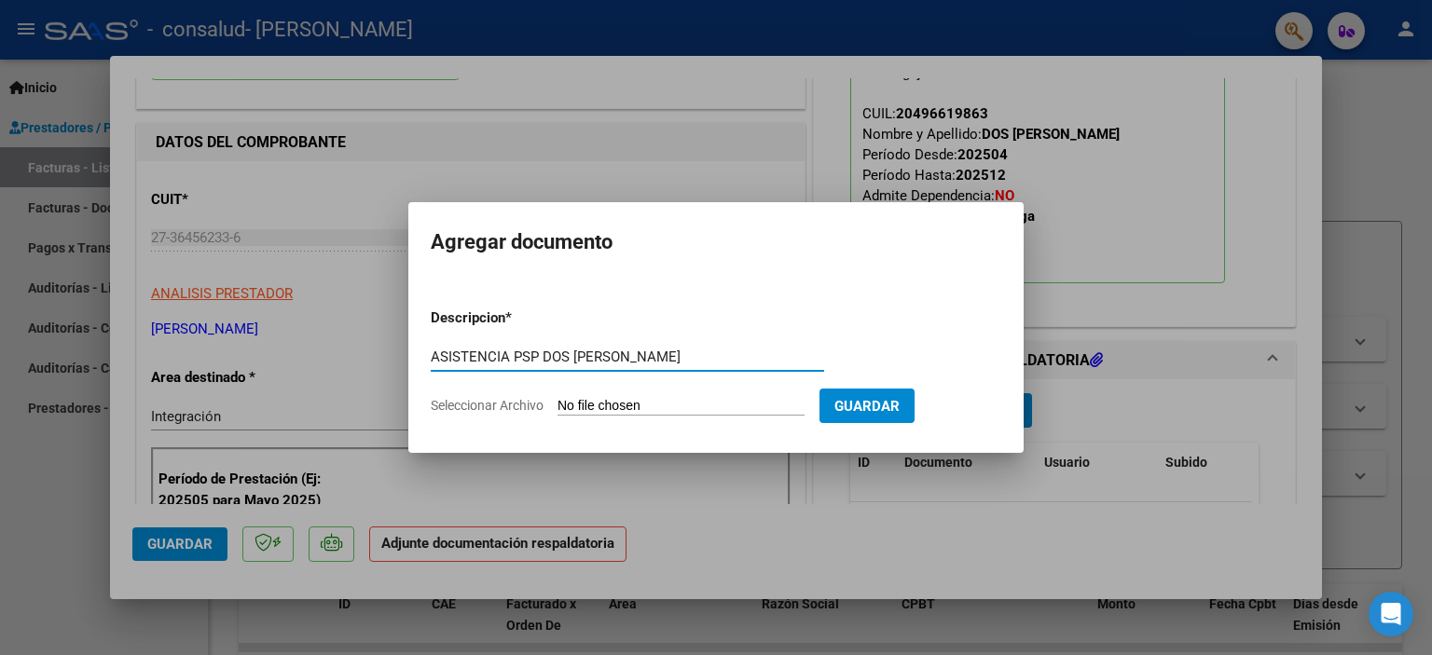
type input "ASISTENCIA PSP DOS [PERSON_NAME]"
click at [708, 406] on input "Seleccionar Archivo" at bounding box center [680, 407] width 247 height 18
type input "C:\fakepath\DOS [PERSON_NAME] ASISTENCIA AGOSTO PSP.pdf"
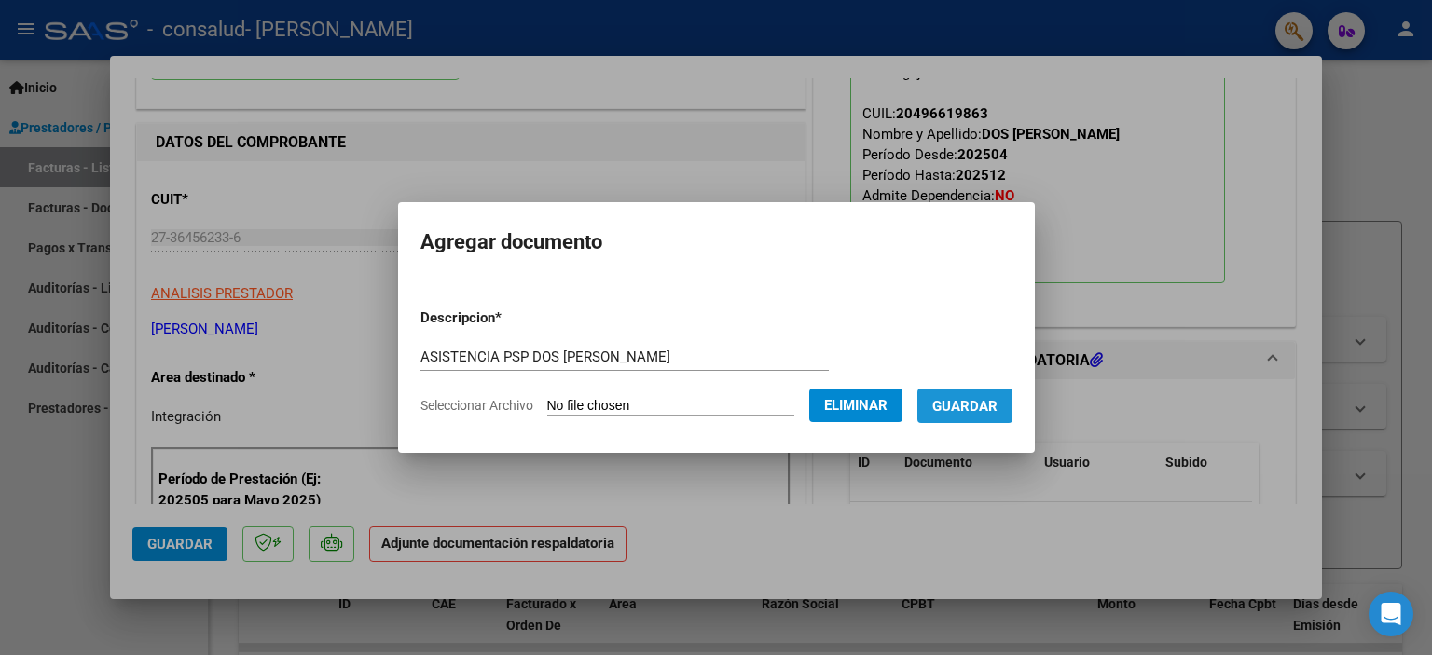
click at [979, 393] on button "Guardar" at bounding box center [964, 406] width 95 height 34
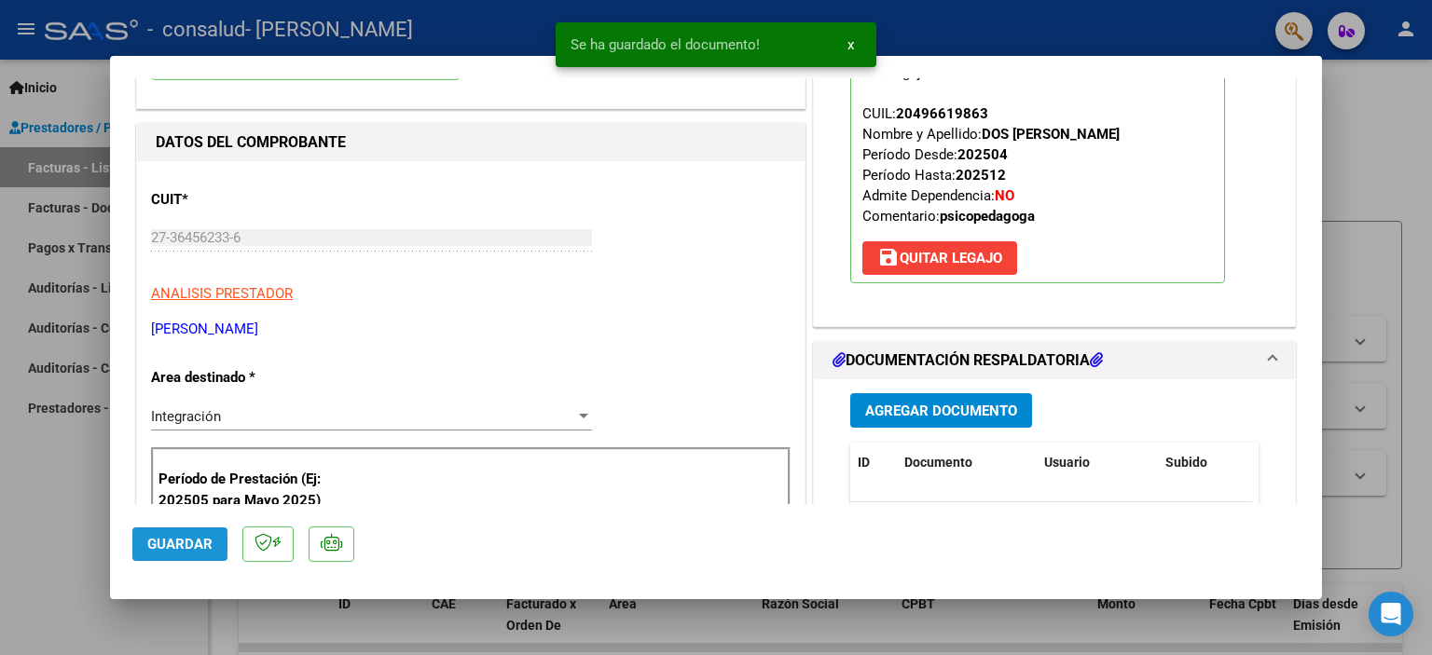
click at [186, 539] on span "Guardar" at bounding box center [179, 544] width 65 height 17
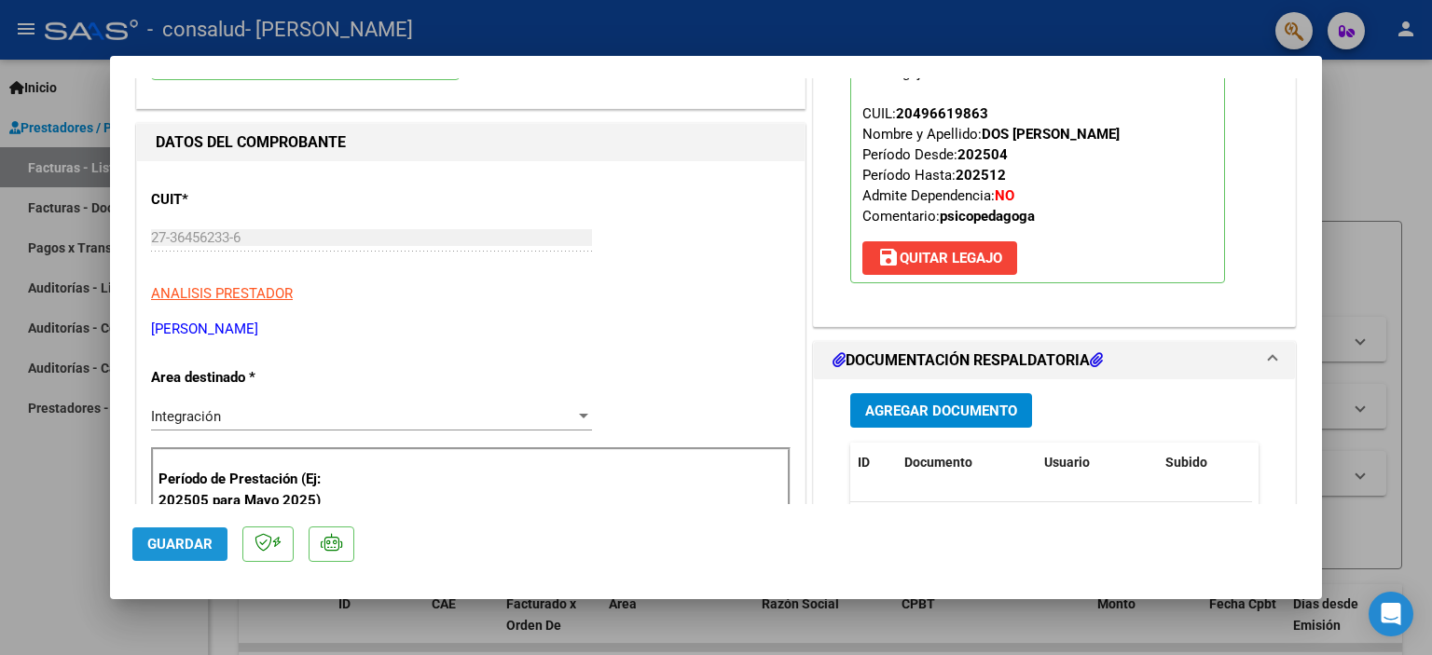
click at [159, 551] on span "Guardar" at bounding box center [179, 544] width 65 height 17
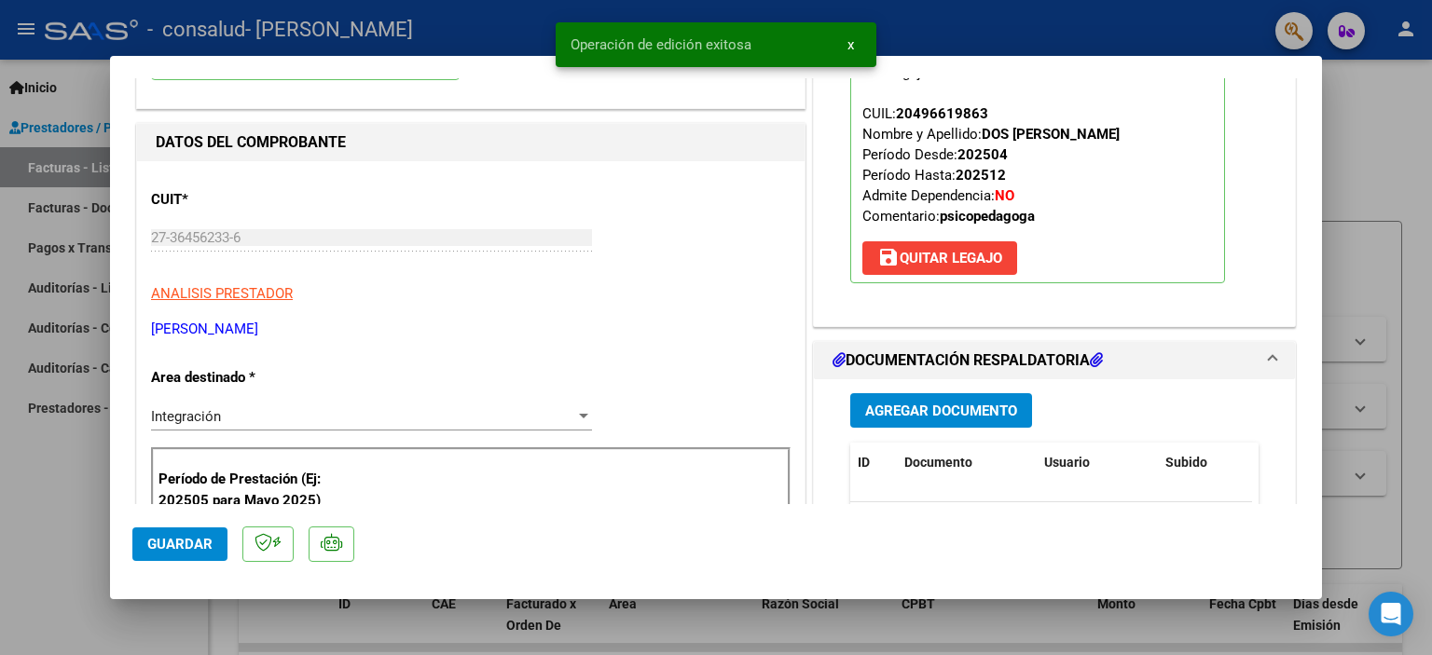
click at [1360, 179] on div at bounding box center [716, 327] width 1432 height 655
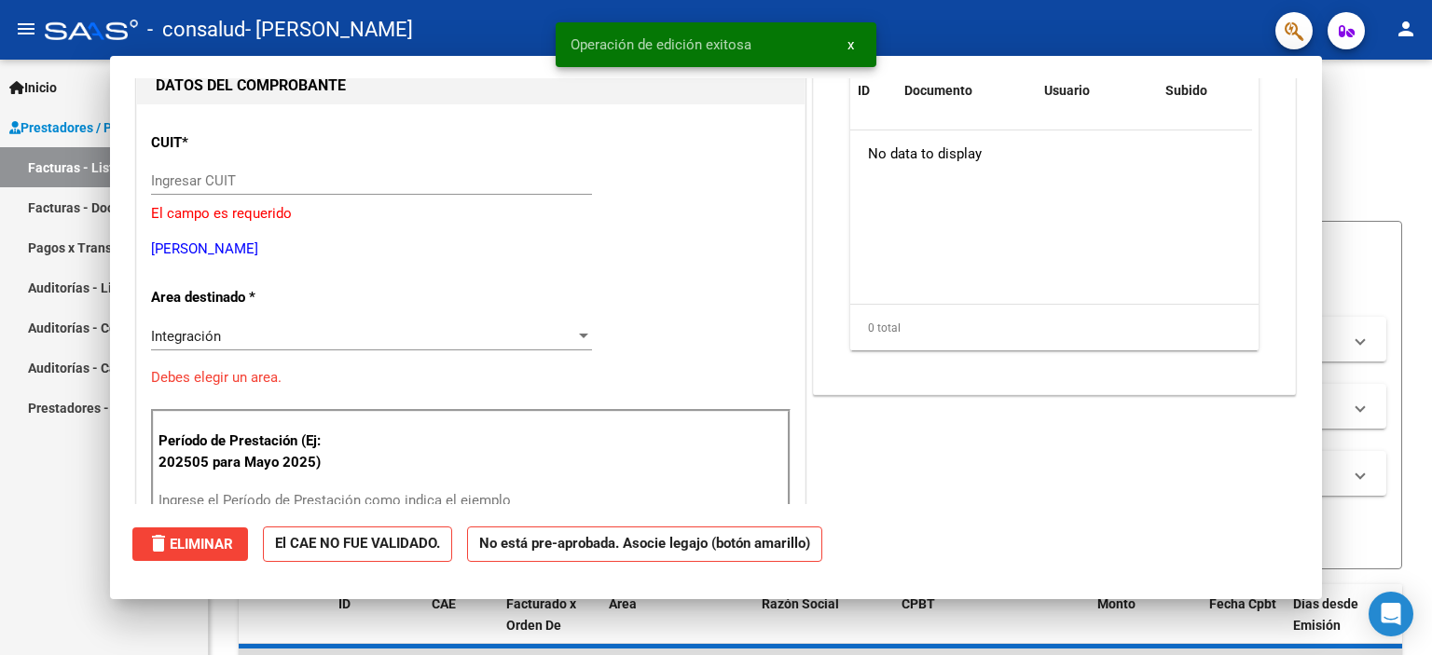
scroll to position [0, 0]
